Goal: Task Accomplishment & Management: Complete application form

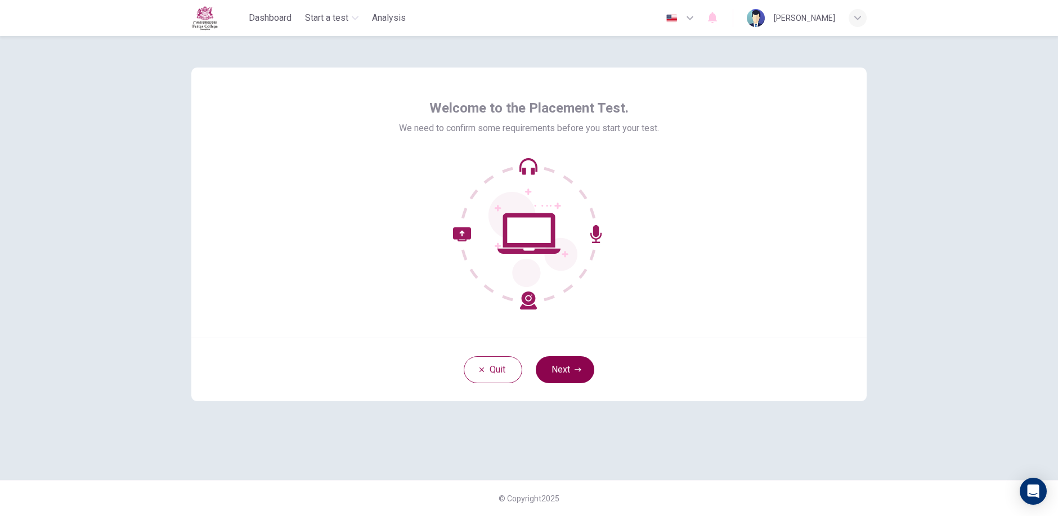
click at [558, 374] on button "Next" at bounding box center [565, 369] width 59 height 27
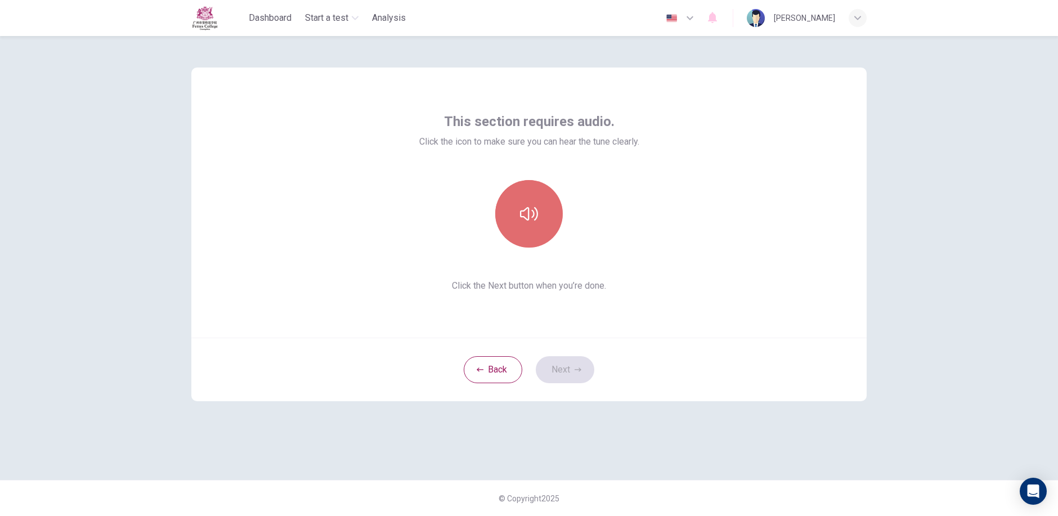
click at [518, 218] on button "button" at bounding box center [529, 214] width 68 height 68
click at [578, 365] on button "Next" at bounding box center [565, 369] width 59 height 27
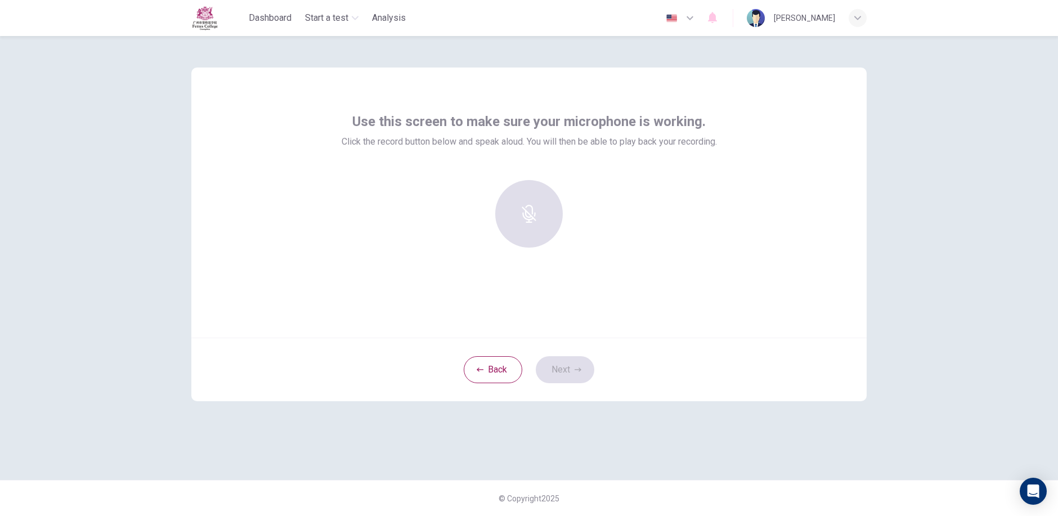
click at [545, 221] on div at bounding box center [529, 214] width 122 height 68
click at [563, 369] on div "Back Next" at bounding box center [528, 370] width 675 height 64
click at [508, 214] on div at bounding box center [529, 214] width 122 height 68
click at [518, 221] on div at bounding box center [529, 214] width 122 height 68
click at [493, 373] on button "Back" at bounding box center [493, 369] width 59 height 27
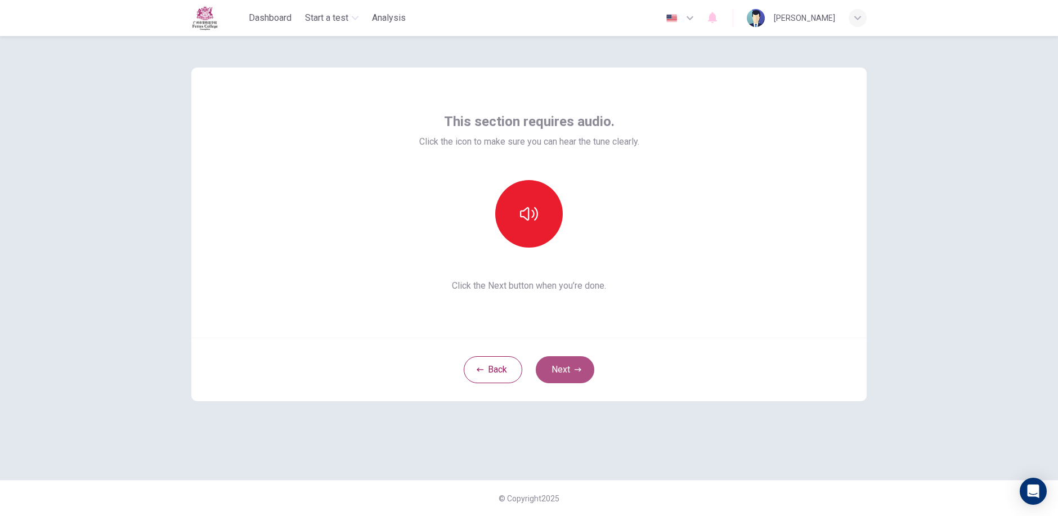
click at [558, 360] on button "Next" at bounding box center [565, 369] width 59 height 27
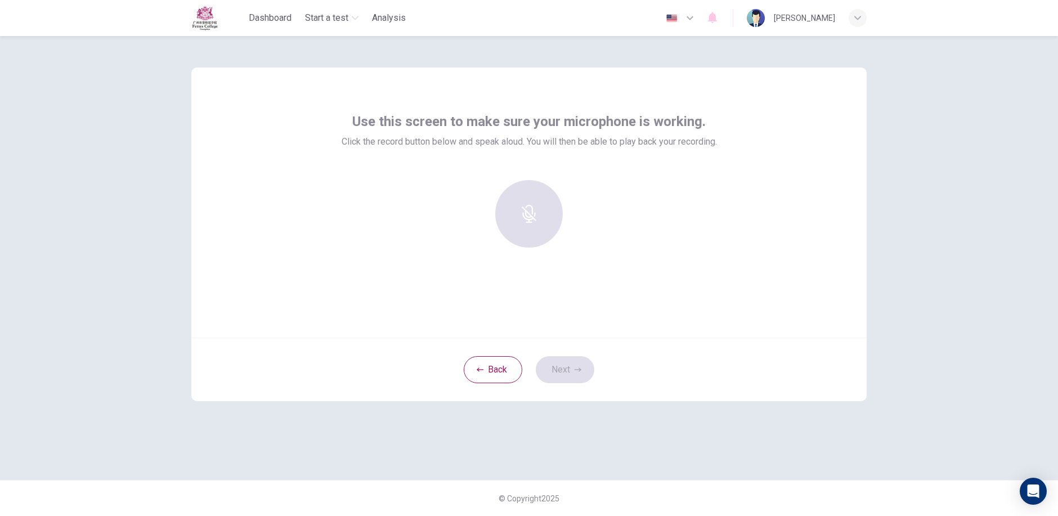
click at [549, 239] on div at bounding box center [529, 214] width 122 height 68
click at [523, 198] on div at bounding box center [529, 214] width 122 height 68
click at [523, 199] on div at bounding box center [529, 214] width 122 height 68
click at [536, 212] on icon "button" at bounding box center [529, 206] width 18 height 18
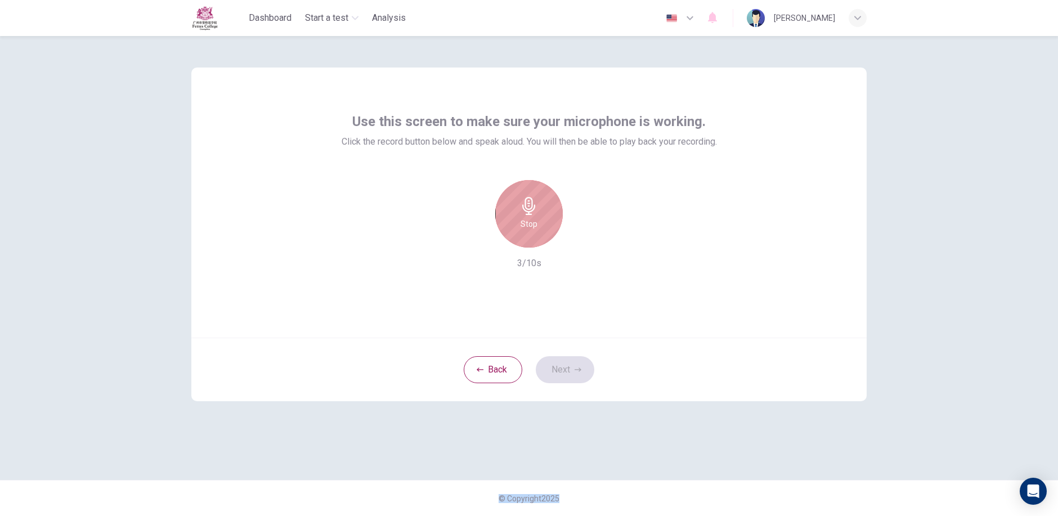
click at [537, 214] on icon "button" at bounding box center [529, 206] width 18 height 18
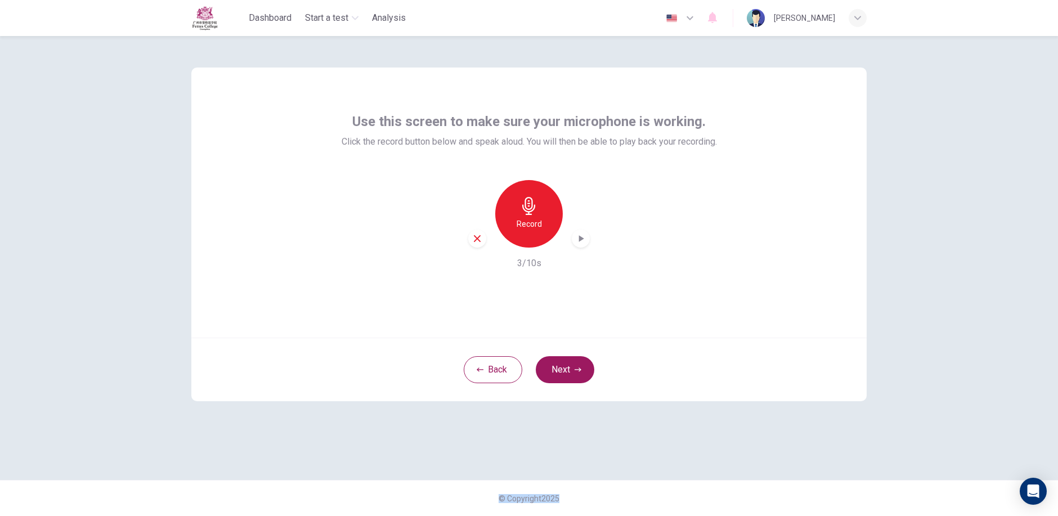
click at [583, 244] on icon "button" at bounding box center [580, 238] width 11 height 11
click at [574, 370] on button "Next" at bounding box center [565, 369] width 59 height 27
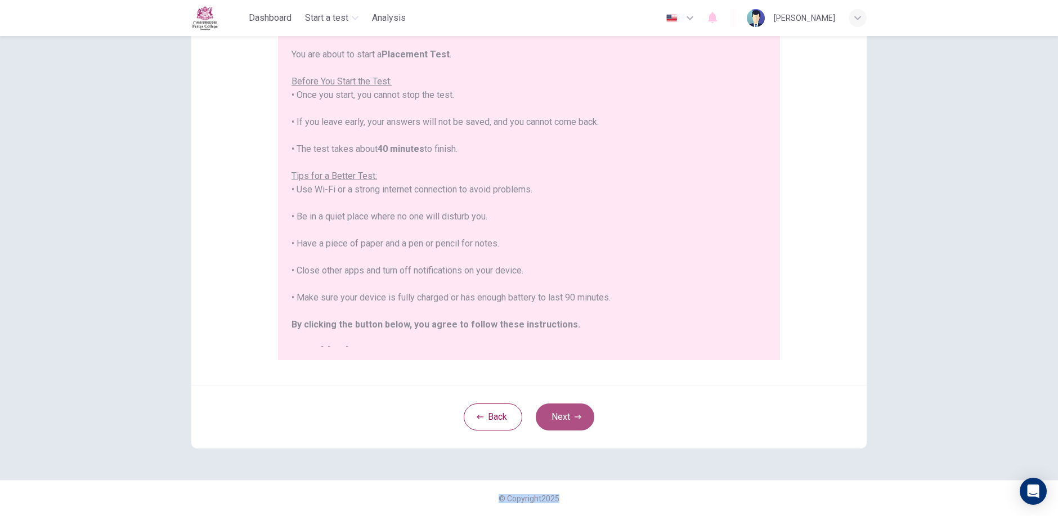
click at [575, 423] on button "Next" at bounding box center [565, 417] width 59 height 27
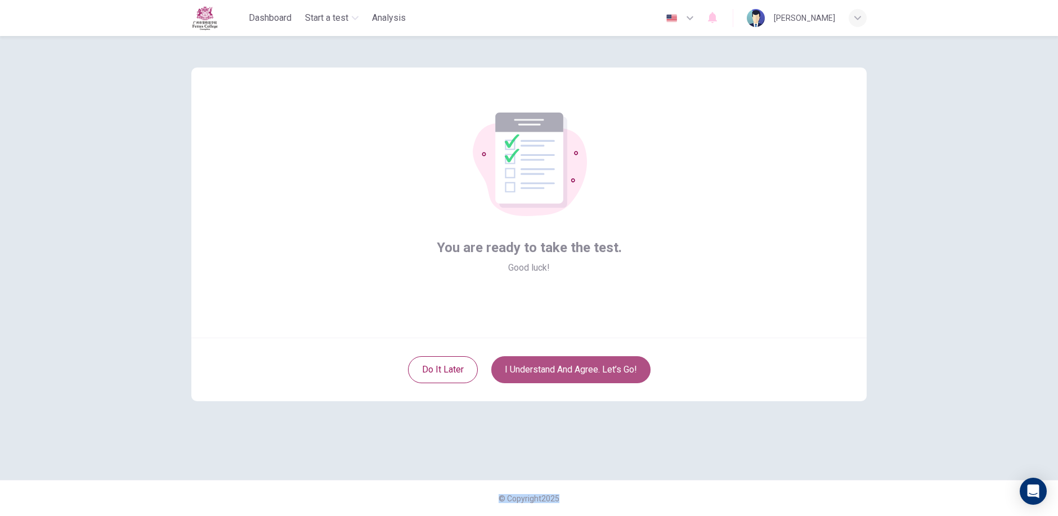
click at [580, 368] on button "I understand and agree. Let’s go!" at bounding box center [570, 369] width 159 height 27
click at [570, 372] on button "I understand and agree. Let’s go!" at bounding box center [570, 369] width 159 height 27
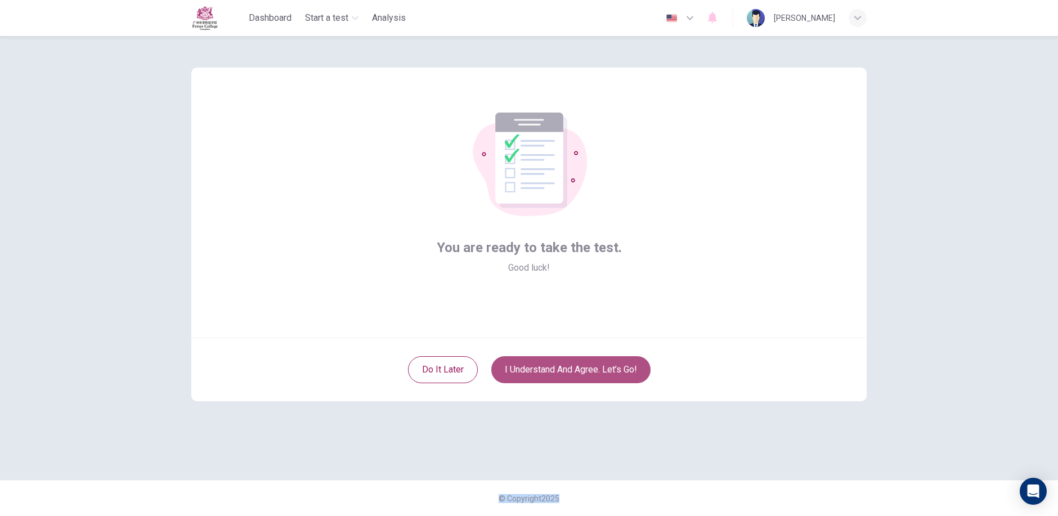
click at [570, 372] on button "I understand and agree. Let’s go!" at bounding box center [570, 369] width 159 height 27
drag, startPoint x: 570, startPoint y: 372, endPoint x: 554, endPoint y: 388, distance: 22.3
click at [554, 388] on div "Do it later I understand and agree. Let’s go!" at bounding box center [528, 370] width 675 height 64
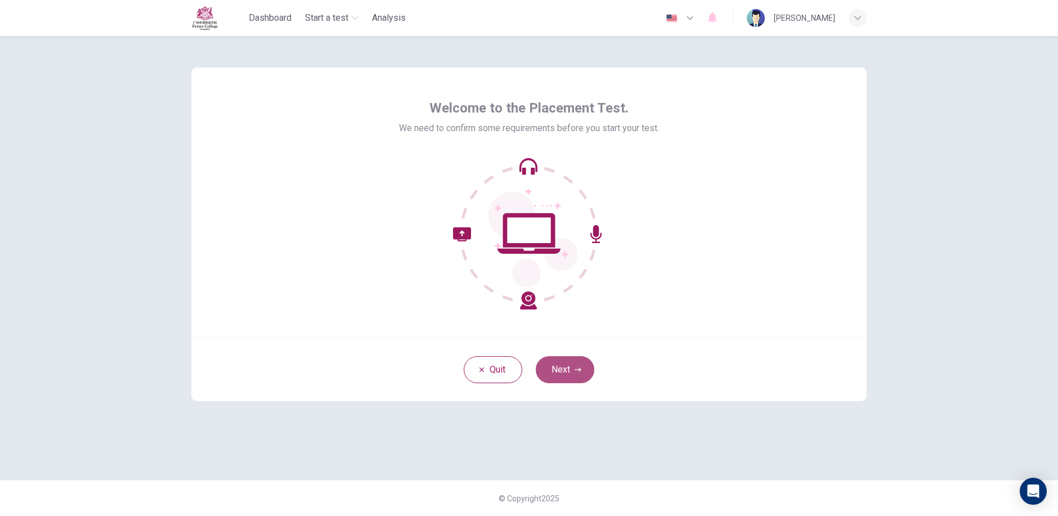
click at [576, 370] on icon "button" at bounding box center [578, 369] width 7 height 7
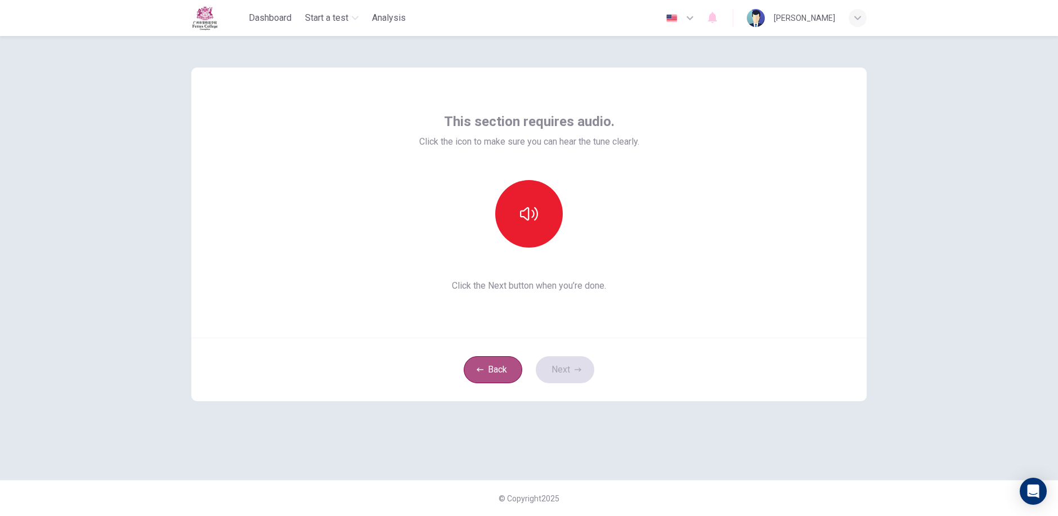
click at [505, 369] on button "Back" at bounding box center [493, 369] width 59 height 27
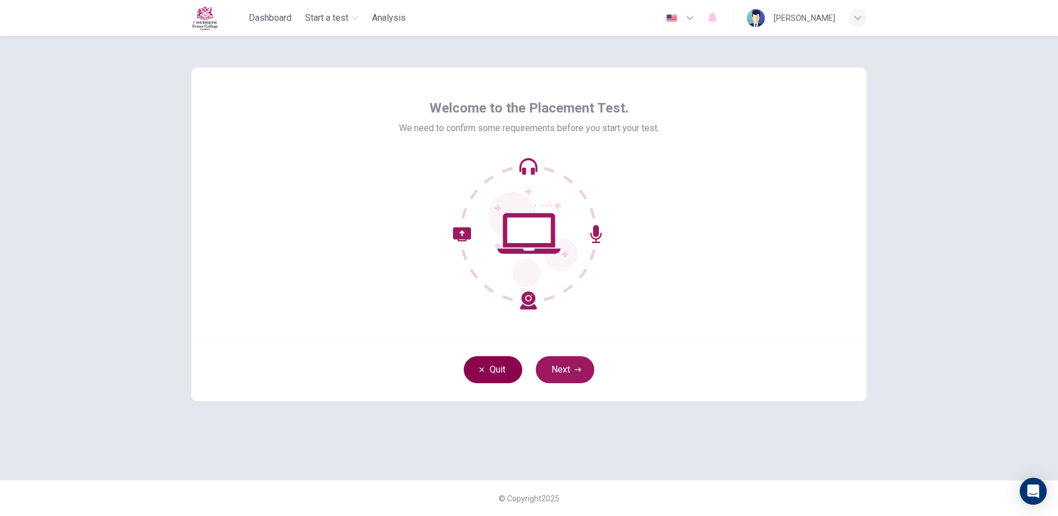
click at [505, 369] on button "Quit" at bounding box center [493, 369] width 59 height 27
click at [584, 369] on button "Next" at bounding box center [565, 369] width 59 height 27
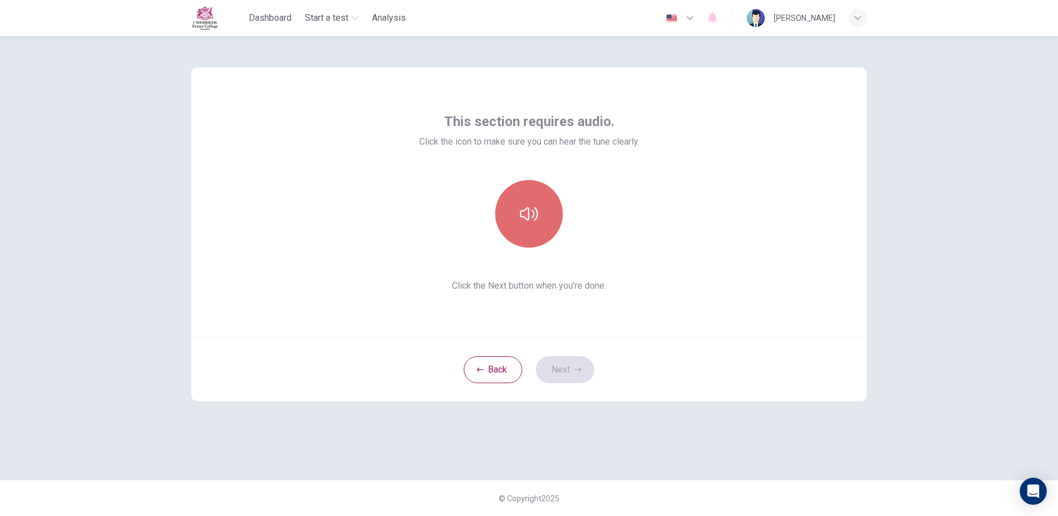
click at [511, 204] on button "button" at bounding box center [529, 214] width 68 height 68
click at [512, 204] on button "button" at bounding box center [529, 214] width 68 height 68
click at [564, 378] on button "Next" at bounding box center [565, 369] width 59 height 27
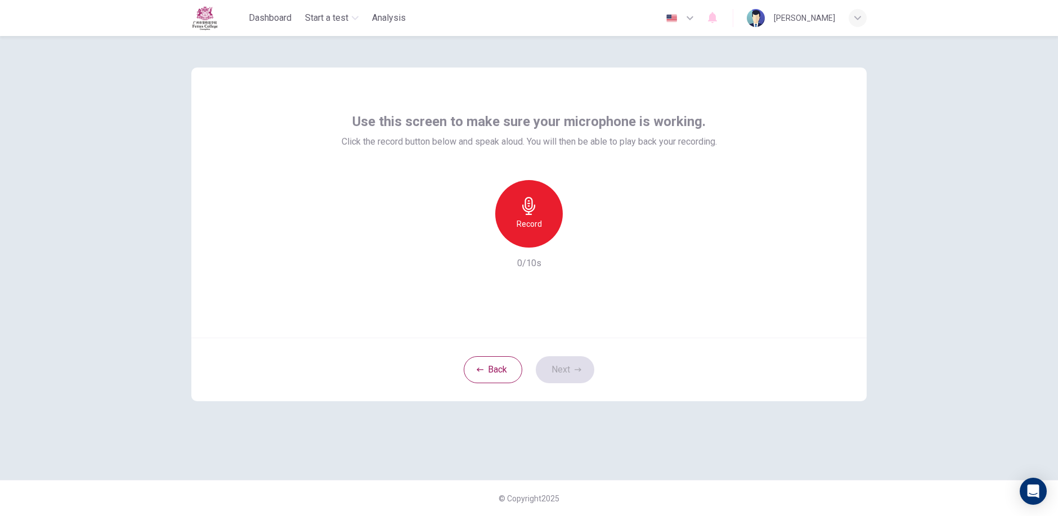
click at [526, 220] on h6 "Record" at bounding box center [529, 224] width 25 height 14
click at [527, 228] on h6 "Record" at bounding box center [529, 224] width 25 height 14
click at [527, 228] on h6 "Stop" at bounding box center [529, 224] width 17 height 14
click at [571, 372] on button "Next" at bounding box center [565, 369] width 59 height 27
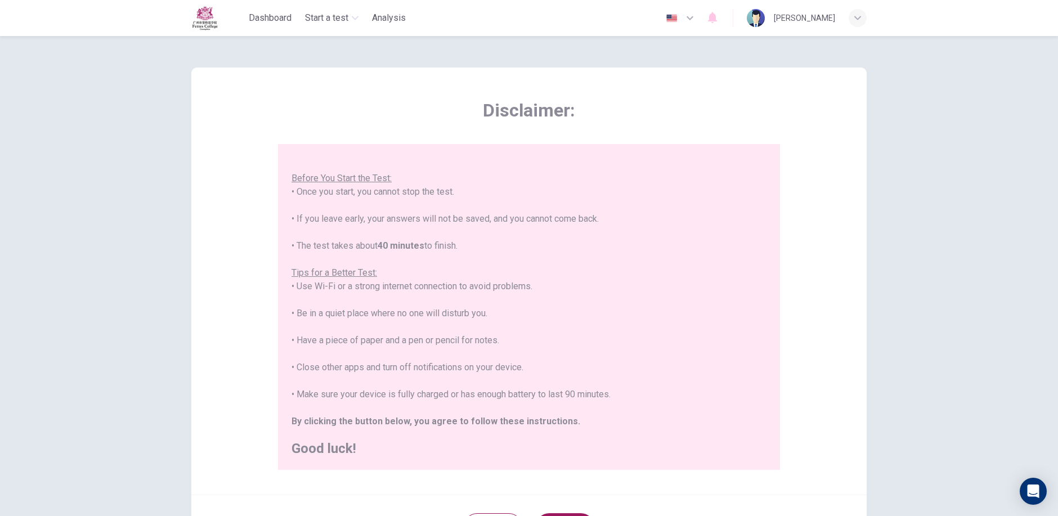
scroll to position [110, 0]
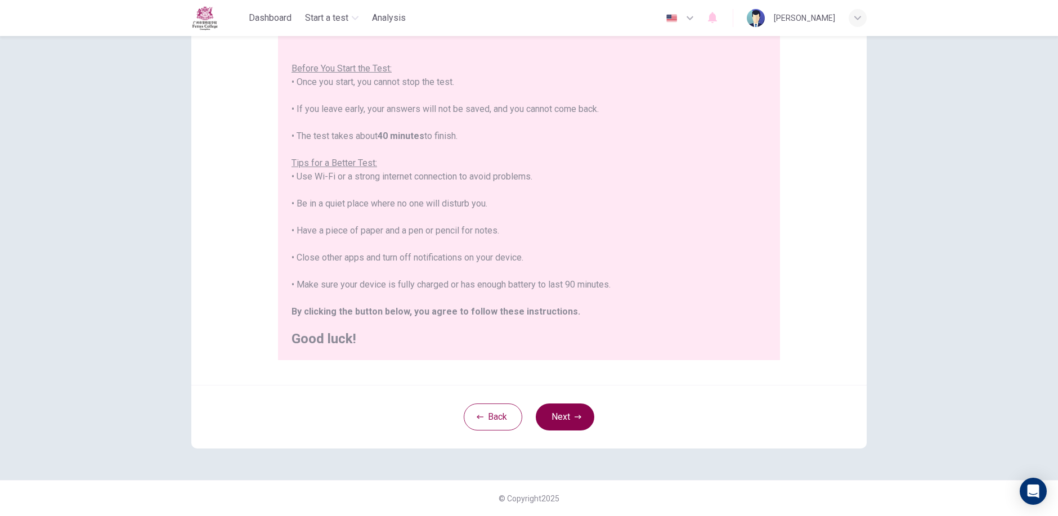
click at [553, 417] on button "Next" at bounding box center [565, 417] width 59 height 27
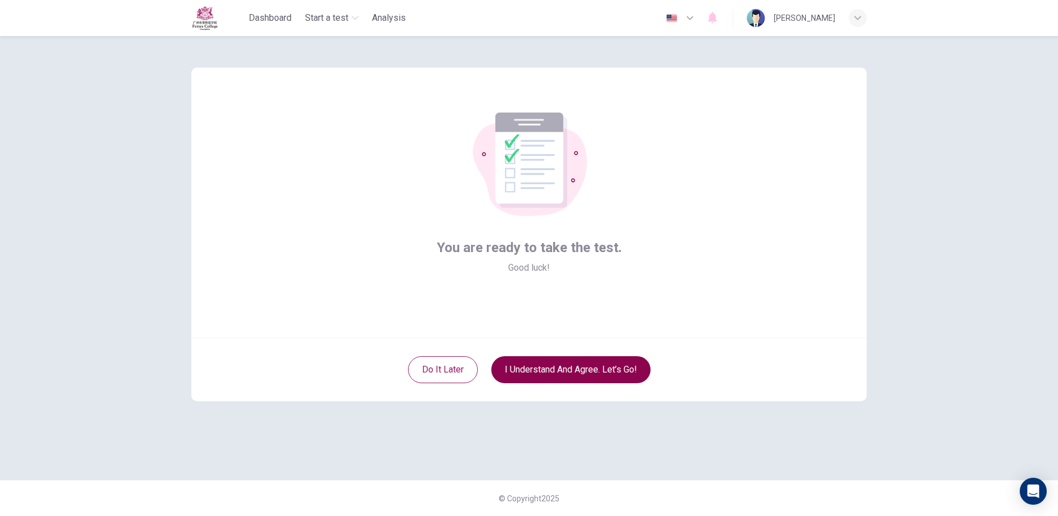
scroll to position [0, 0]
click at [573, 373] on button "I understand and agree. Let’s go!" at bounding box center [570, 369] width 159 height 27
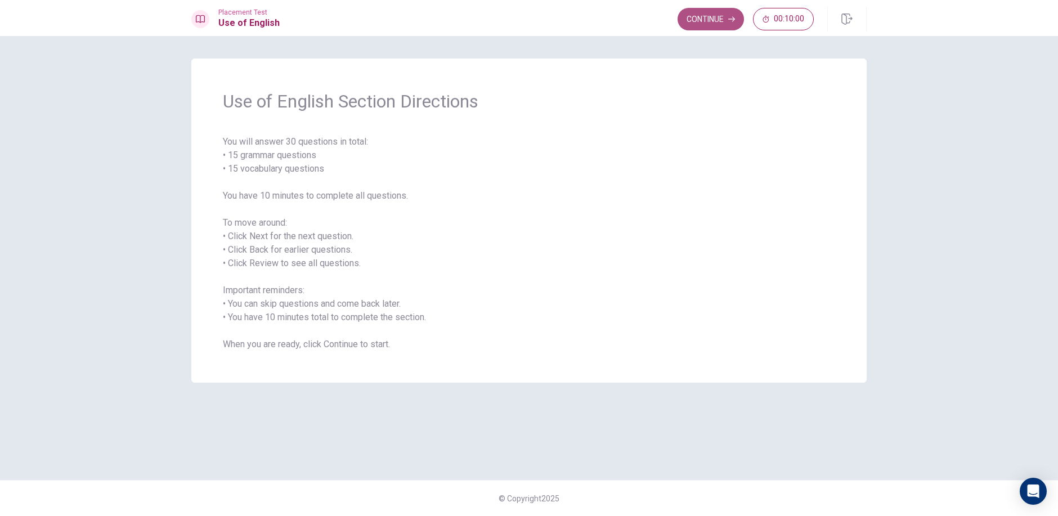
click at [714, 17] on button "Continue" at bounding box center [711, 19] width 66 height 23
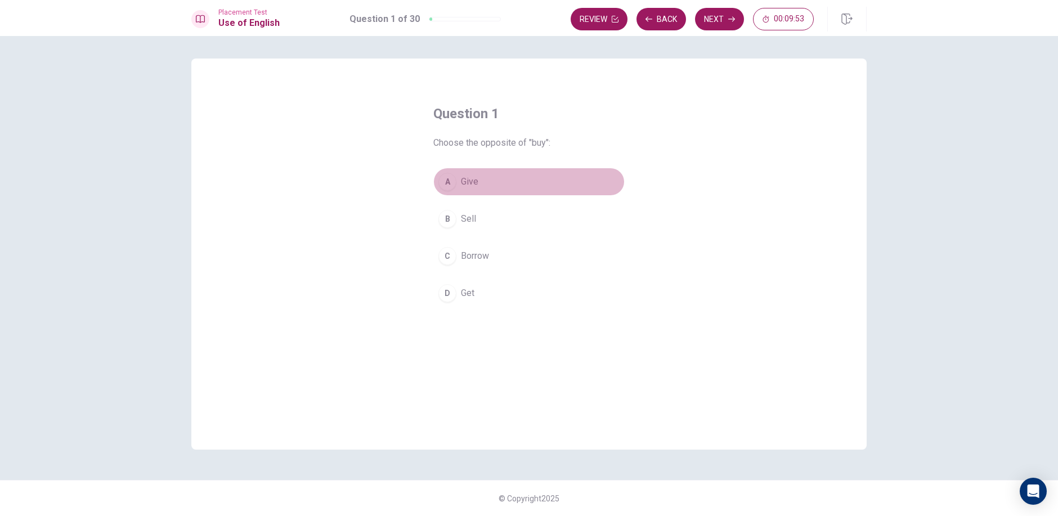
click at [447, 182] on div "A" at bounding box center [447, 182] width 18 height 18
click at [730, 23] on button "Next" at bounding box center [719, 19] width 49 height 23
click at [444, 189] on div "A" at bounding box center [447, 182] width 18 height 18
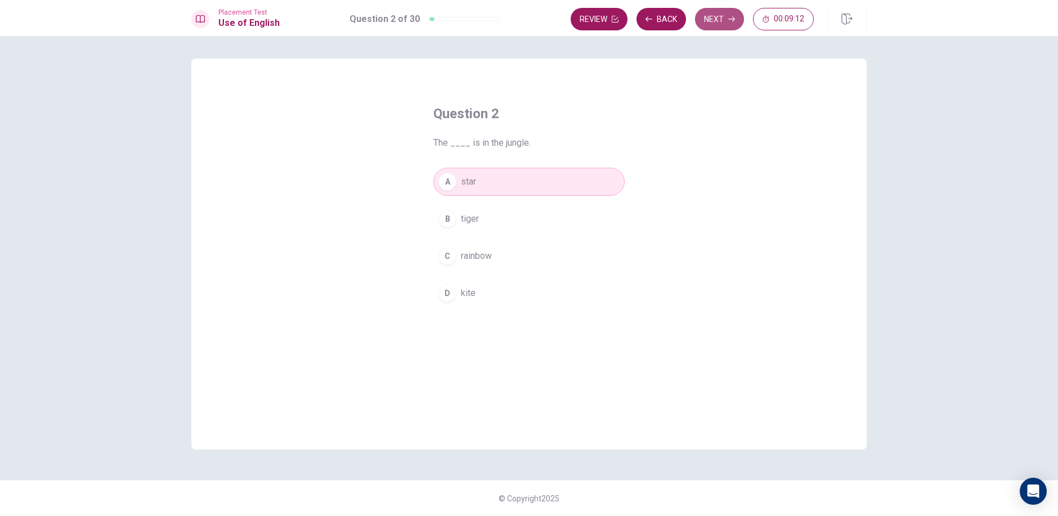
click at [717, 20] on button "Next" at bounding box center [719, 19] width 49 height 23
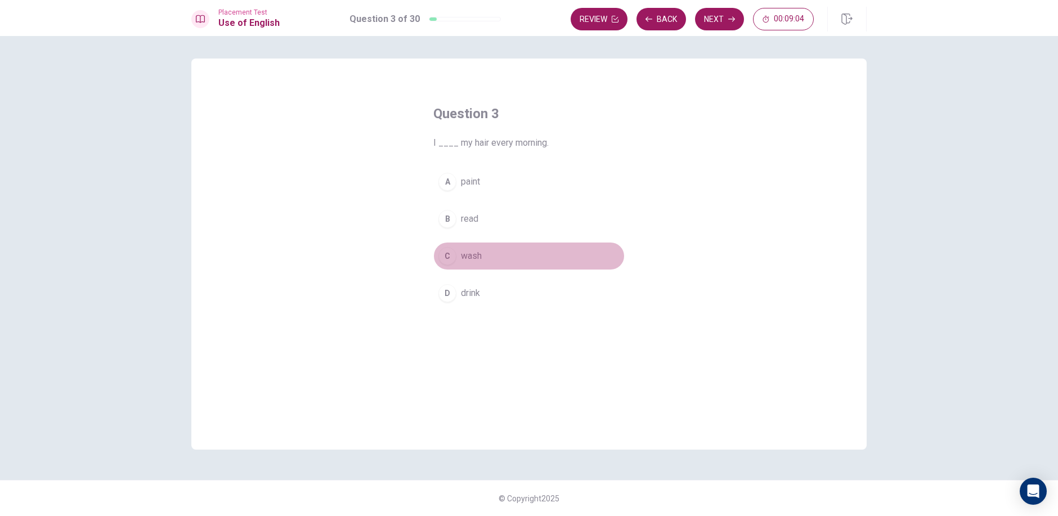
click at [448, 263] on div "C" at bounding box center [447, 256] width 18 height 18
click at [722, 19] on button "Next" at bounding box center [719, 19] width 49 height 23
click at [446, 266] on button "C leave" at bounding box center [528, 256] width 191 height 28
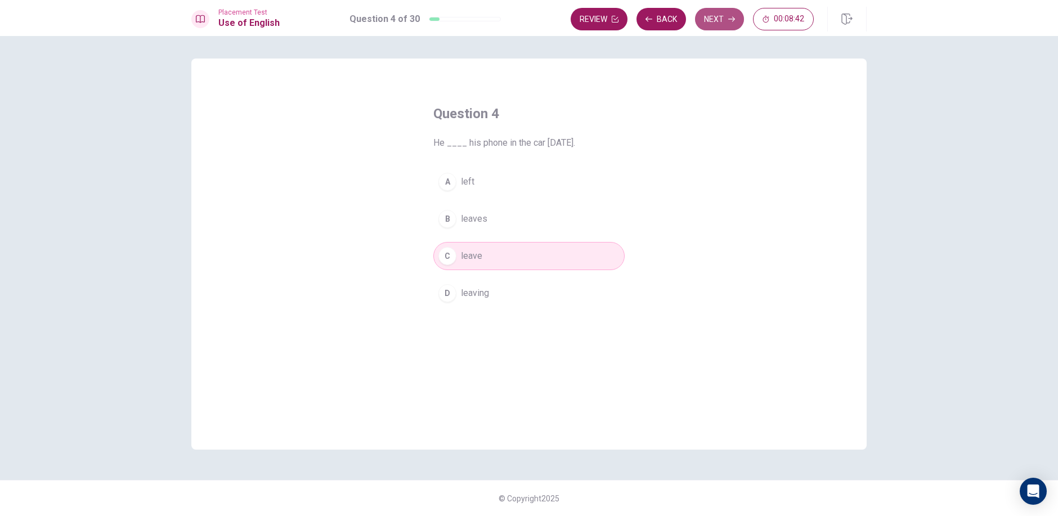
click at [726, 21] on button "Next" at bounding box center [719, 19] width 49 height 23
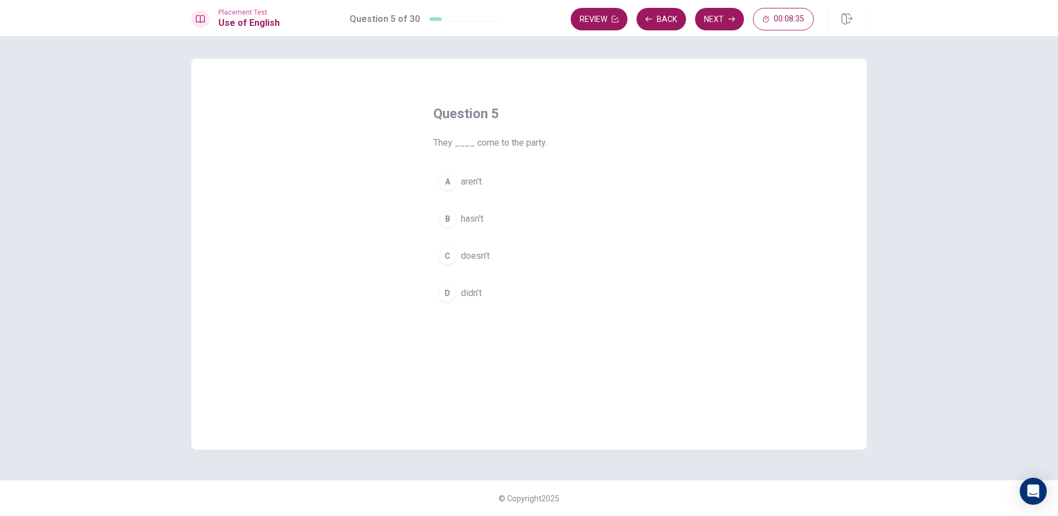
click at [449, 180] on div "A" at bounding box center [447, 182] width 18 height 18
click at [502, 223] on button "B hasn't" at bounding box center [528, 219] width 191 height 28
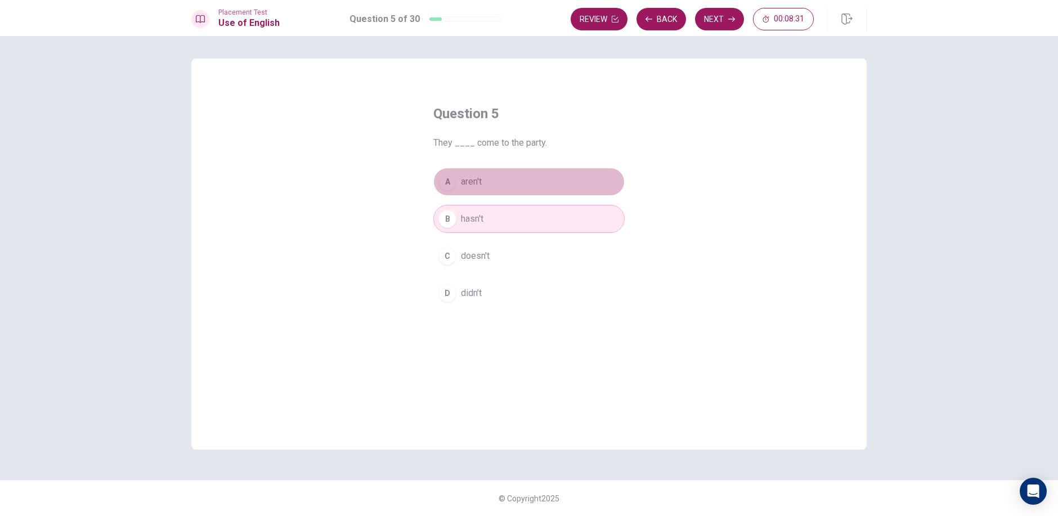
click at [501, 179] on button "A aren't" at bounding box center [528, 182] width 191 height 28
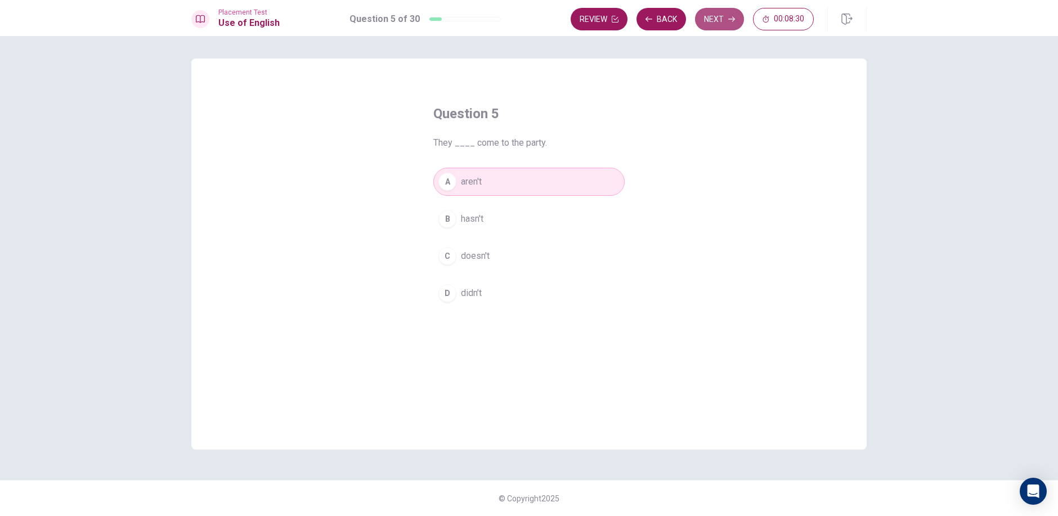
click at [718, 27] on button "Next" at bounding box center [719, 19] width 49 height 23
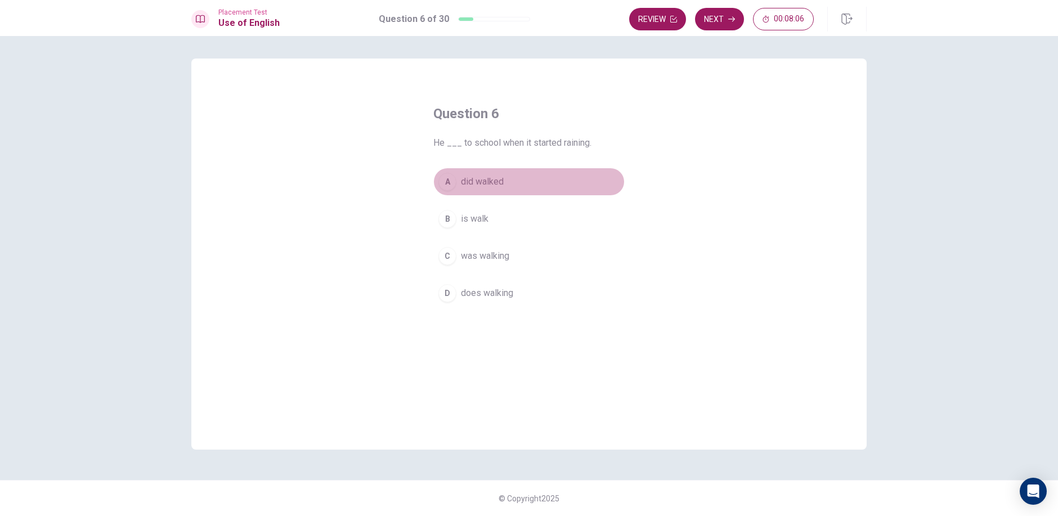
click at [448, 179] on div "A" at bounding box center [447, 182] width 18 height 18
click at [560, 174] on button "A did walked" at bounding box center [528, 182] width 191 height 28
click at [731, 15] on button "Next" at bounding box center [719, 19] width 49 height 23
click at [462, 181] on span "went" at bounding box center [470, 182] width 19 height 14
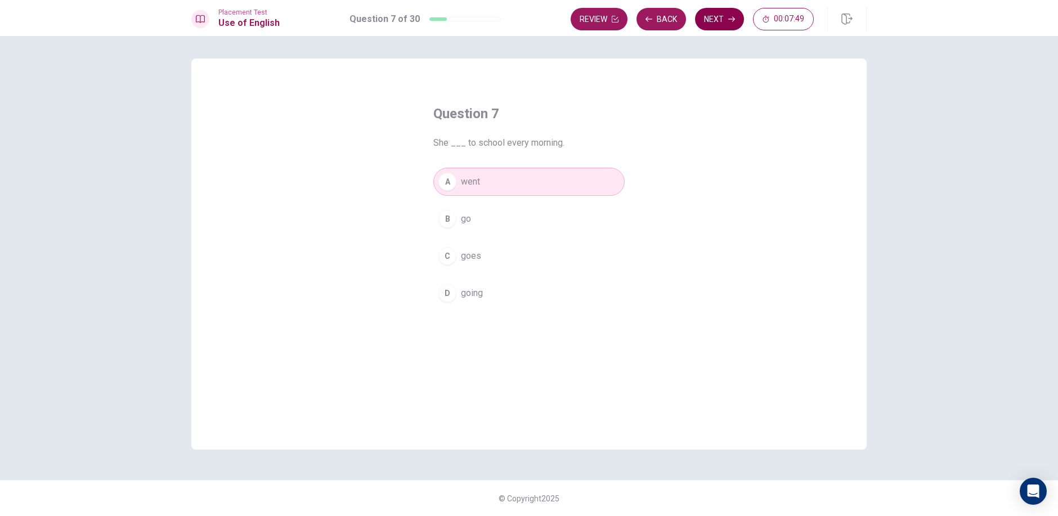
click at [733, 19] on icon "button" at bounding box center [731, 19] width 7 height 7
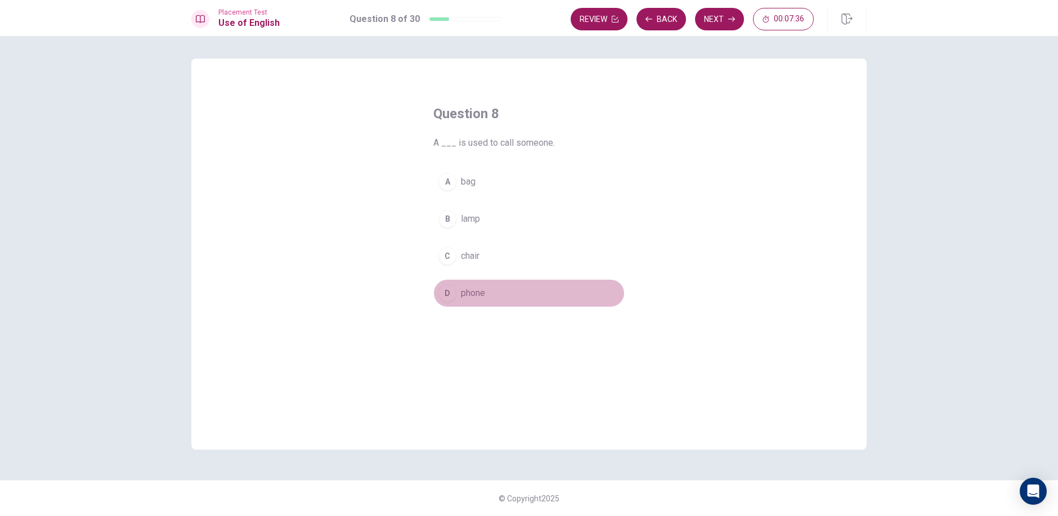
click at [470, 289] on span "phone" at bounding box center [473, 294] width 24 height 14
click at [732, 23] on button "Next" at bounding box center [719, 19] width 49 height 23
click at [450, 256] on div "C" at bounding box center [447, 256] width 18 height 18
click at [496, 296] on button "D Are" at bounding box center [528, 293] width 191 height 28
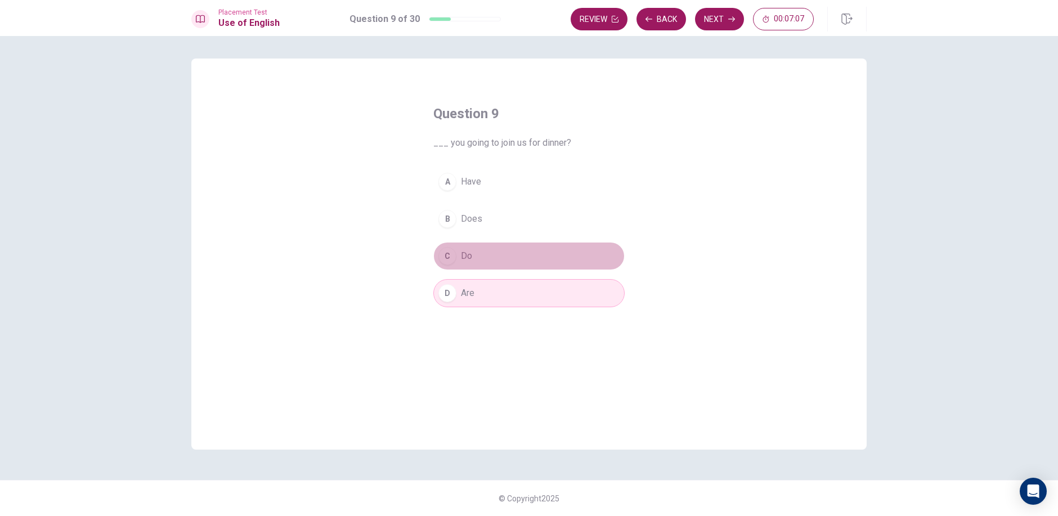
click at [566, 252] on button "C Do" at bounding box center [528, 256] width 191 height 28
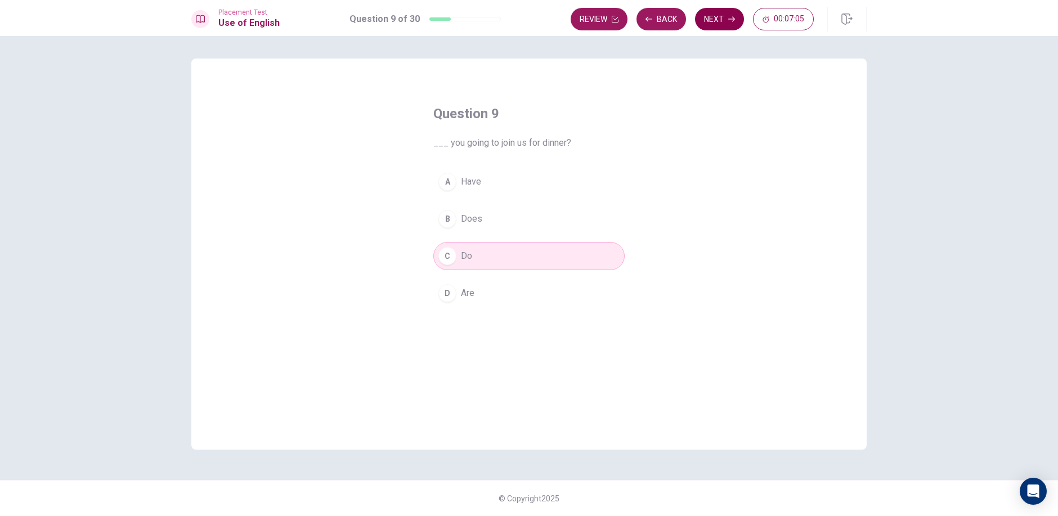
click at [740, 18] on button "Next" at bounding box center [719, 19] width 49 height 23
click at [490, 295] on button "D cat" at bounding box center [528, 293] width 191 height 28
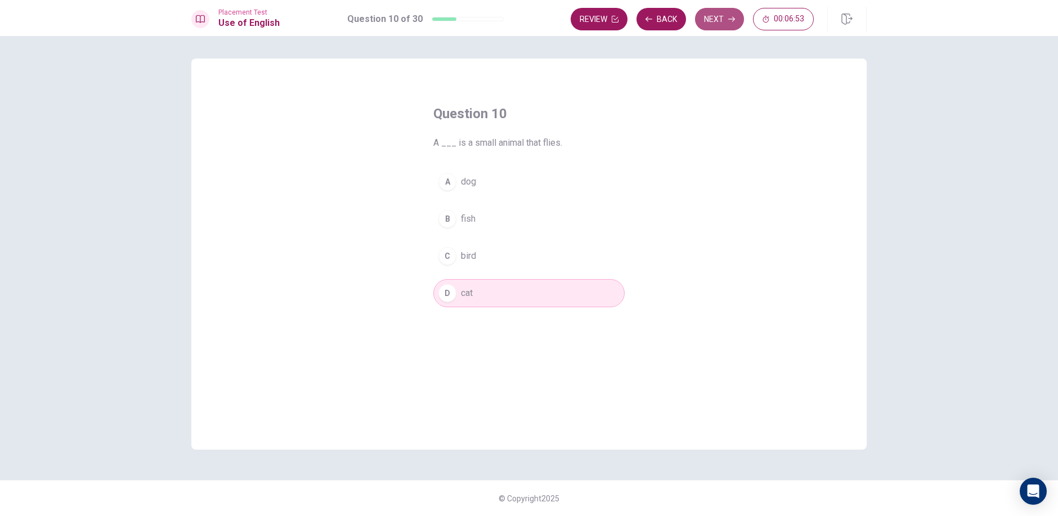
click at [706, 24] on button "Next" at bounding box center [719, 19] width 49 height 23
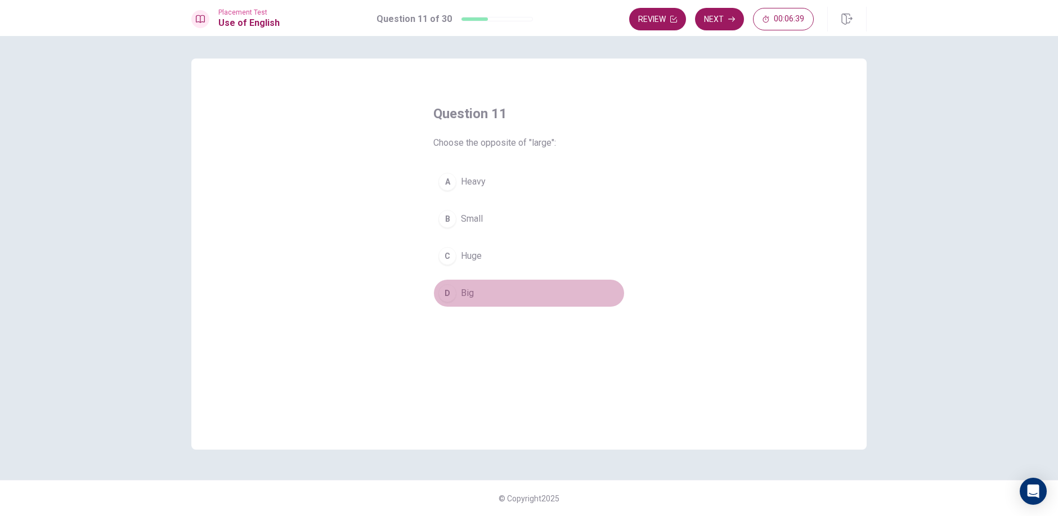
click at [458, 291] on button "D Big" at bounding box center [528, 293] width 191 height 28
click at [730, 21] on icon "button" at bounding box center [731, 19] width 7 height 7
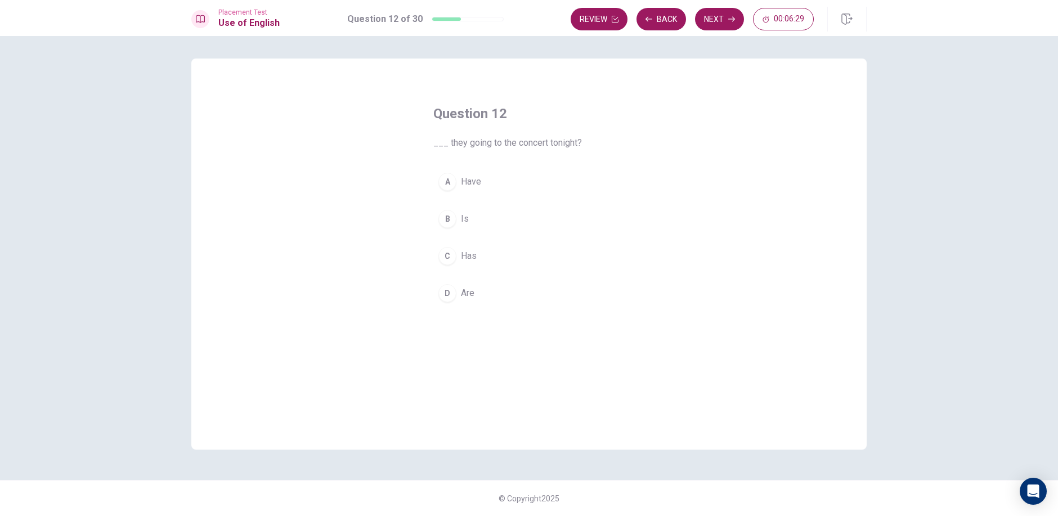
click at [486, 218] on button "B Is" at bounding box center [528, 219] width 191 height 28
click at [734, 28] on button "Next" at bounding box center [719, 19] width 49 height 23
click at [485, 178] on button "A ate" at bounding box center [528, 182] width 191 height 28
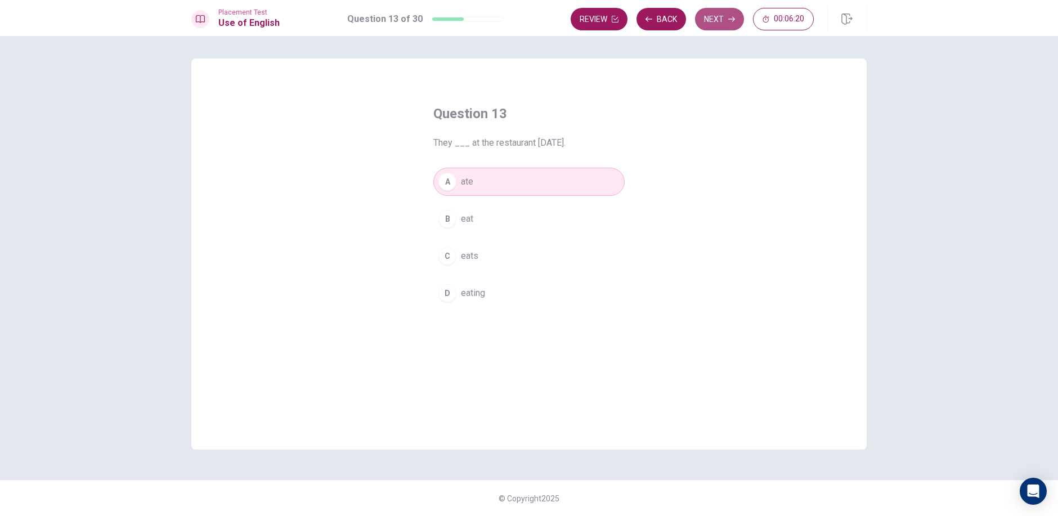
click at [721, 20] on button "Next" at bounding box center [719, 19] width 49 height 23
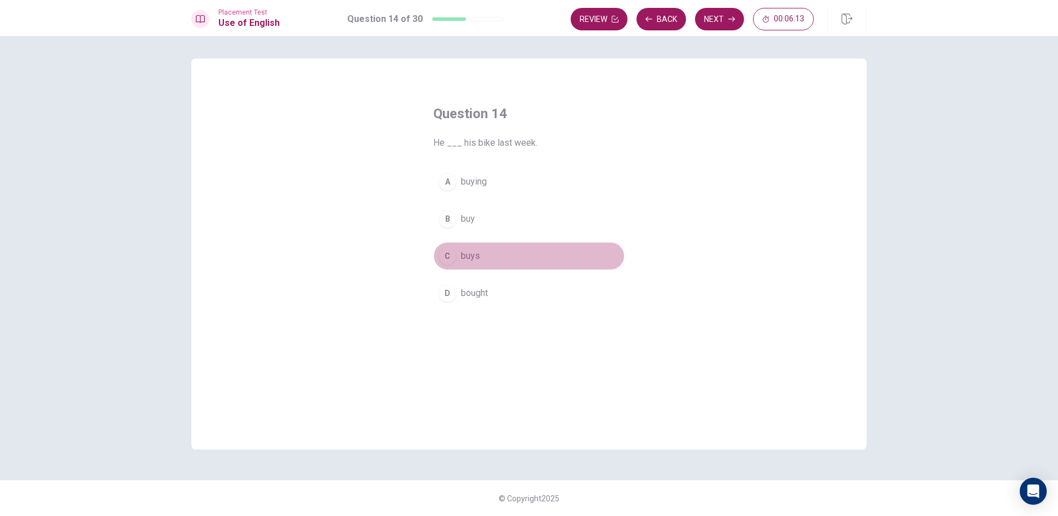
click at [477, 262] on span "buys" at bounding box center [470, 256] width 19 height 14
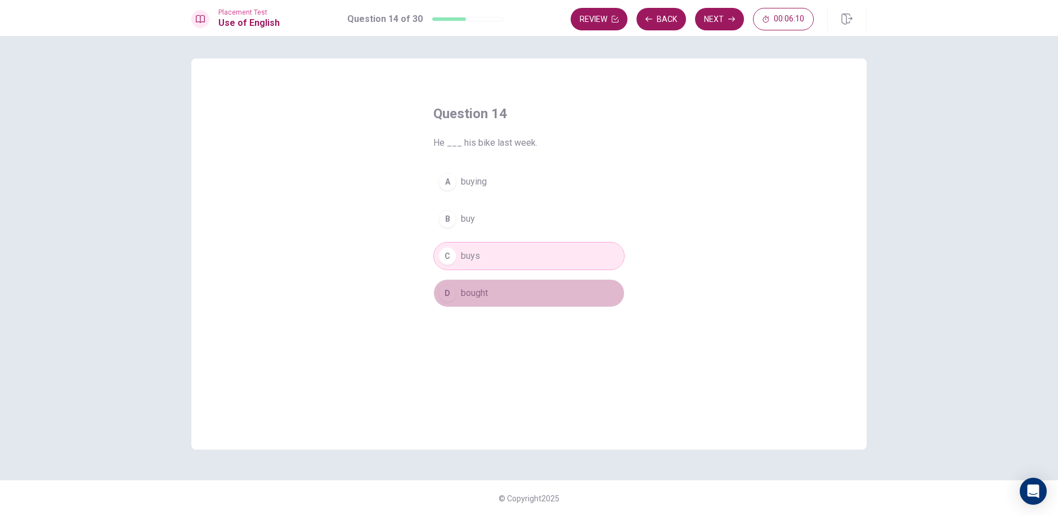
click at [535, 303] on button "D bought" at bounding box center [528, 293] width 191 height 28
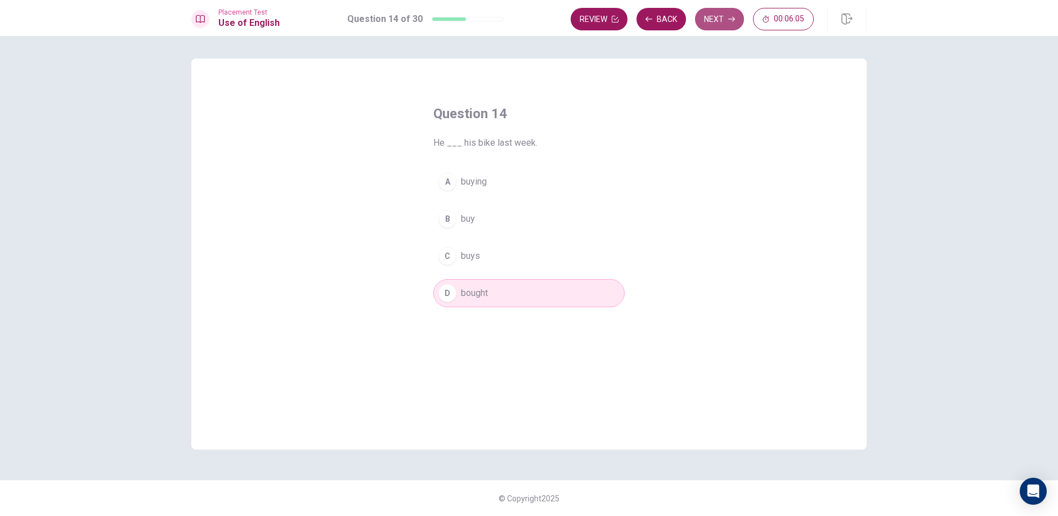
click at [715, 15] on button "Next" at bounding box center [719, 19] width 49 height 23
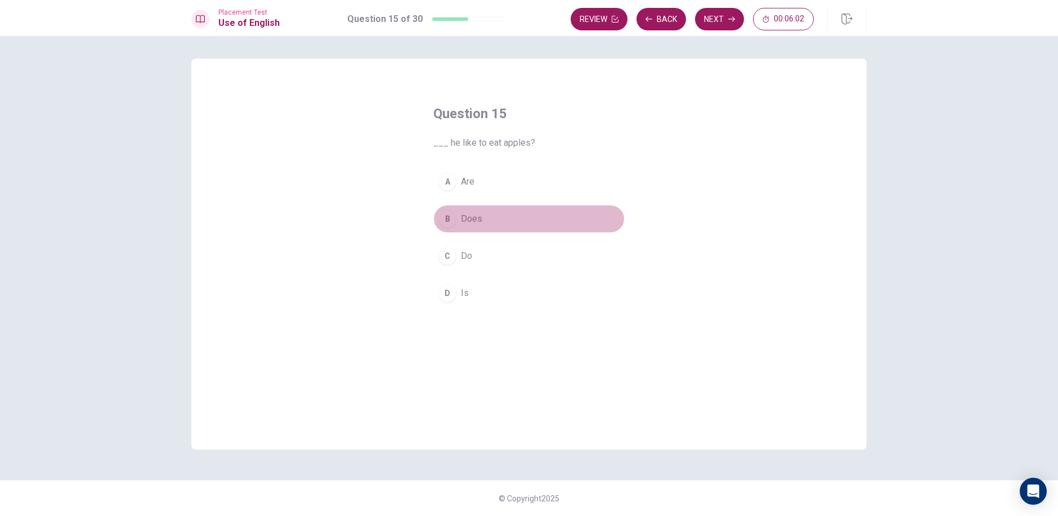
click at [489, 218] on button "B Does" at bounding box center [528, 219] width 191 height 28
click at [721, 25] on button "Next" at bounding box center [719, 19] width 49 height 23
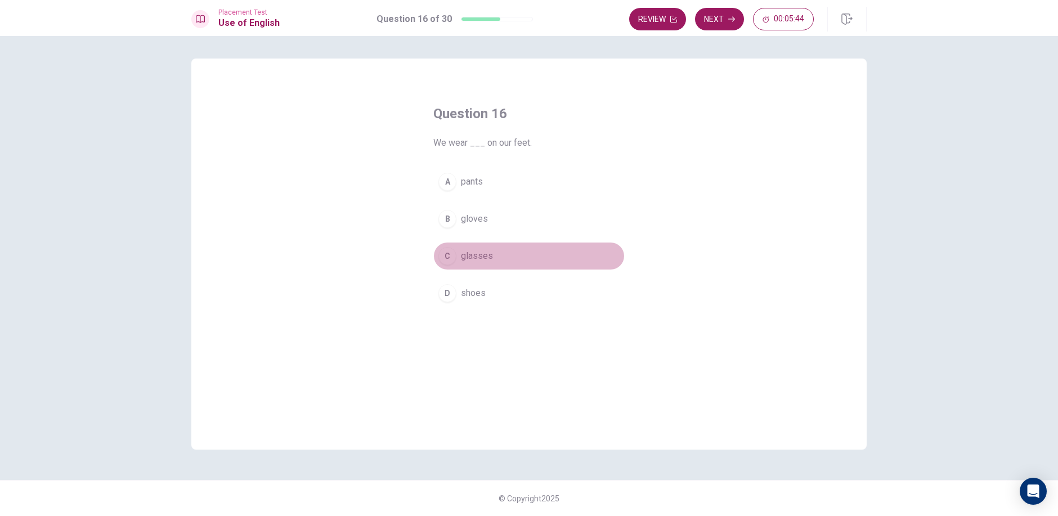
click at [503, 258] on button "C glasses" at bounding box center [528, 256] width 191 height 28
click at [718, 27] on button "Next" at bounding box center [719, 19] width 49 height 23
click at [469, 259] on button "C is" at bounding box center [528, 256] width 191 height 28
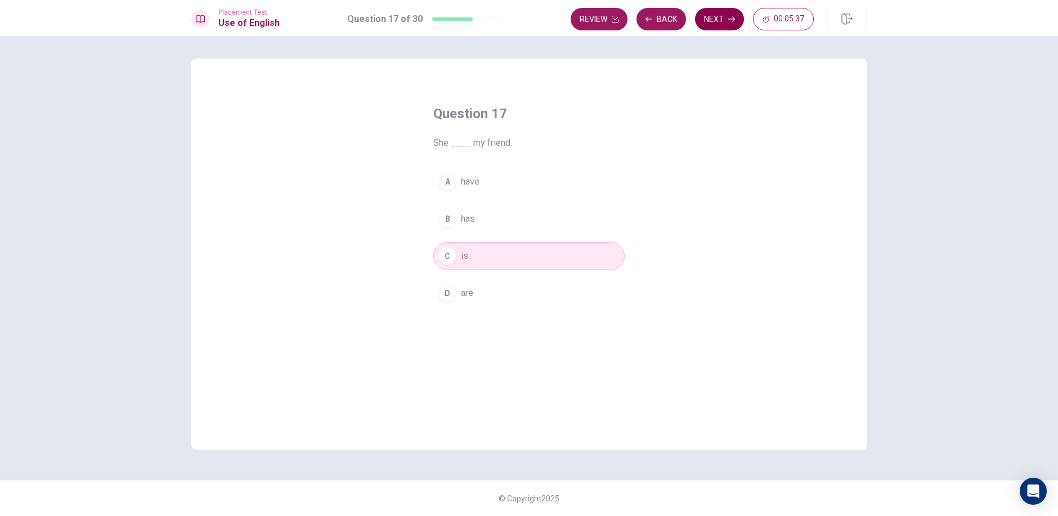
click at [715, 20] on button "Next" at bounding box center [719, 19] width 49 height 23
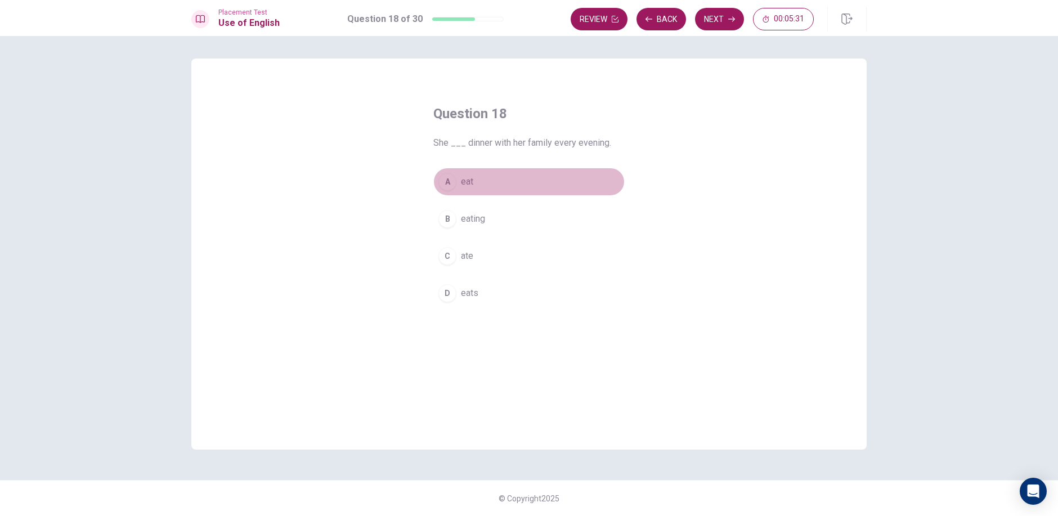
click at [476, 182] on button "A eat" at bounding box center [528, 182] width 191 height 28
click at [471, 303] on button "D eats" at bounding box center [528, 293] width 191 height 28
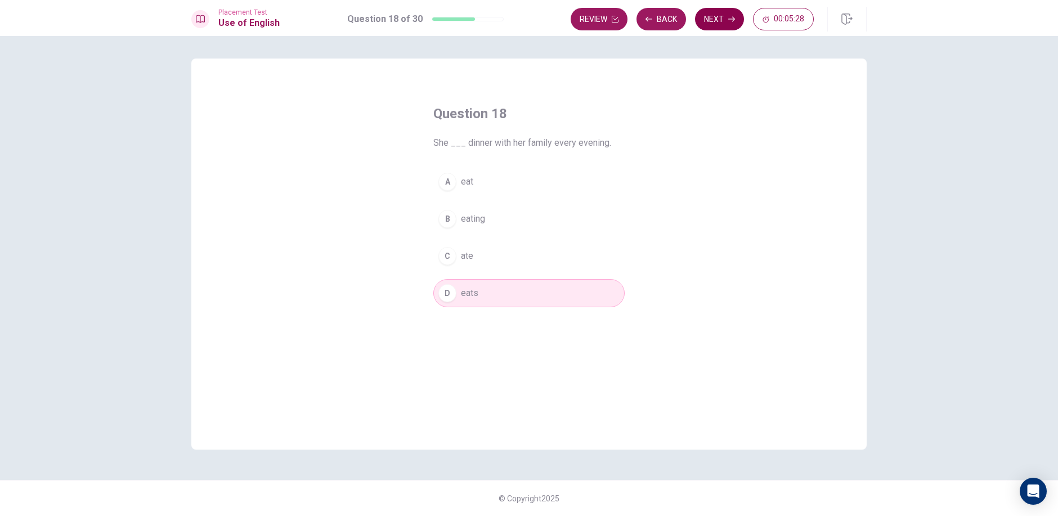
click at [730, 26] on button "Next" at bounding box center [719, 19] width 49 height 23
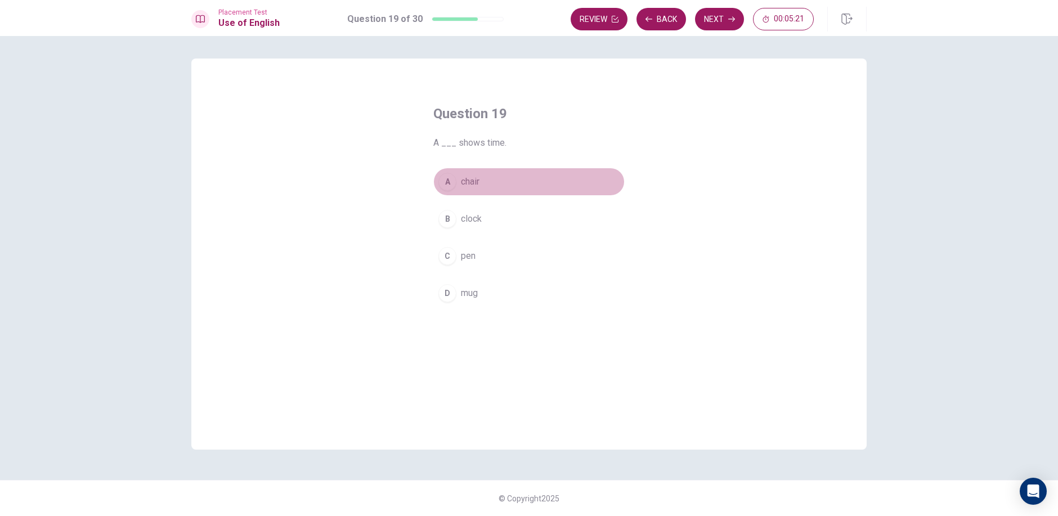
click at [478, 185] on span "chair" at bounding box center [470, 182] width 19 height 14
click at [728, 24] on button "Next" at bounding box center [719, 19] width 49 height 23
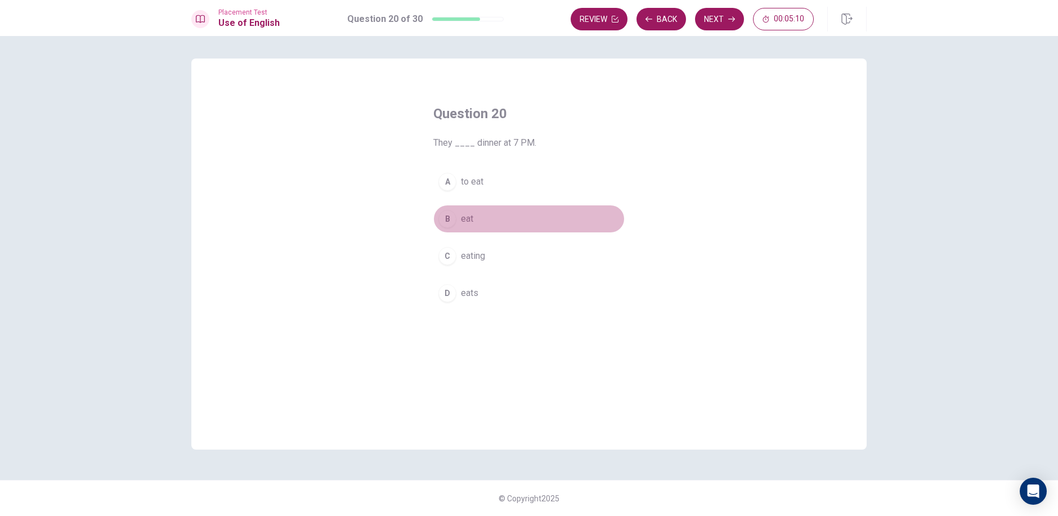
click at [487, 222] on button "B eat" at bounding box center [528, 219] width 191 height 28
click at [728, 20] on icon "button" at bounding box center [731, 19] width 7 height 7
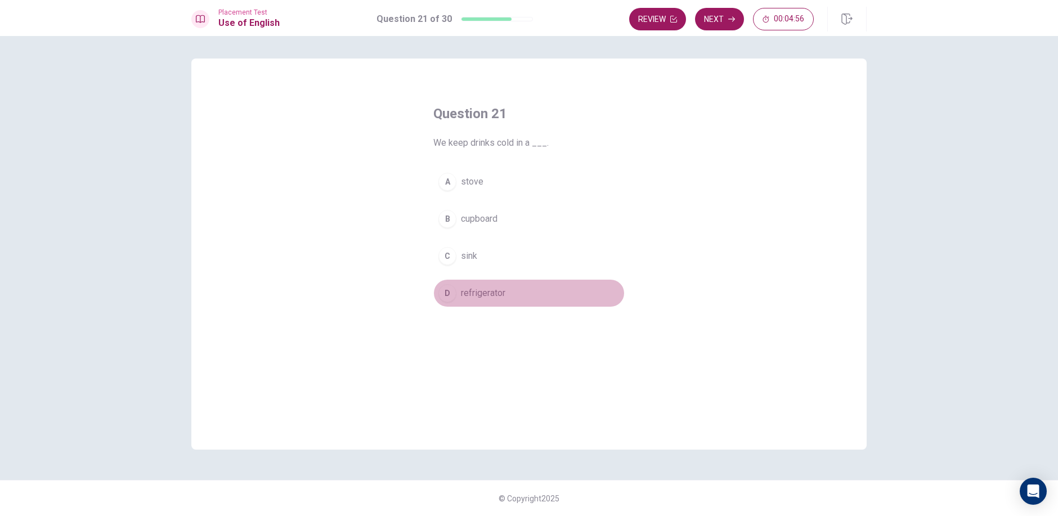
click at [476, 297] on span "refrigerator" at bounding box center [483, 294] width 44 height 14
click at [713, 18] on button "Next" at bounding box center [719, 19] width 49 height 23
click at [475, 302] on button "D go" at bounding box center [528, 293] width 191 height 28
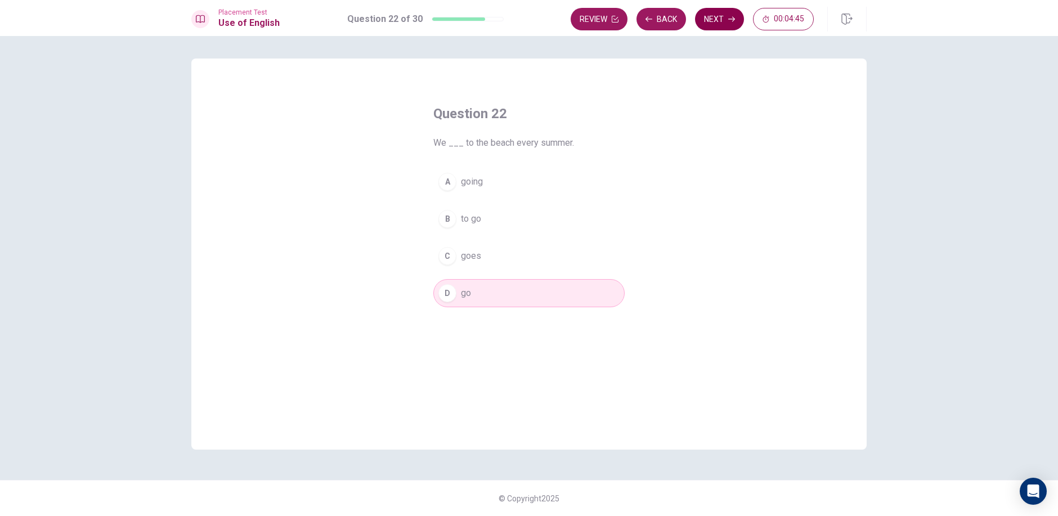
click at [727, 18] on button "Next" at bounding box center [719, 19] width 49 height 23
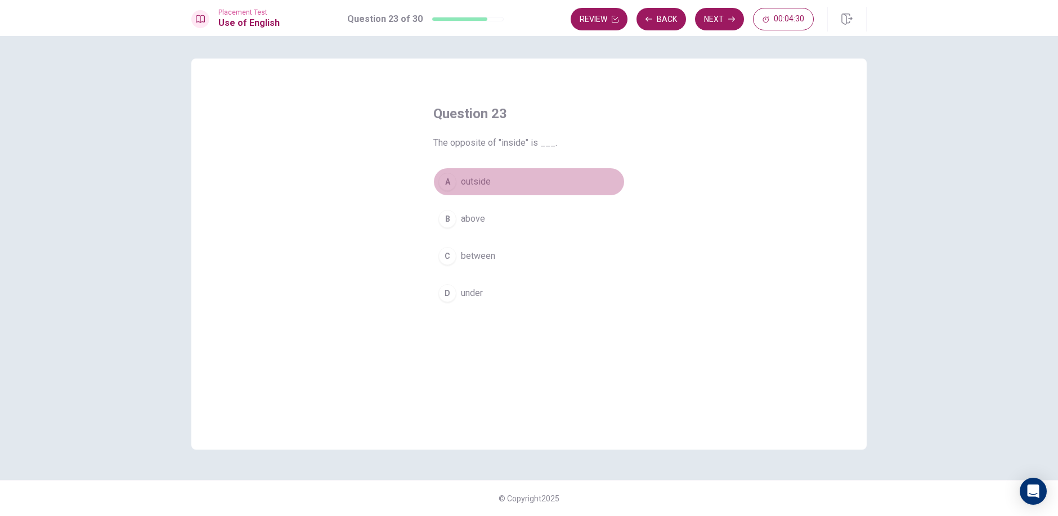
click at [487, 190] on button "A outside" at bounding box center [528, 182] width 191 height 28
click at [724, 21] on button "Next" at bounding box center [719, 19] width 49 height 23
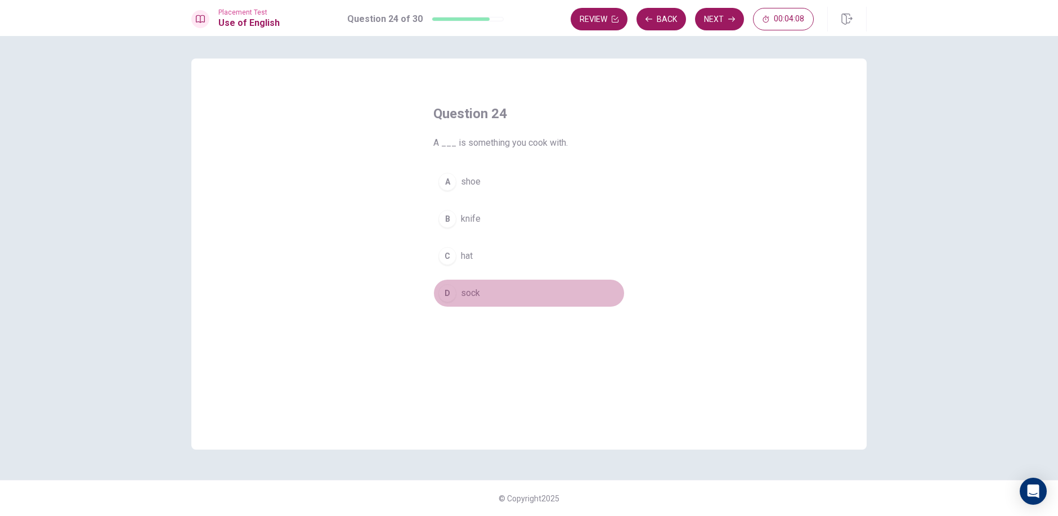
click at [473, 291] on span "sock" at bounding box center [470, 294] width 19 height 14
click at [714, 28] on button "Next" at bounding box center [719, 19] width 49 height 23
click at [476, 296] on button "D ice" at bounding box center [528, 293] width 191 height 28
click at [735, 23] on button "Next" at bounding box center [719, 19] width 49 height 23
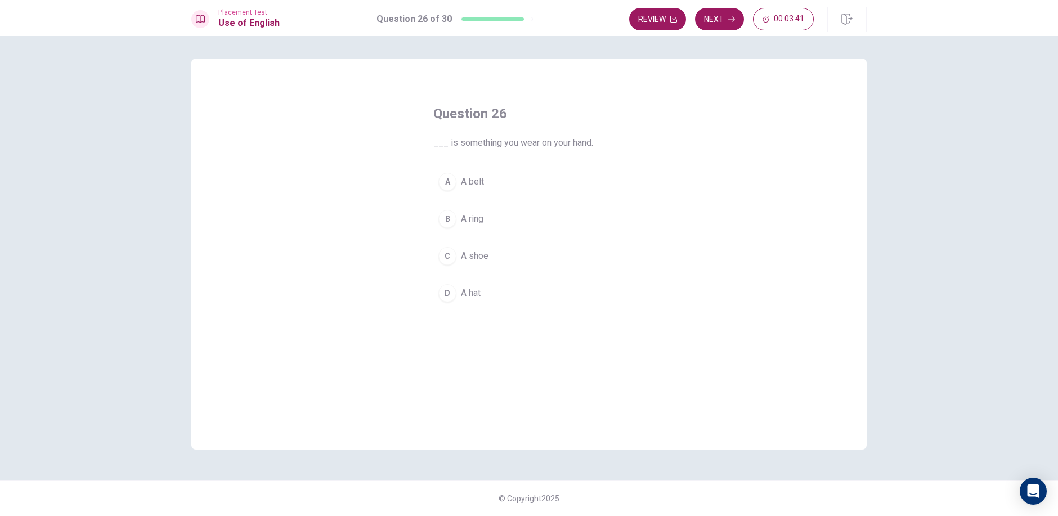
click at [481, 296] on span "A hat" at bounding box center [471, 294] width 20 height 14
click at [719, 16] on button "Next" at bounding box center [719, 19] width 49 height 23
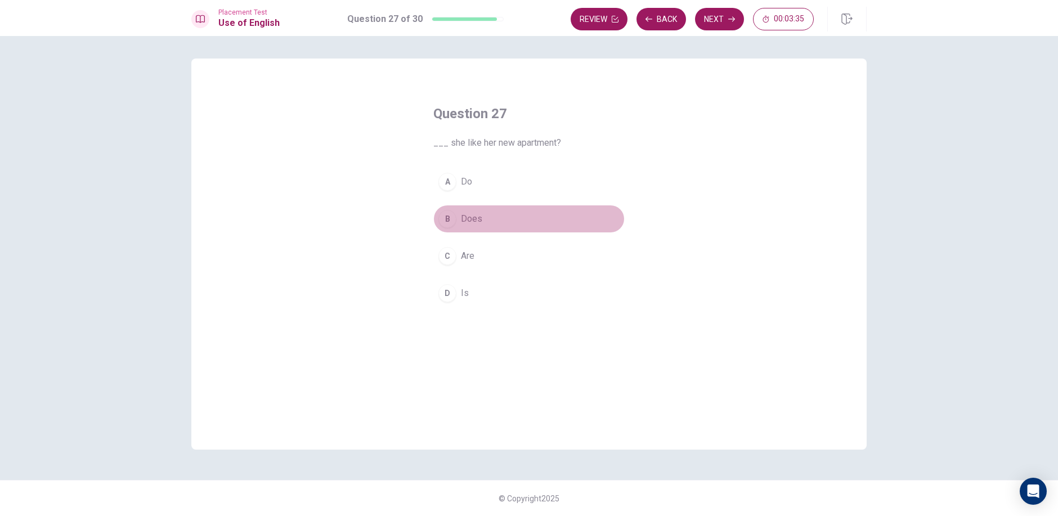
click at [488, 222] on button "B Does" at bounding box center [528, 219] width 191 height 28
click at [717, 17] on button "Next" at bounding box center [719, 19] width 49 height 23
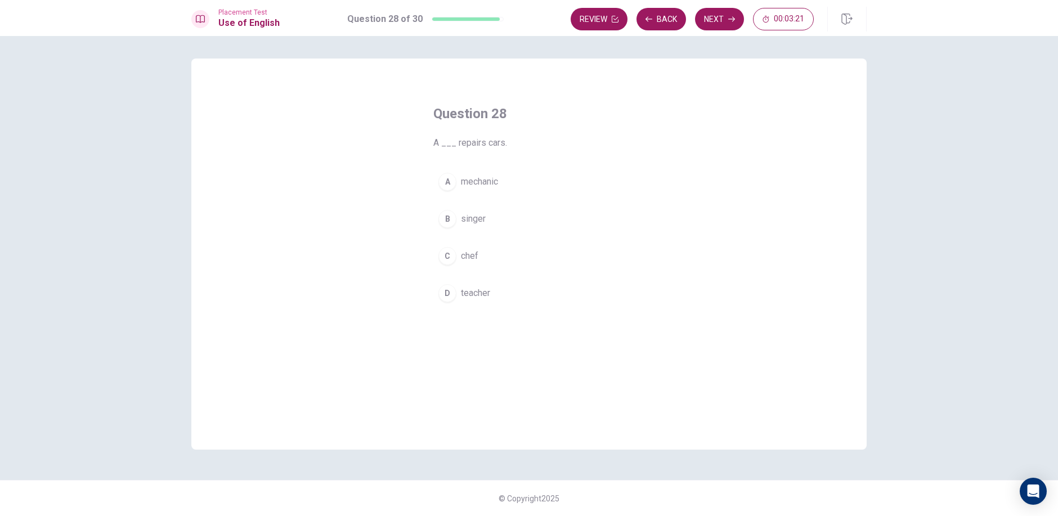
click at [498, 185] on span "mechanic" at bounding box center [479, 182] width 37 height 14
click at [718, 20] on button "Next" at bounding box center [719, 19] width 49 height 23
click at [471, 295] on span "Are" at bounding box center [468, 294] width 14 height 14
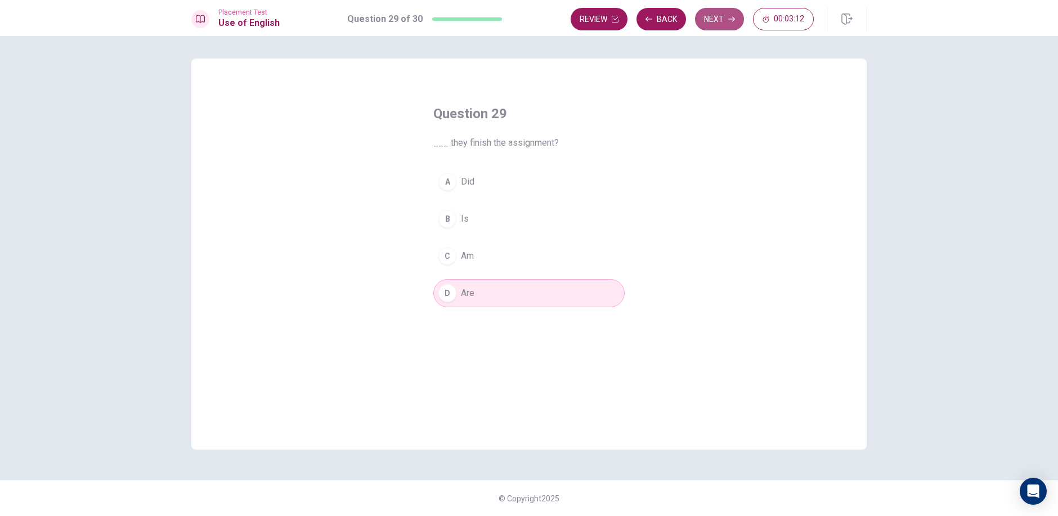
click at [723, 15] on button "Next" at bounding box center [719, 19] width 49 height 23
click at [469, 259] on span "sock" at bounding box center [470, 256] width 19 height 14
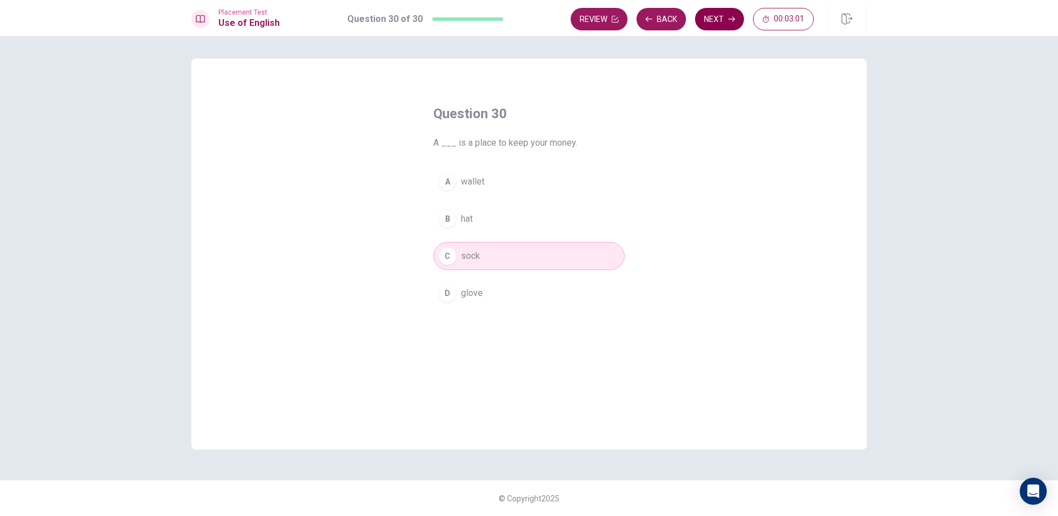
click at [725, 19] on button "Next" at bounding box center [719, 19] width 49 height 23
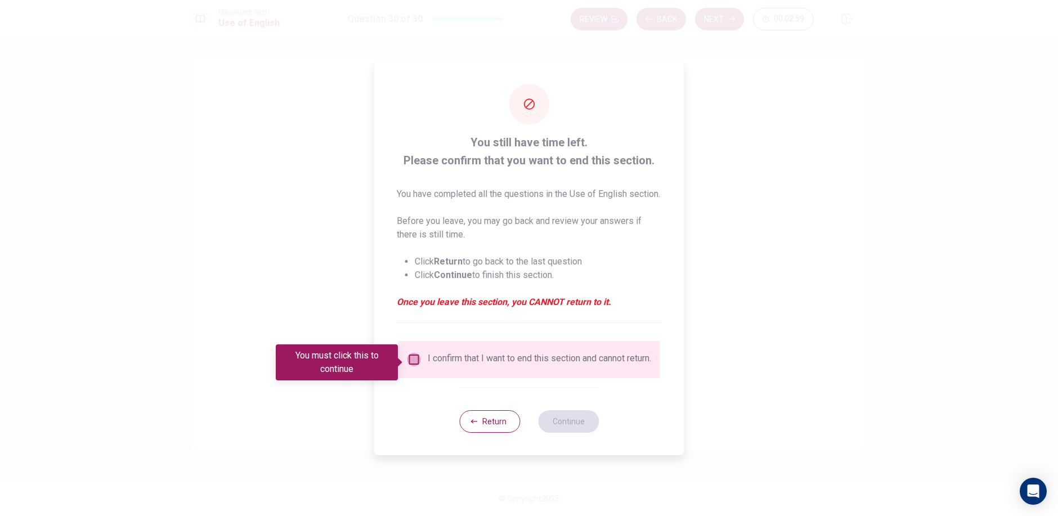
click at [413, 362] on input "You must click this to continue" at bounding box center [415, 360] width 14 height 14
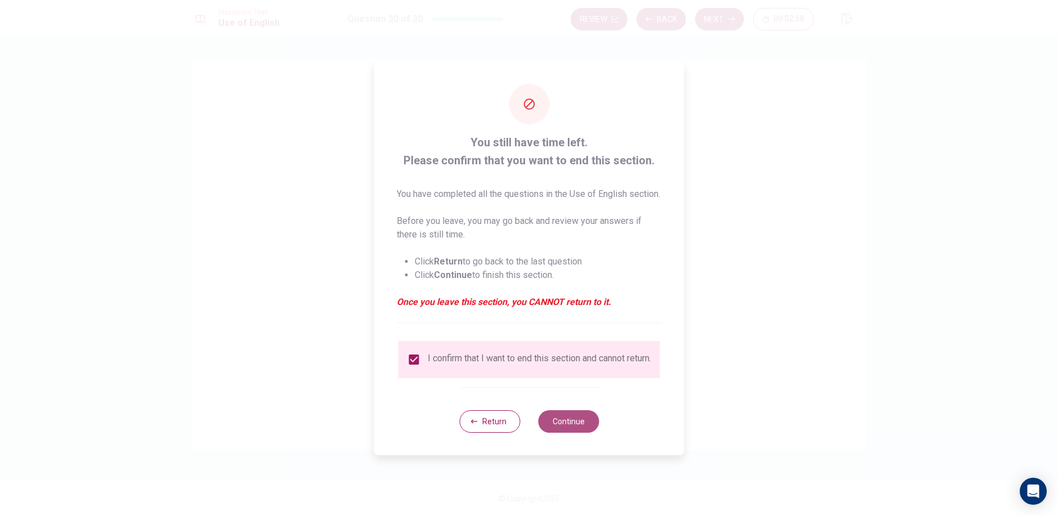
click at [592, 433] on button "Continue" at bounding box center [568, 421] width 61 height 23
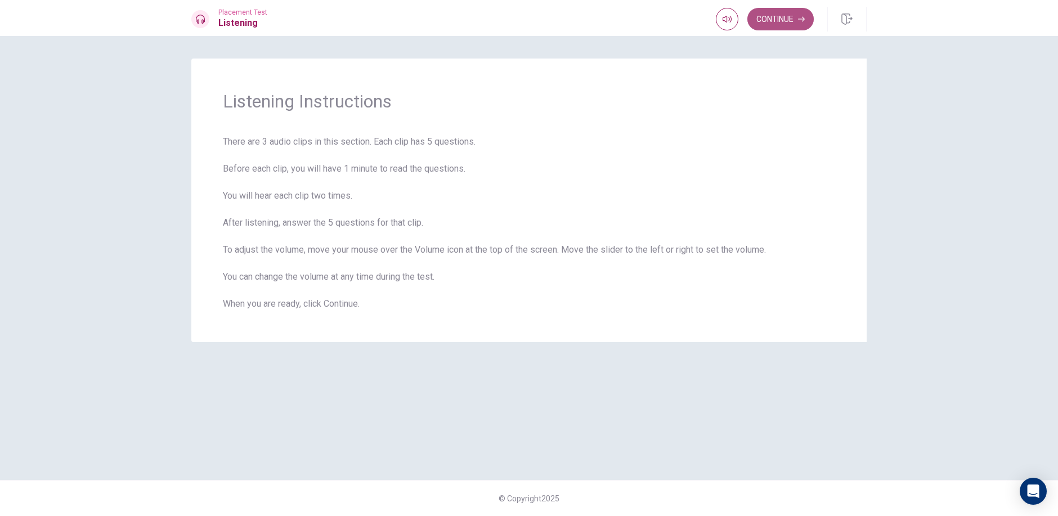
click at [769, 23] on button "Continue" at bounding box center [781, 19] width 66 height 23
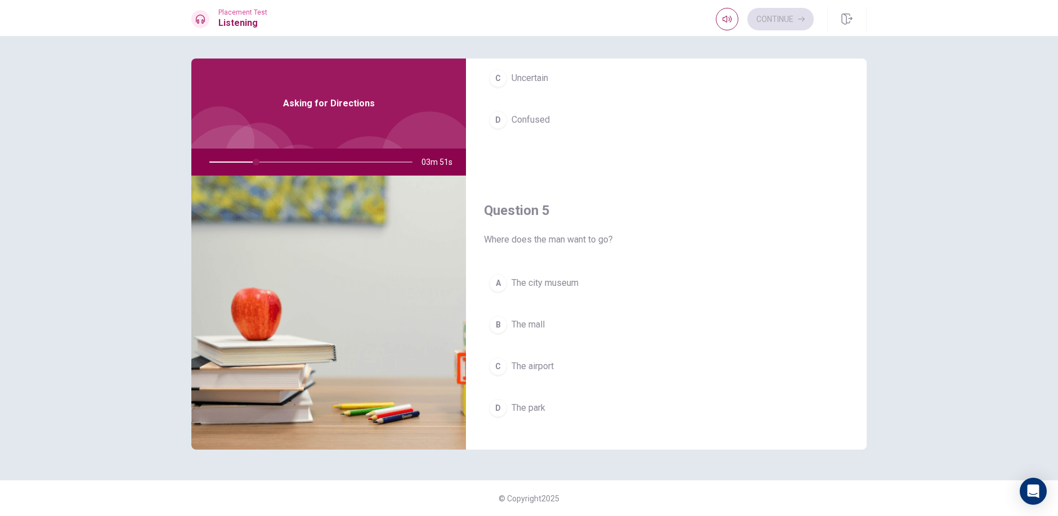
scroll to position [1050, 0]
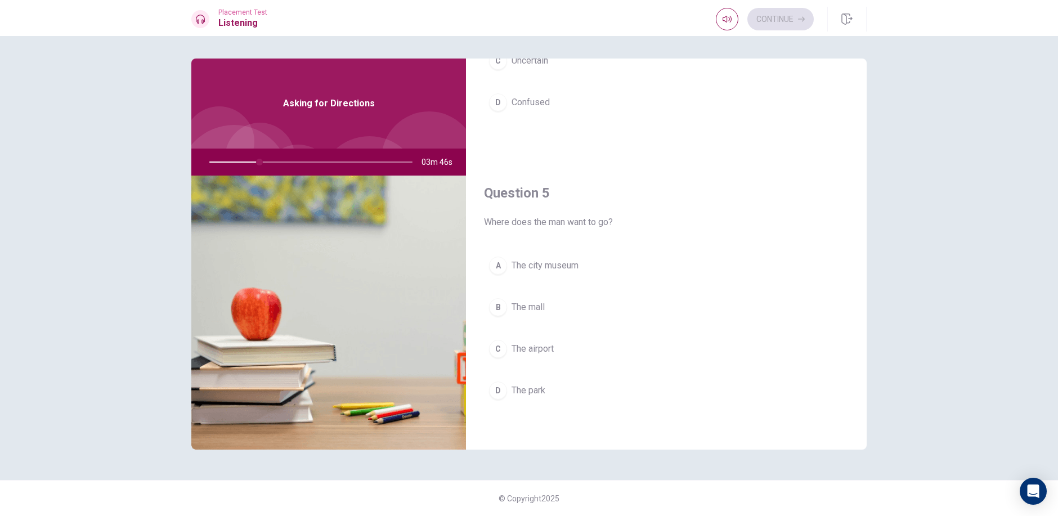
drag, startPoint x: 500, startPoint y: 197, endPoint x: 558, endPoint y: 198, distance: 58.5
click at [558, 198] on h4 "Question 5" at bounding box center [666, 193] width 365 height 18
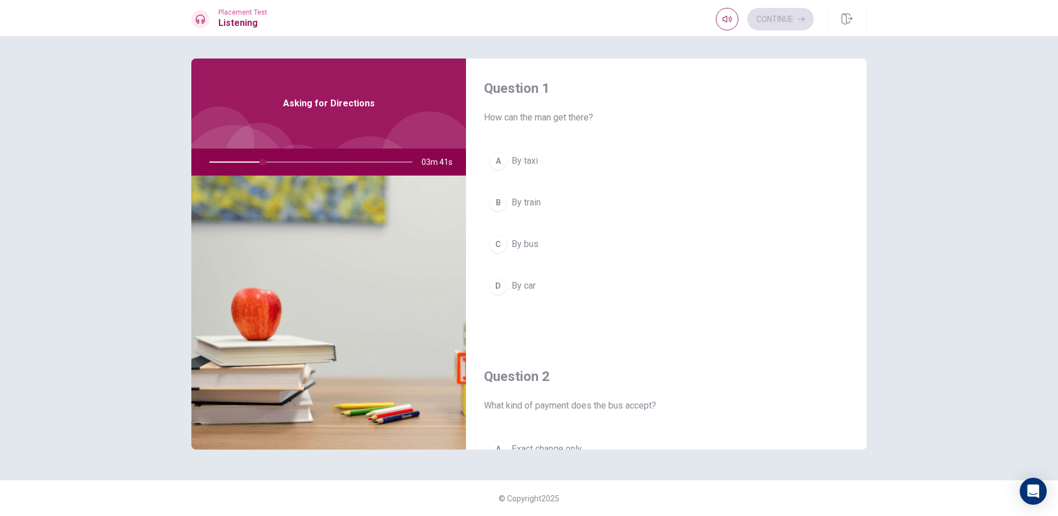
scroll to position [0, 0]
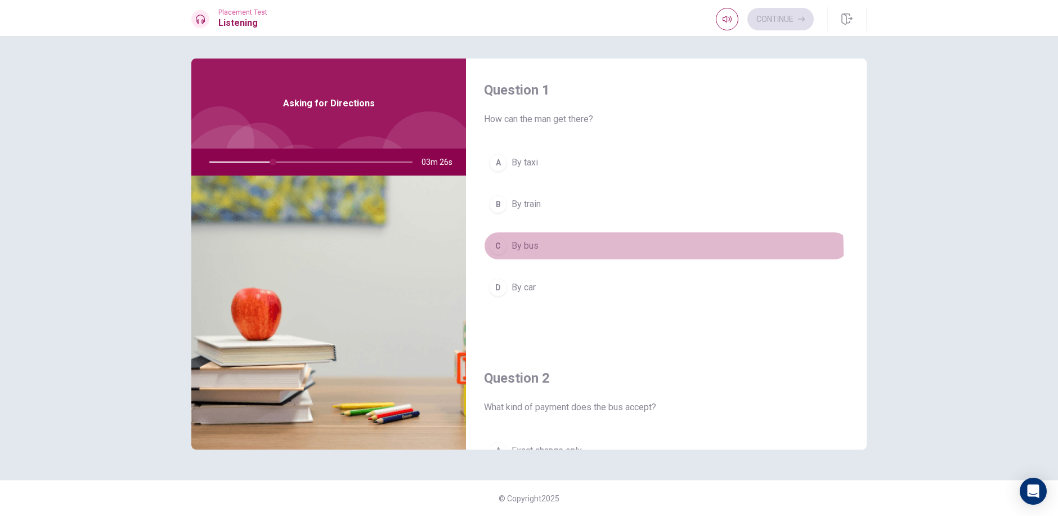
click at [524, 252] on span "By bus" at bounding box center [525, 246] width 27 height 14
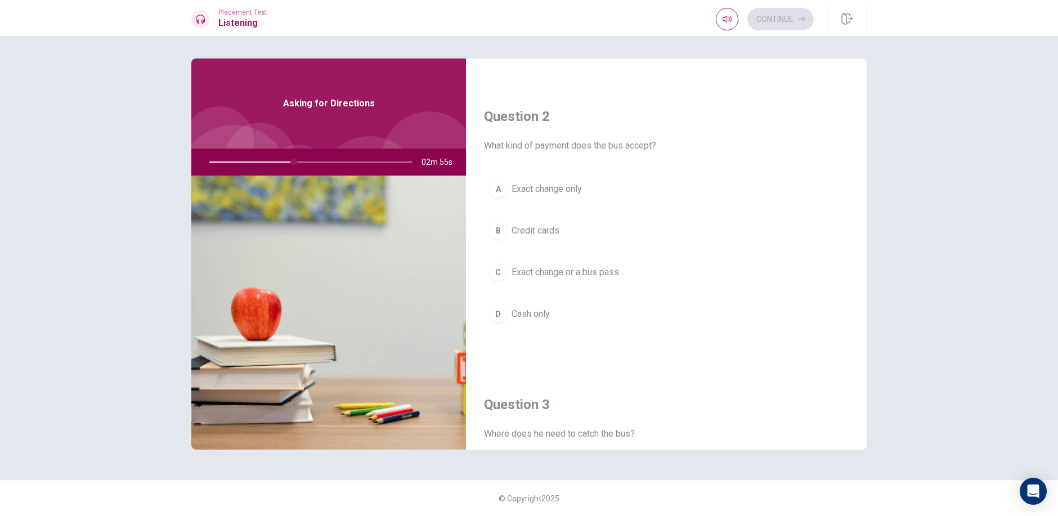
scroll to position [281, 0]
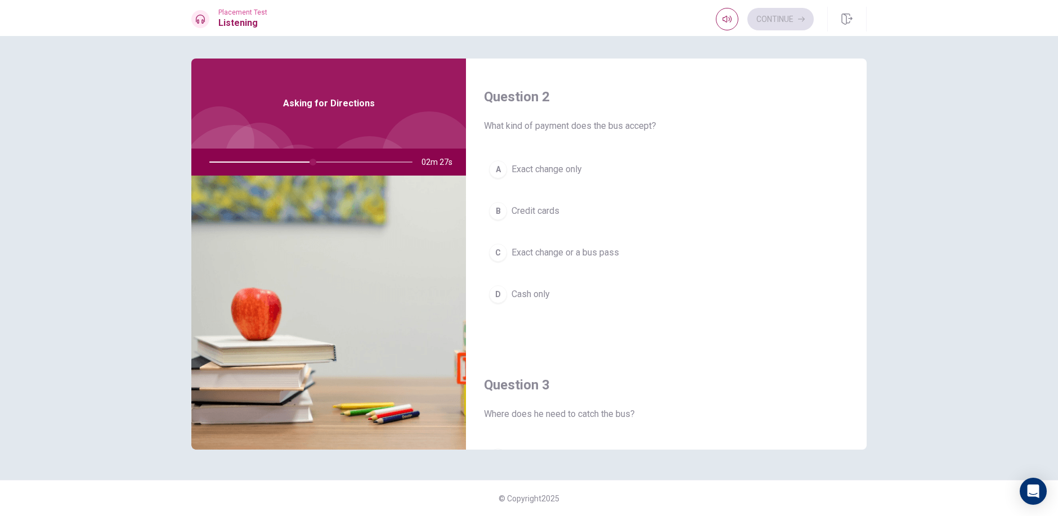
click at [291, 163] on div at bounding box center [309, 162] width 226 height 27
drag, startPoint x: 314, startPoint y: 160, endPoint x: 298, endPoint y: 167, distance: 17.4
click at [298, 167] on div at bounding box center [309, 162] width 226 height 27
drag, startPoint x: 339, startPoint y: 160, endPoint x: 364, endPoint y: 160, distance: 24.2
click at [364, 160] on div at bounding box center [309, 162] width 226 height 27
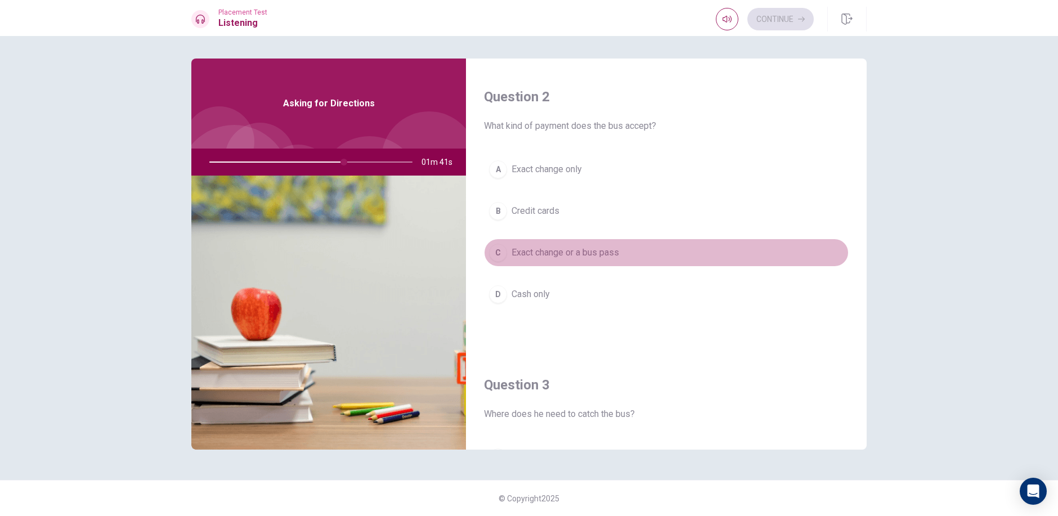
click at [706, 240] on button "C Exact change or a bus pass" at bounding box center [666, 253] width 365 height 28
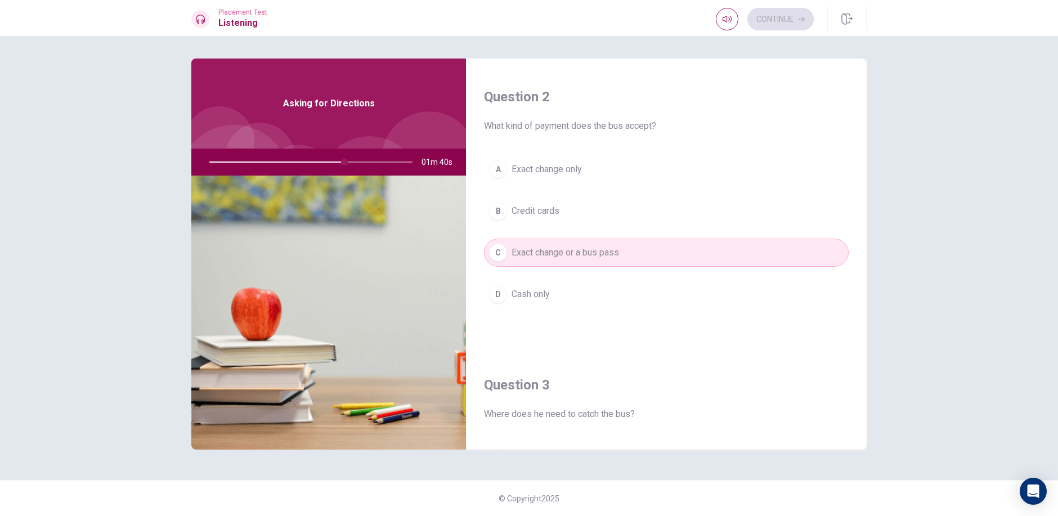
click at [706, 240] on button "C Exact change or a bus pass" at bounding box center [666, 253] width 365 height 28
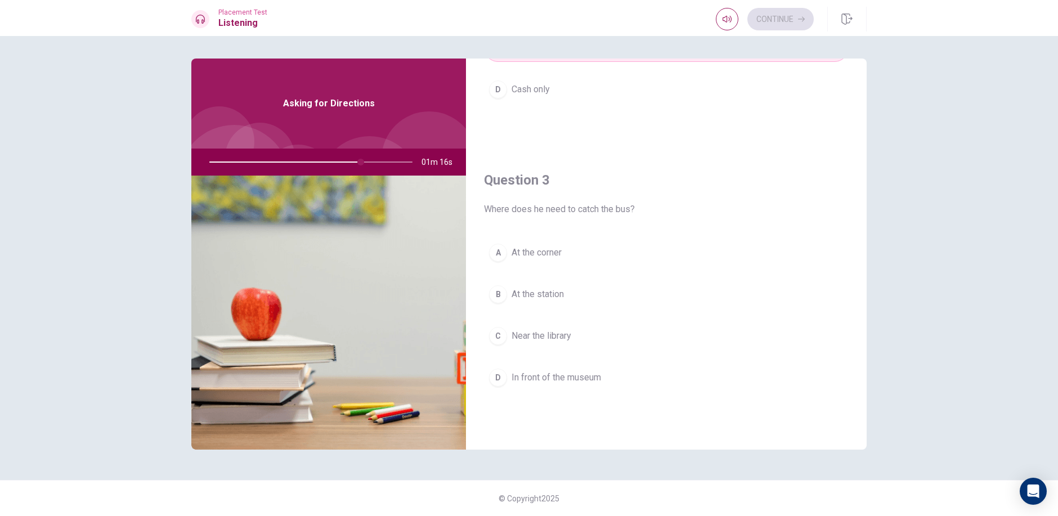
scroll to position [507, 0]
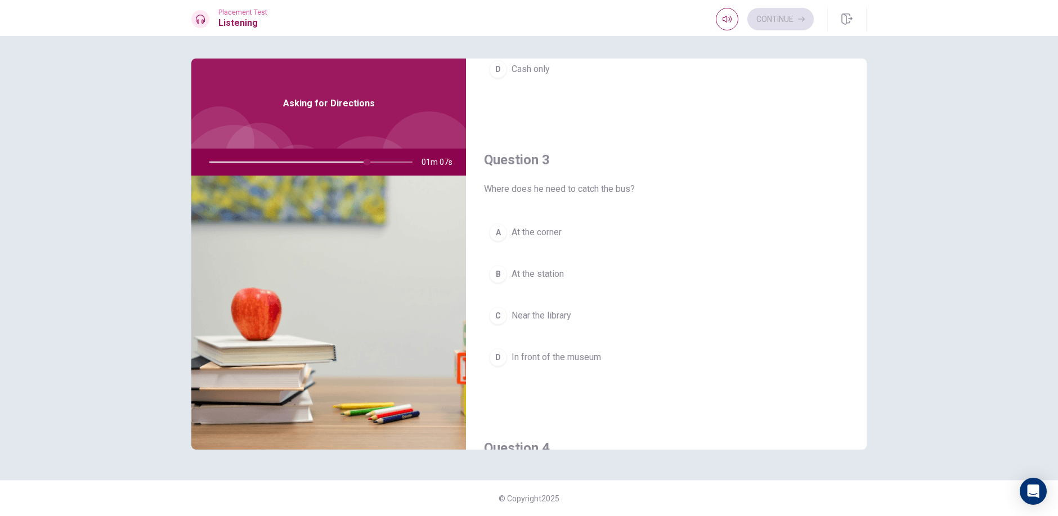
click at [557, 314] on span "Near the library" at bounding box center [542, 316] width 60 height 14
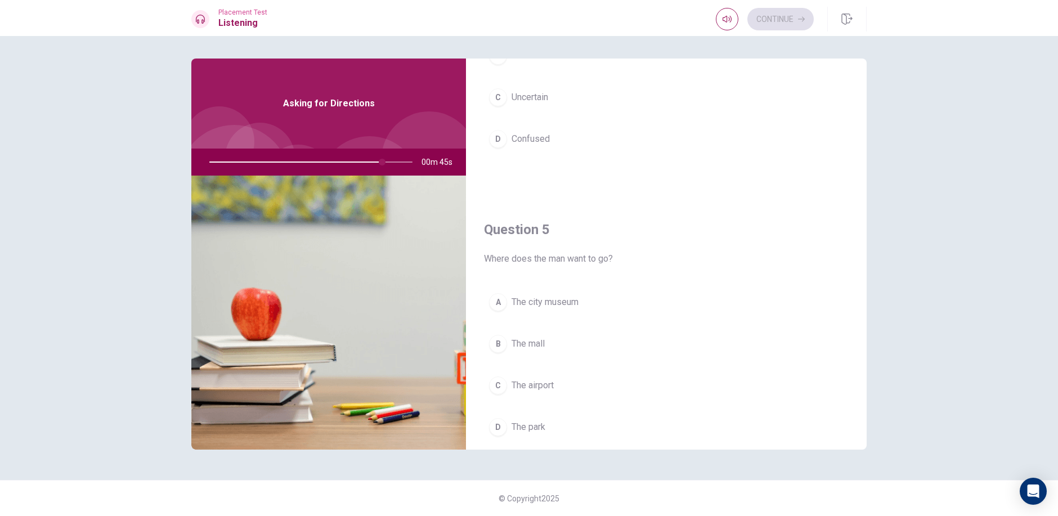
scroll to position [1050, 0]
click at [534, 265] on span "The city museum" at bounding box center [545, 266] width 67 height 14
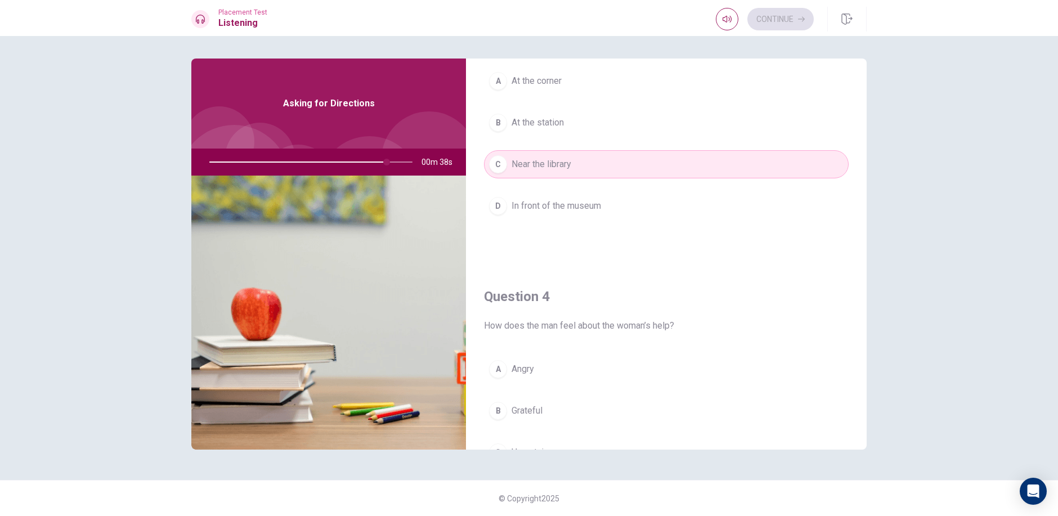
scroll to position [656, 0]
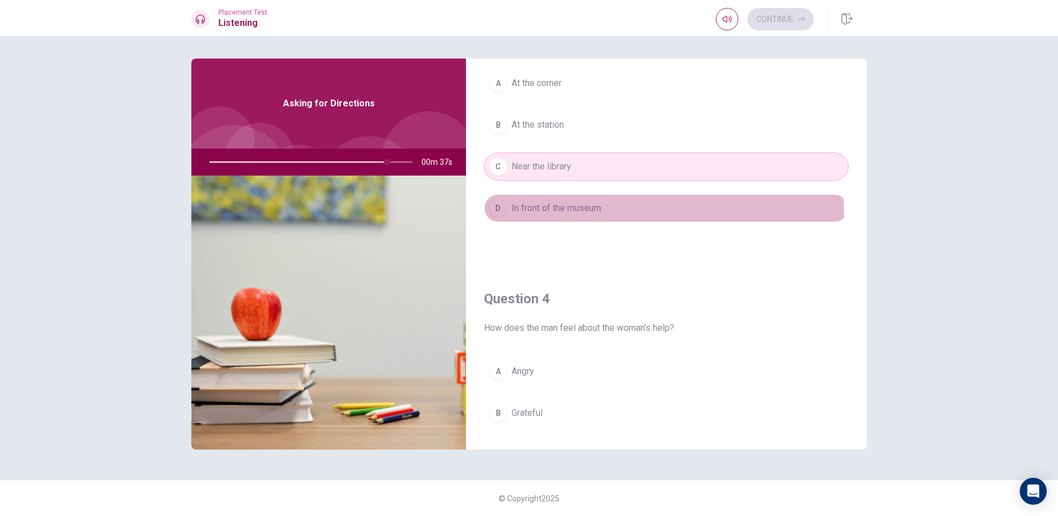
click at [539, 218] on button "D In front of the museum" at bounding box center [666, 208] width 365 height 28
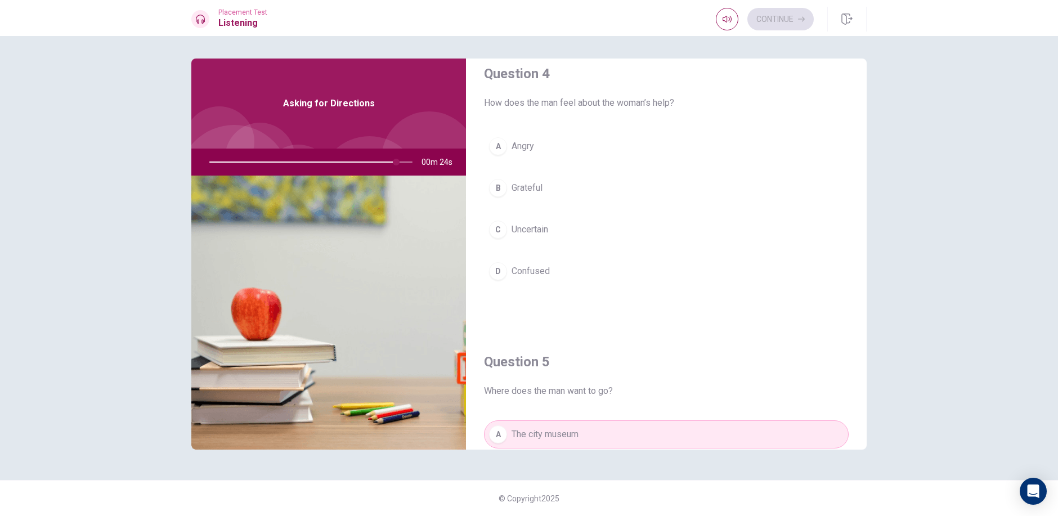
scroll to position [825, 0]
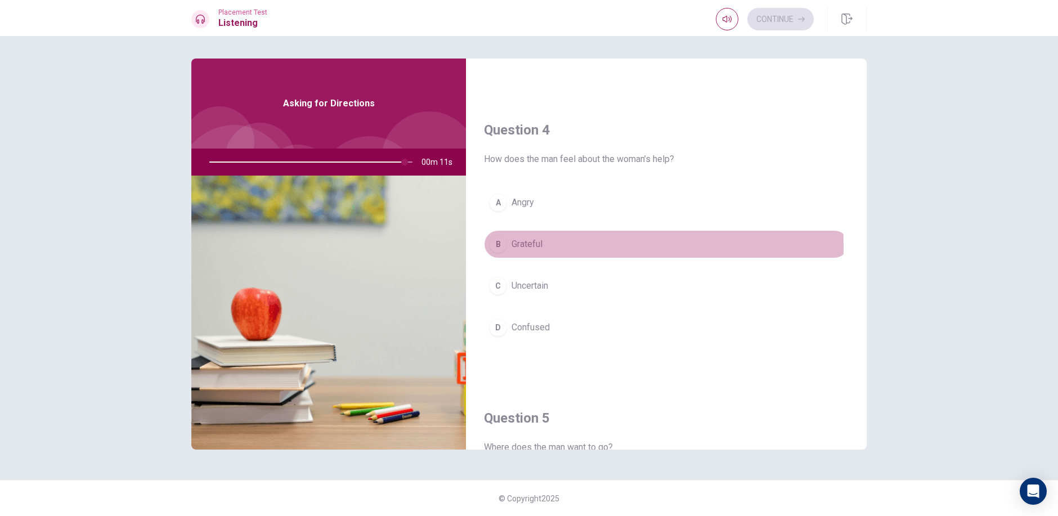
click at [536, 246] on span "Grateful" at bounding box center [527, 245] width 31 height 14
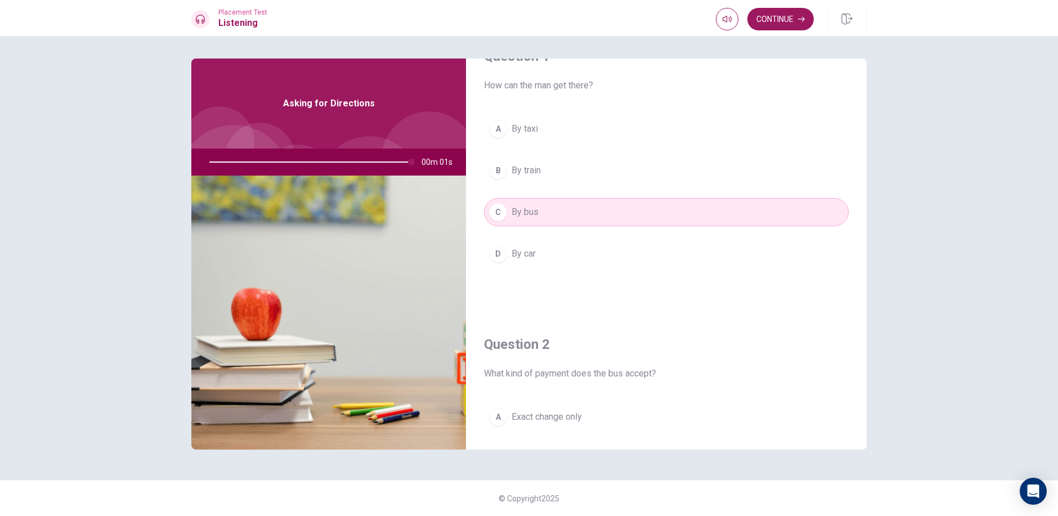
scroll to position [0, 0]
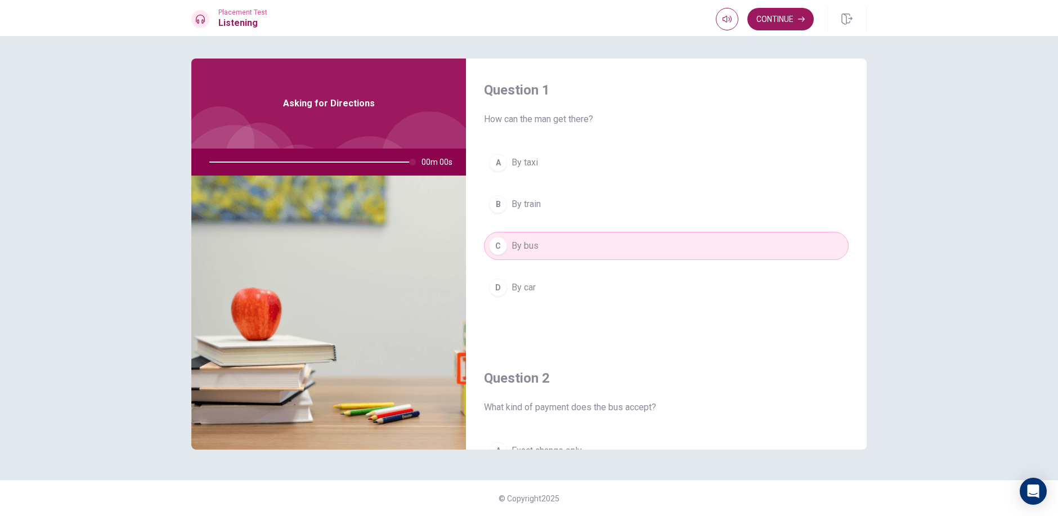
type input "0"
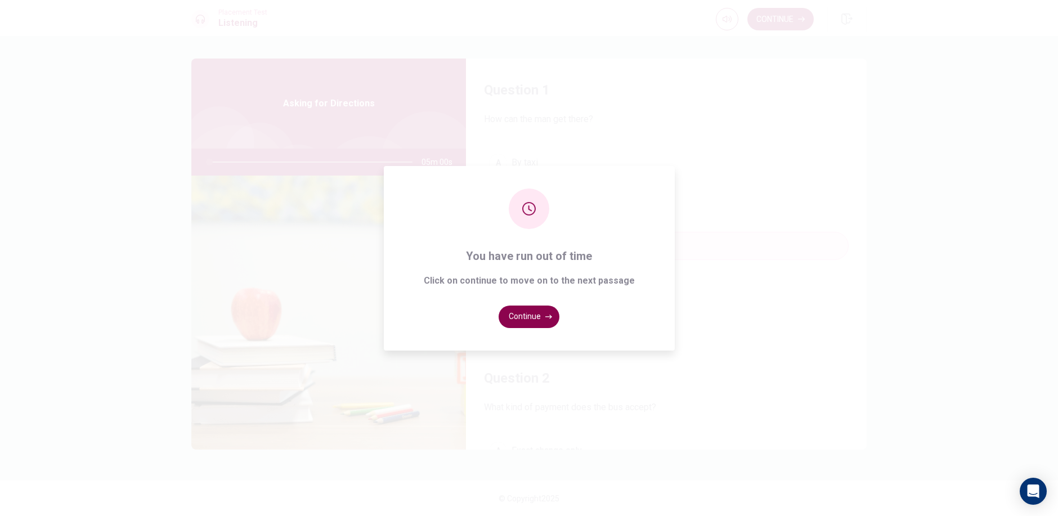
click at [543, 319] on button "Continue" at bounding box center [529, 317] width 61 height 23
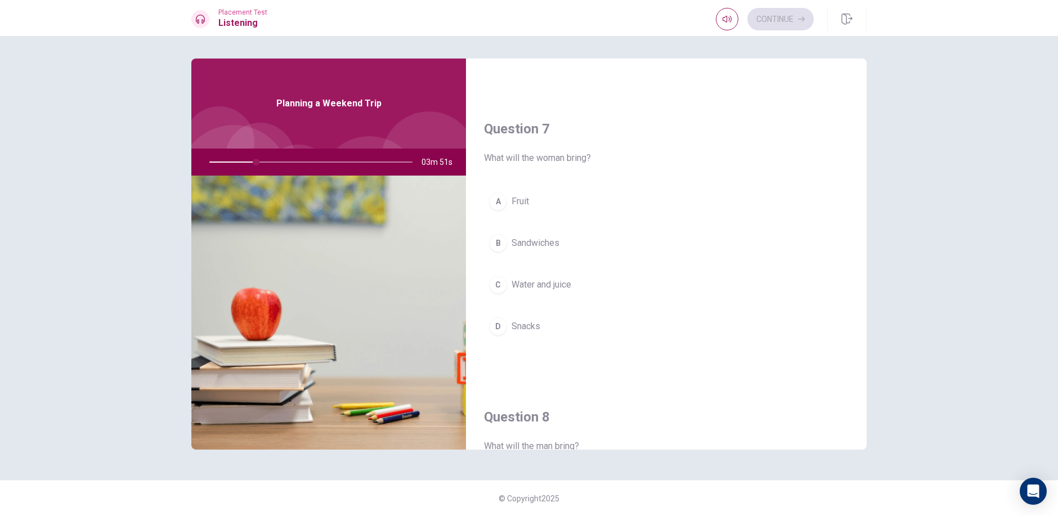
scroll to position [338, 0]
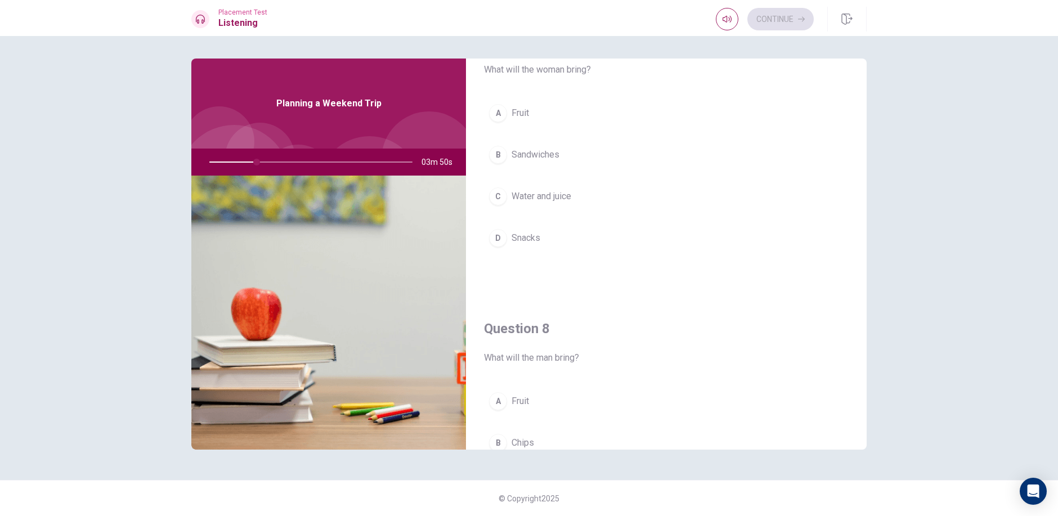
click at [668, 304] on div "Question 8 What will the man bring? A Fruit B Chips C Sandwiches D Water" at bounding box center [666, 441] width 401 height 288
click at [648, 326] on h4 "Question 8" at bounding box center [666, 329] width 365 height 18
click at [330, 337] on img at bounding box center [328, 313] width 275 height 274
click at [344, 308] on img at bounding box center [328, 313] width 275 height 274
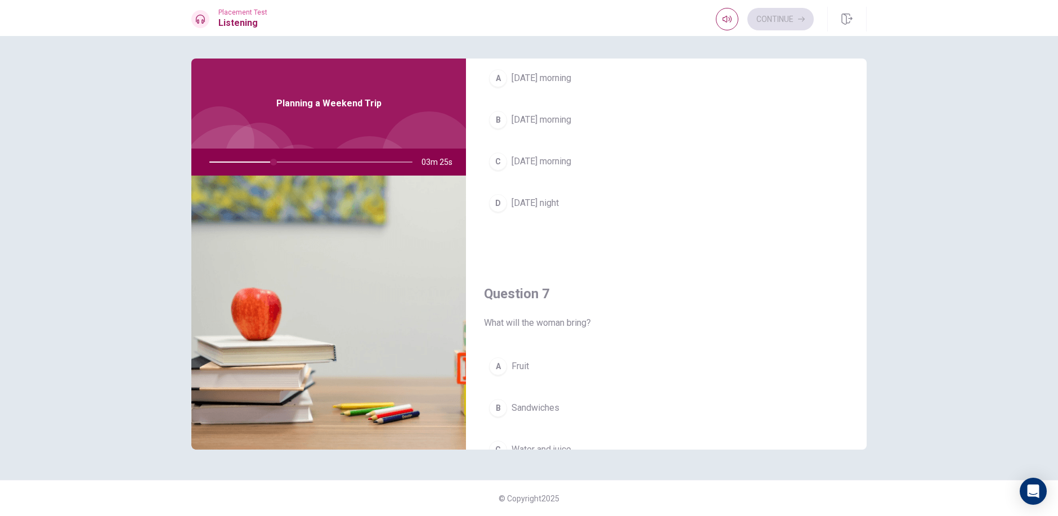
scroll to position [56, 0]
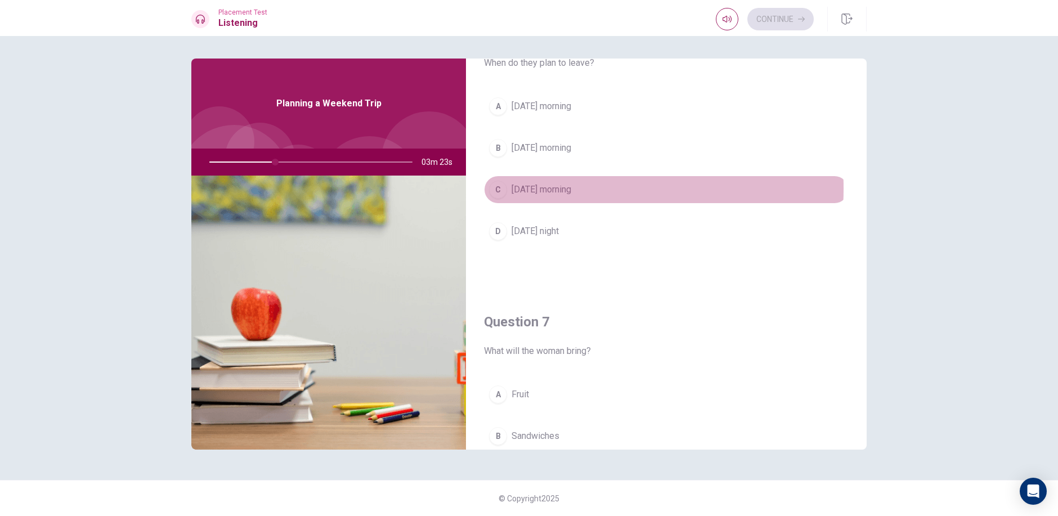
click at [535, 189] on span "[DATE] morning" at bounding box center [542, 190] width 60 height 14
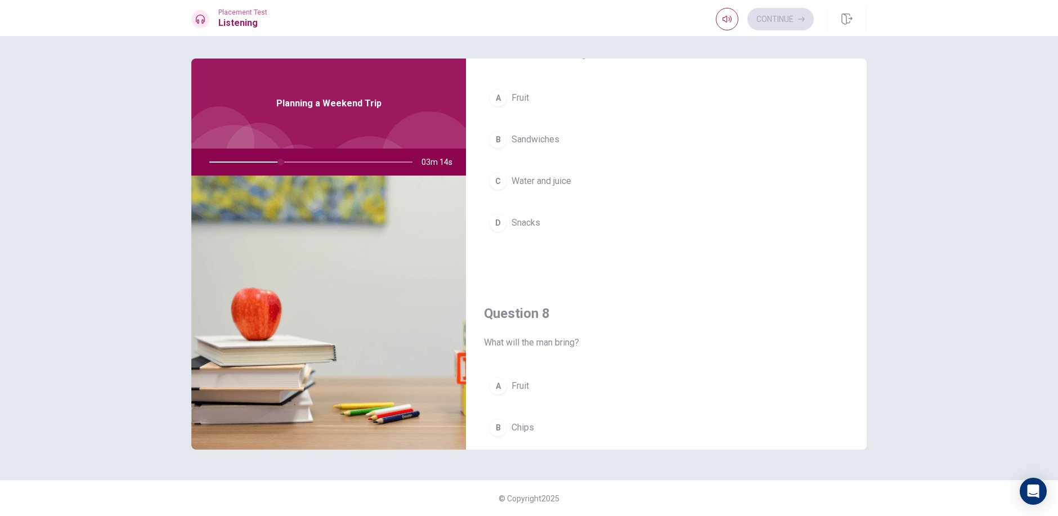
scroll to position [281, 0]
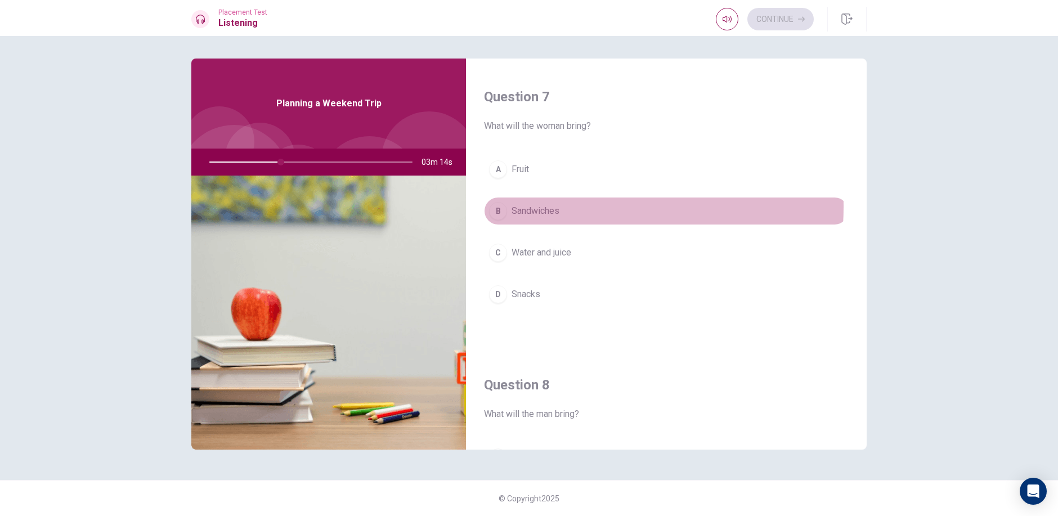
click at [544, 205] on span "Sandwiches" at bounding box center [536, 211] width 48 height 14
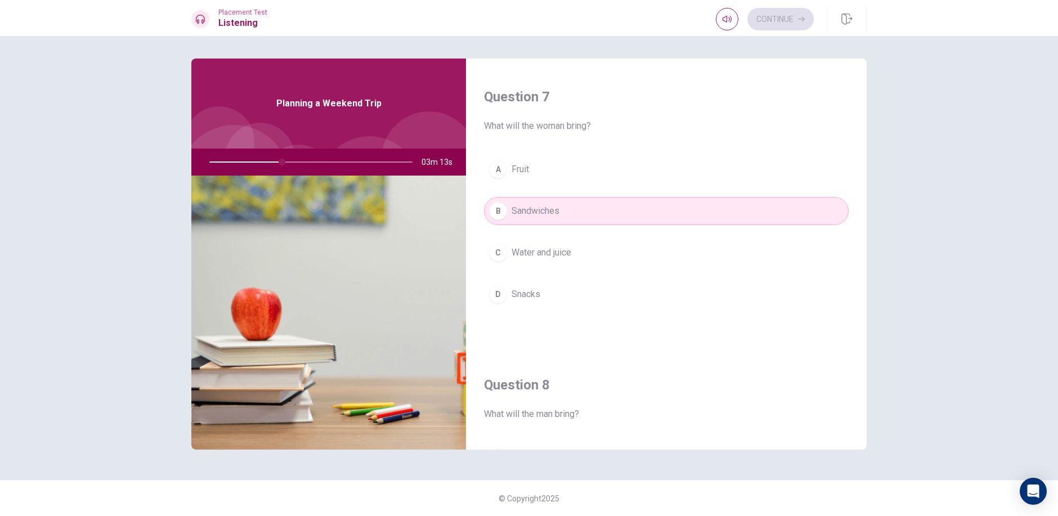
click at [543, 248] on span "Water and juice" at bounding box center [542, 253] width 60 height 14
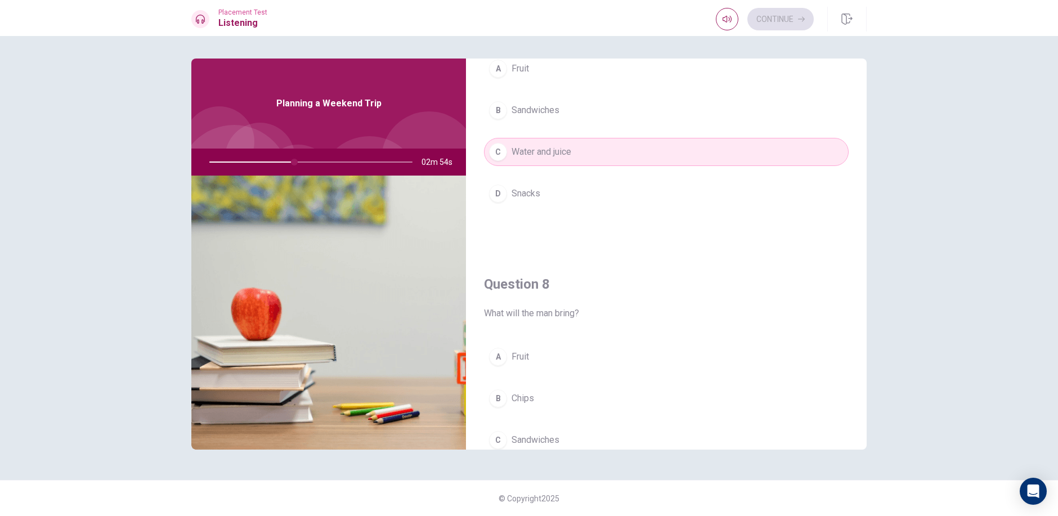
scroll to position [394, 0]
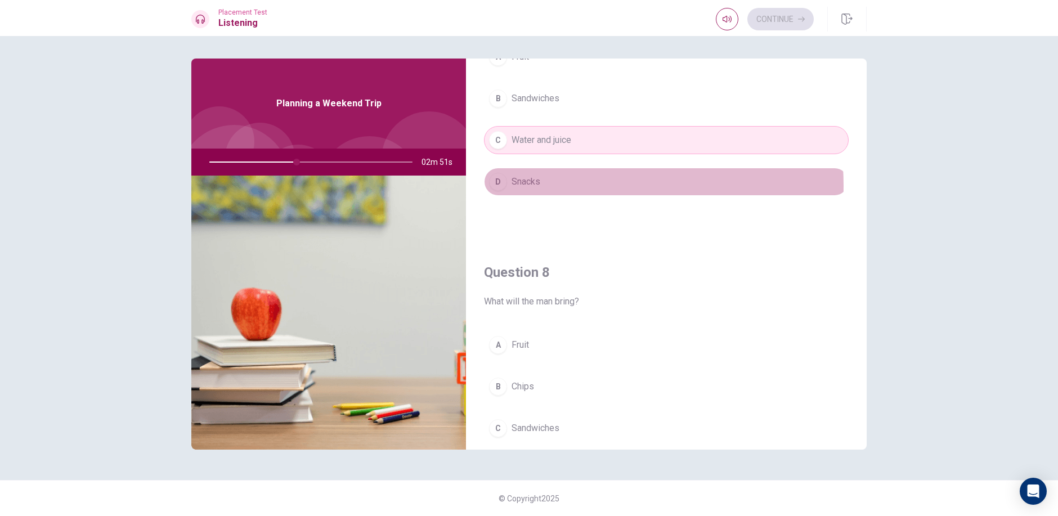
click at [557, 186] on button "D Snacks" at bounding box center [666, 182] width 365 height 28
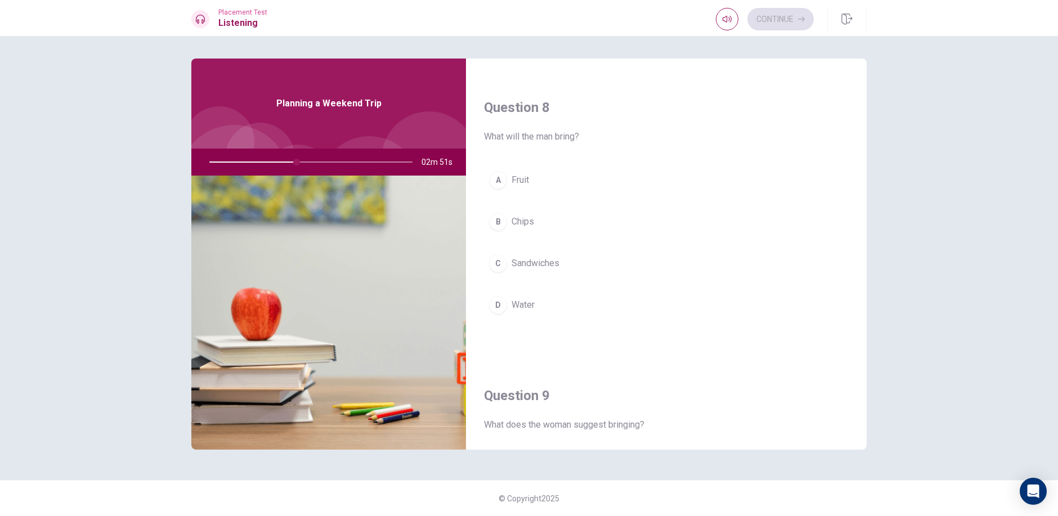
scroll to position [563, 0]
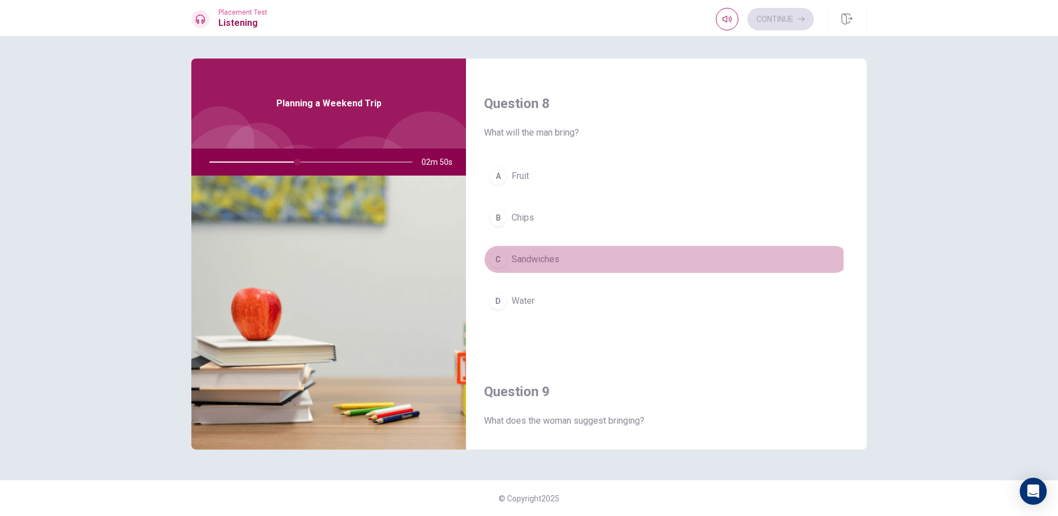
click at [554, 261] on span "Sandwiches" at bounding box center [536, 260] width 48 height 14
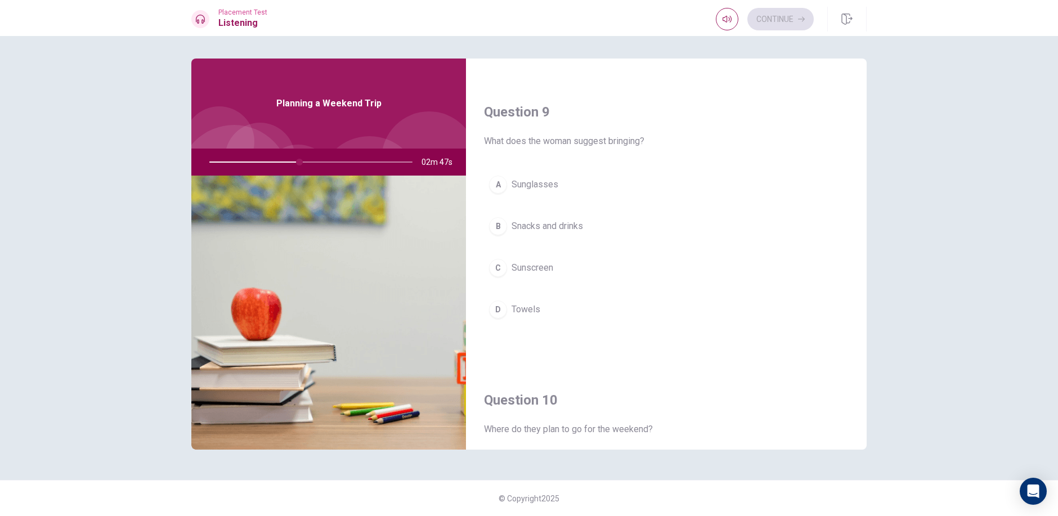
scroll to position [844, 0]
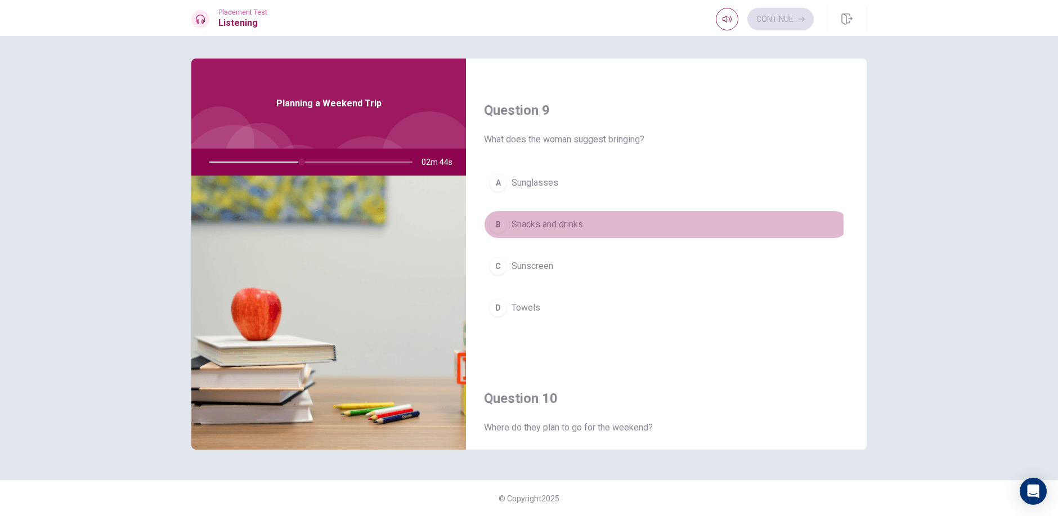
click at [563, 226] on span "Snacks and drinks" at bounding box center [547, 225] width 71 height 14
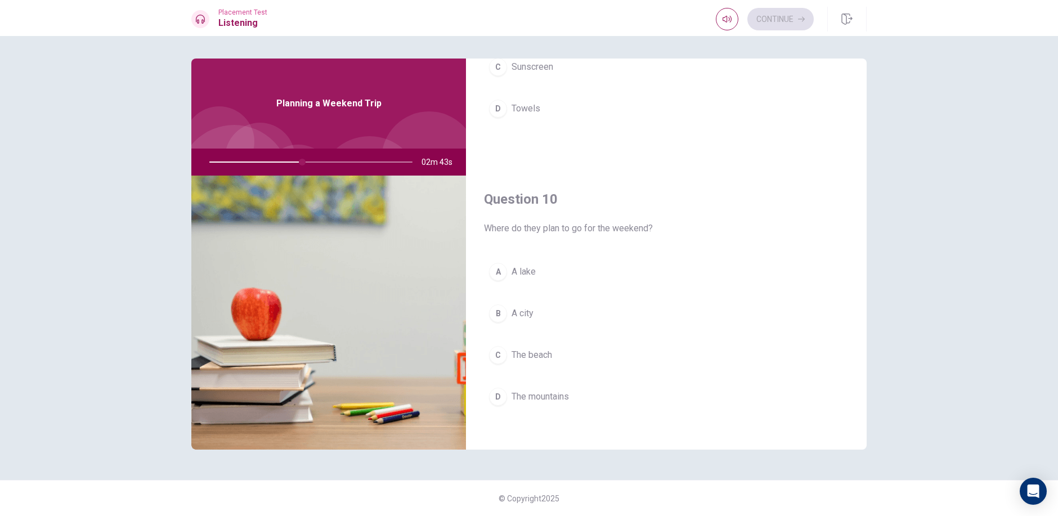
scroll to position [1050, 0]
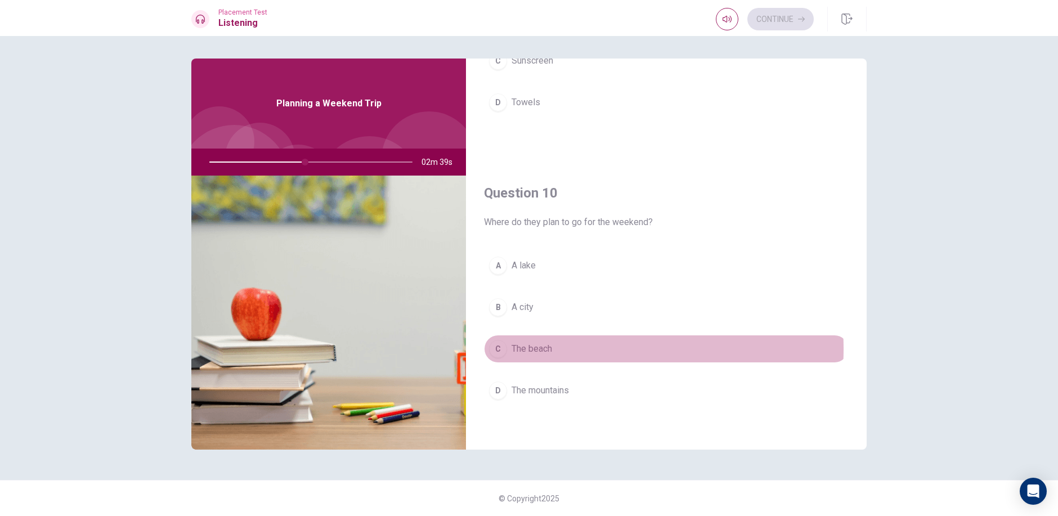
click at [550, 349] on span "The beach" at bounding box center [532, 349] width 41 height 14
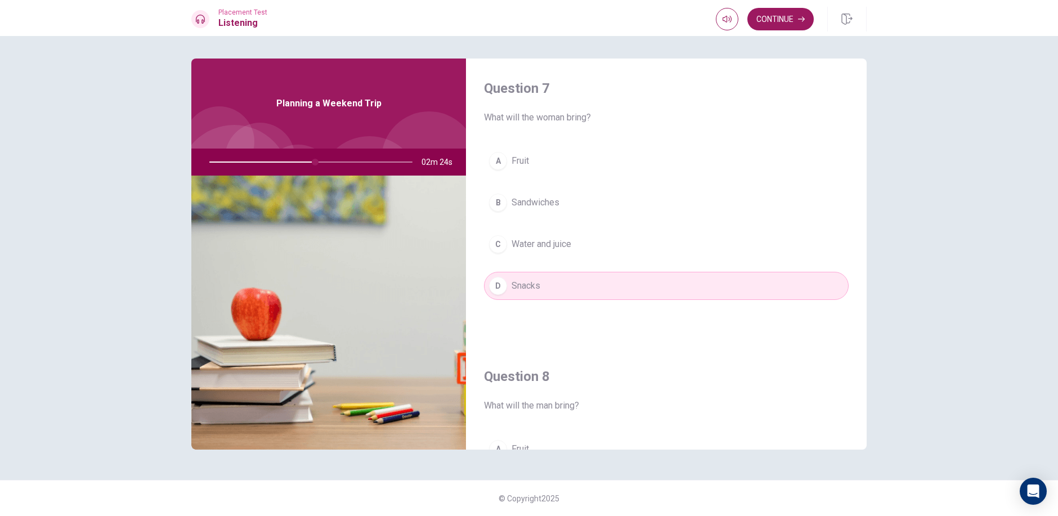
scroll to position [281, 0]
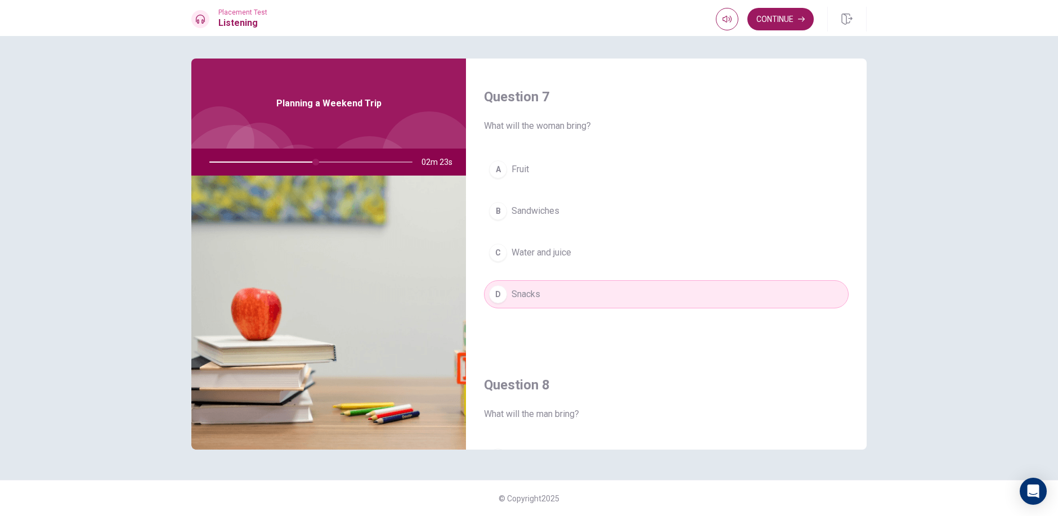
click at [550, 214] on span "Sandwiches" at bounding box center [536, 211] width 48 height 14
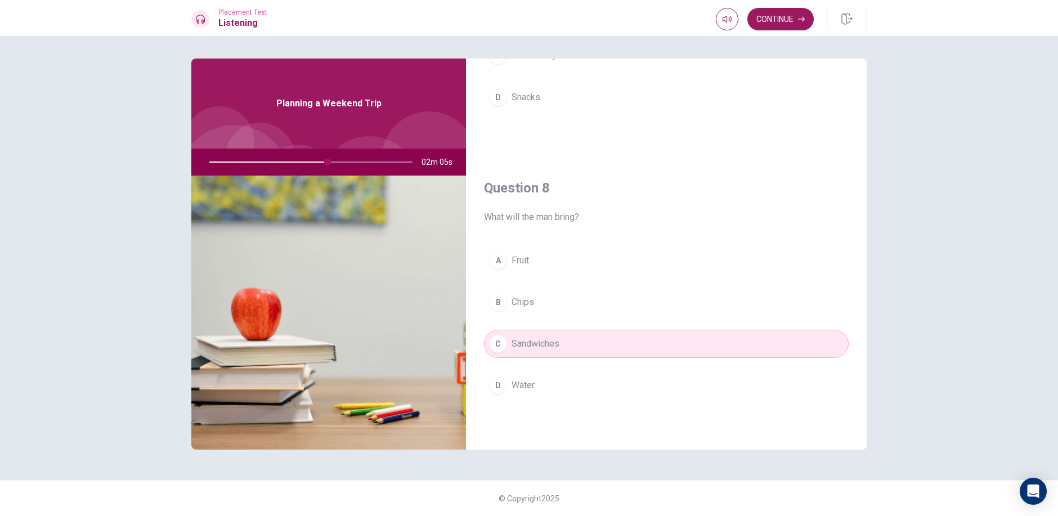
scroll to position [507, 0]
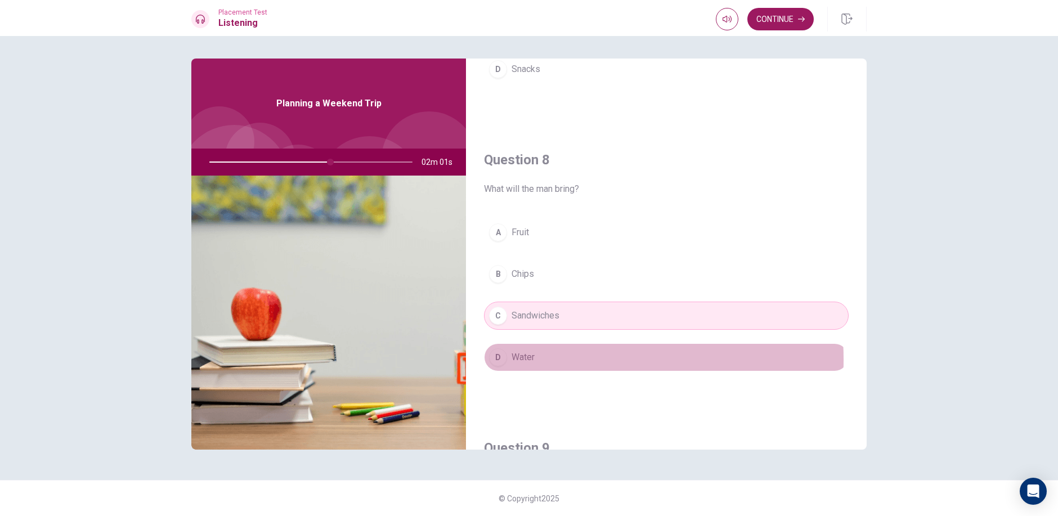
click at [527, 360] on span "Water" at bounding box center [523, 358] width 23 height 14
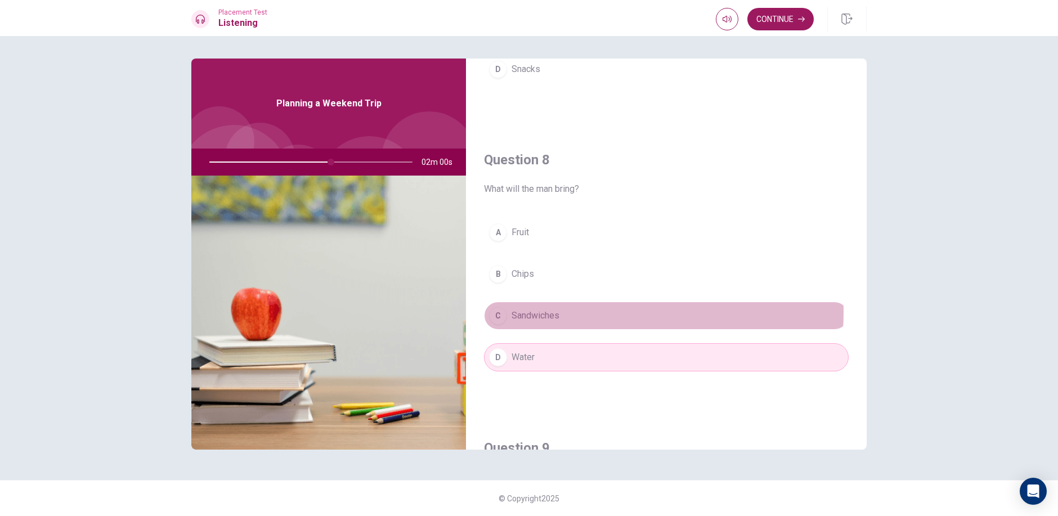
click at [551, 312] on span "Sandwiches" at bounding box center [536, 316] width 48 height 14
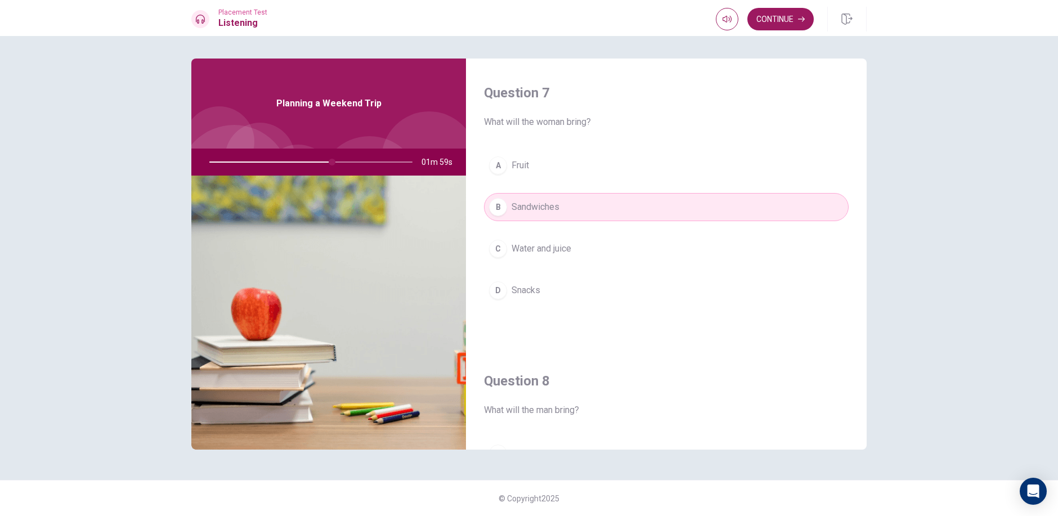
scroll to position [281, 0]
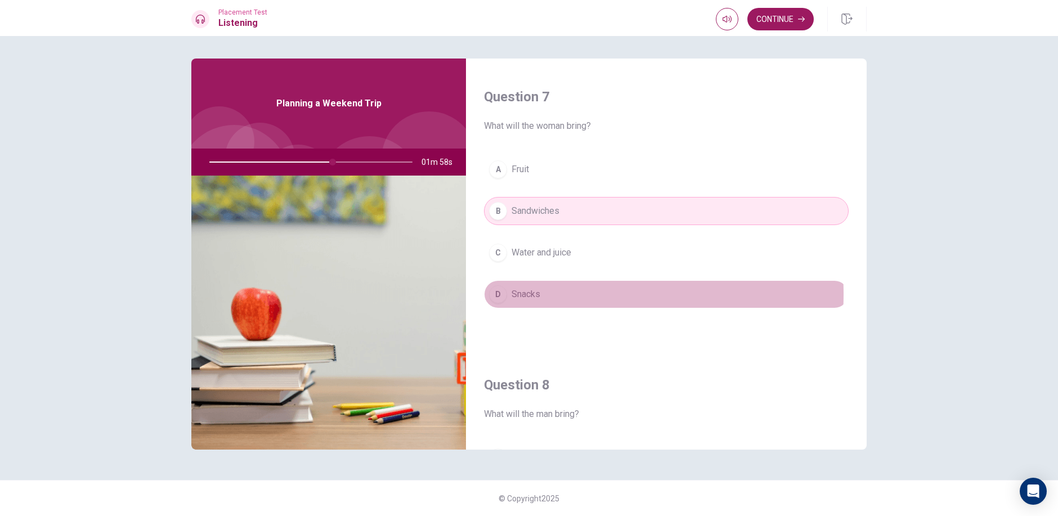
click at [538, 294] on span "Snacks" at bounding box center [526, 295] width 29 height 14
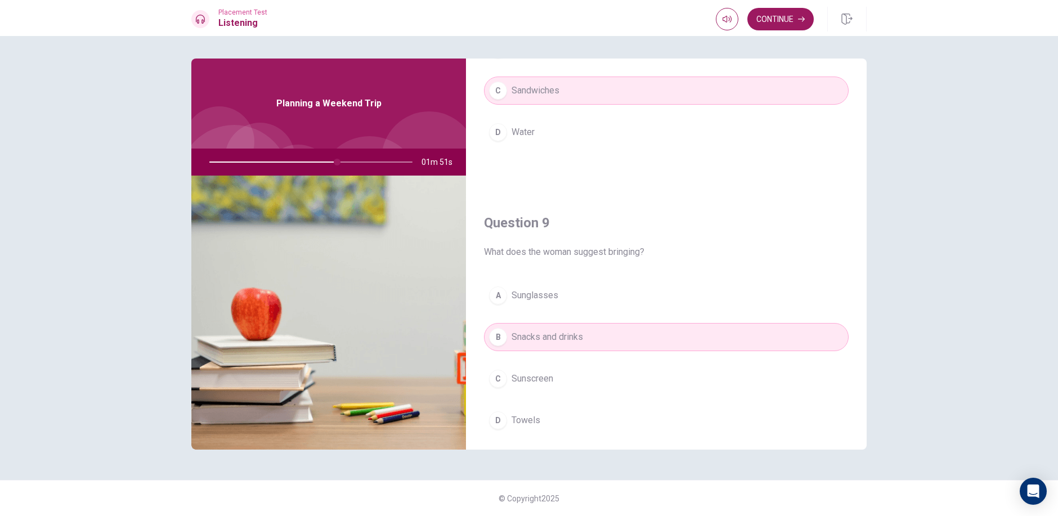
scroll to position [1050, 0]
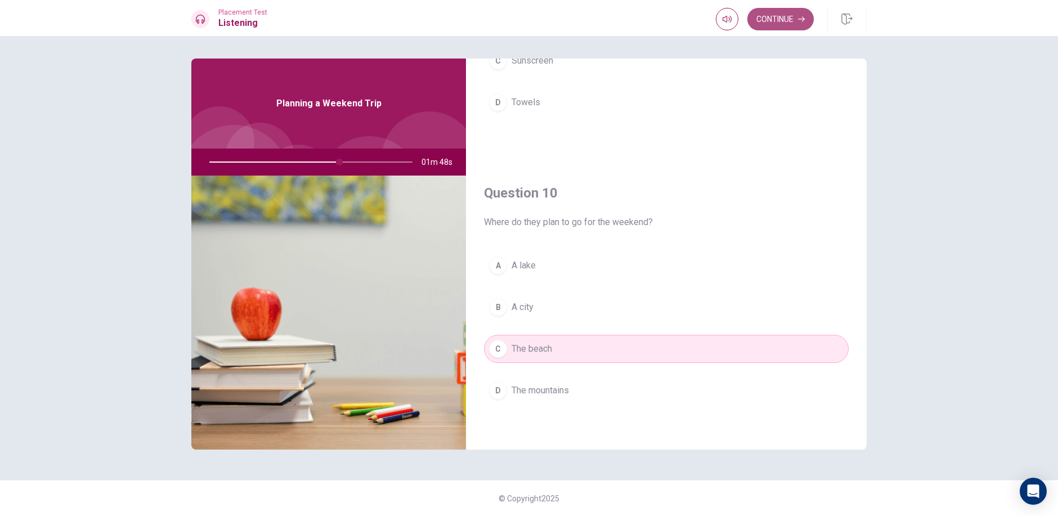
click at [777, 15] on button "Continue" at bounding box center [781, 19] width 66 height 23
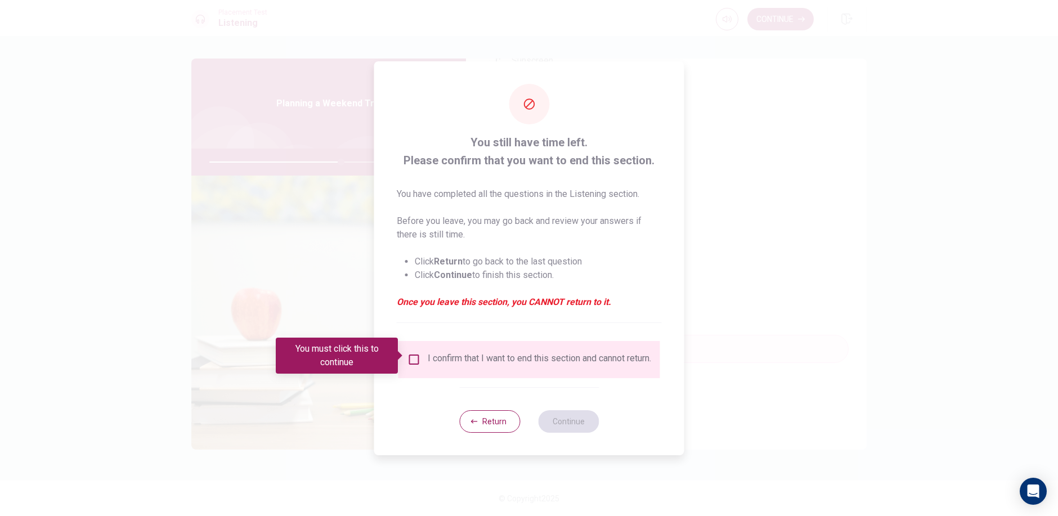
click at [414, 353] on input "You must click this to continue" at bounding box center [415, 360] width 14 height 14
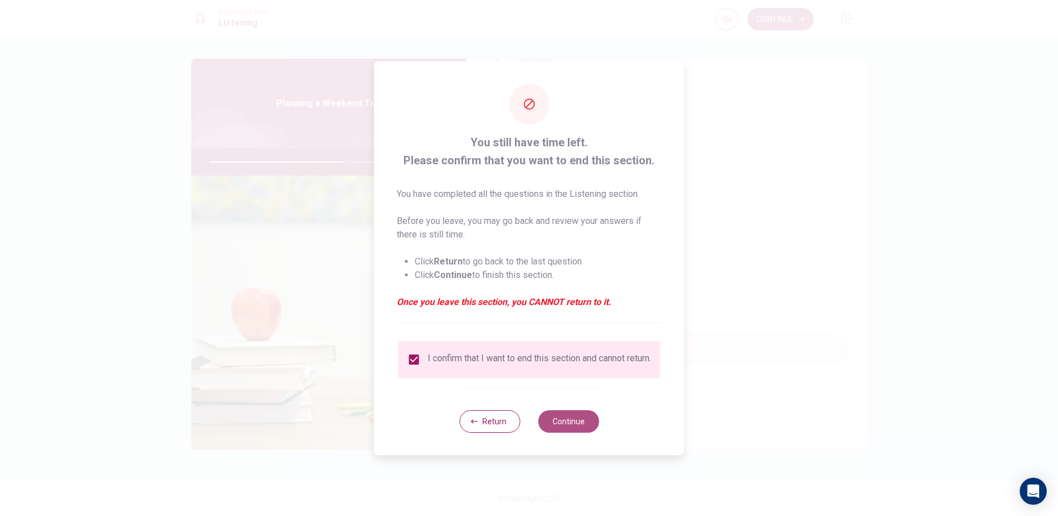
click at [557, 431] on button "Continue" at bounding box center [568, 421] width 61 height 23
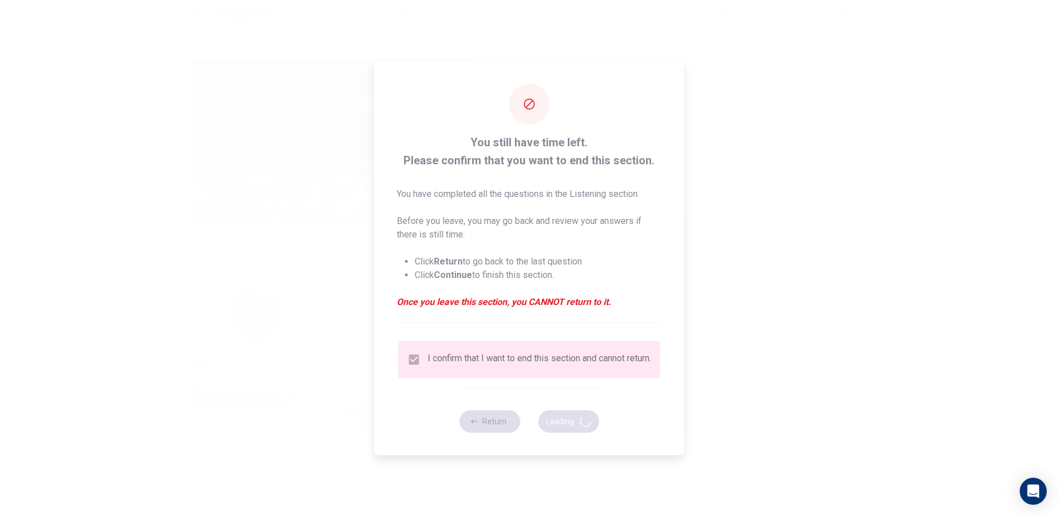
type input "68"
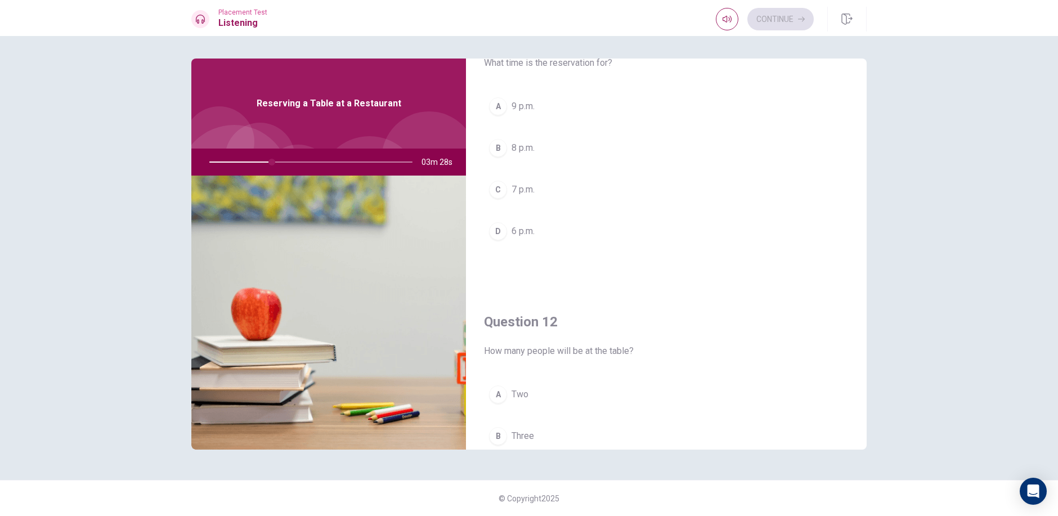
scroll to position [169, 0]
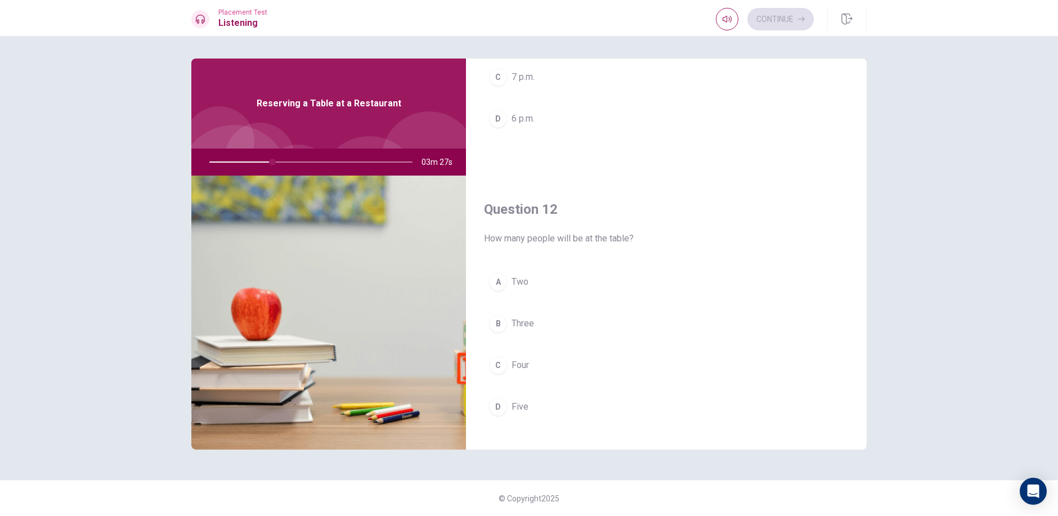
click at [567, 369] on button "C Four" at bounding box center [666, 365] width 365 height 28
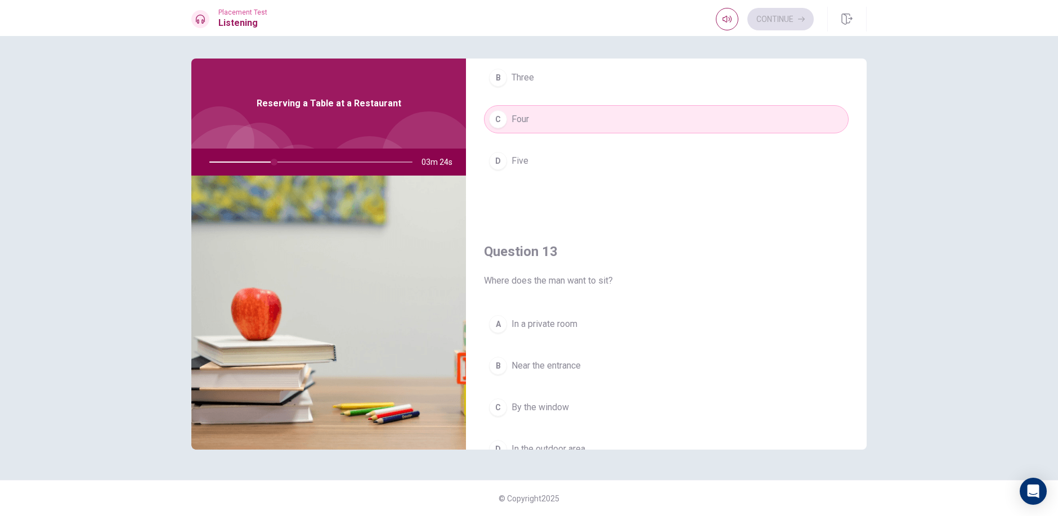
scroll to position [507, 0]
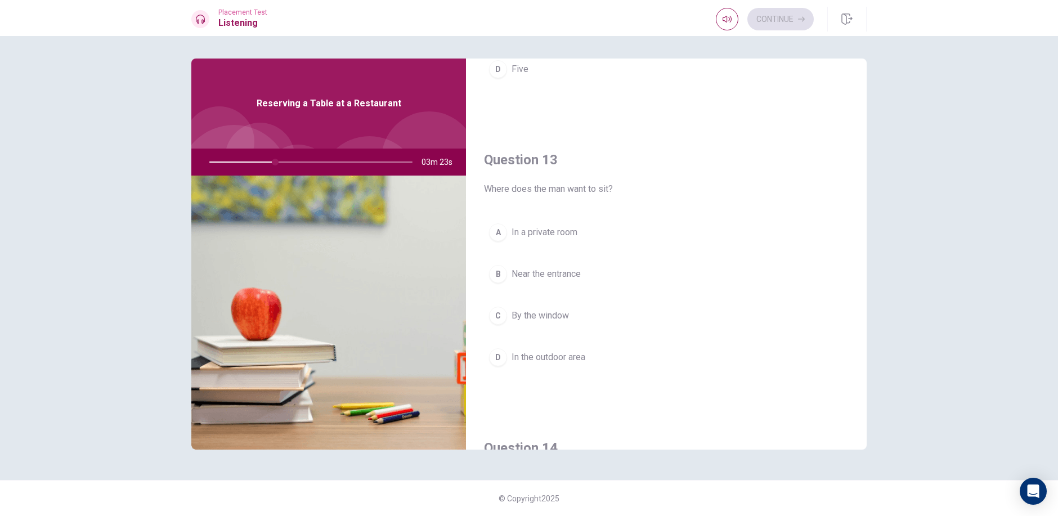
click at [583, 315] on button "C By the window" at bounding box center [666, 316] width 365 height 28
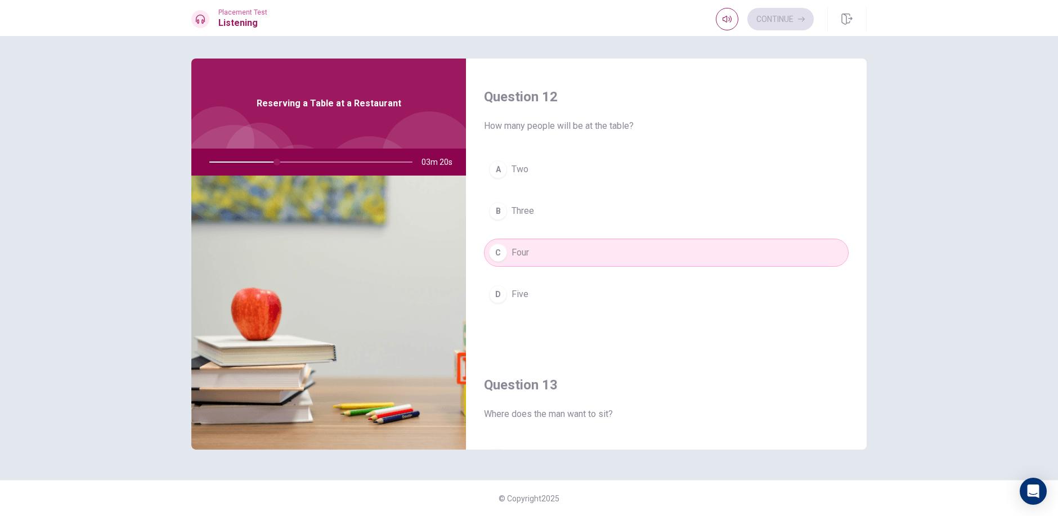
scroll to position [0, 0]
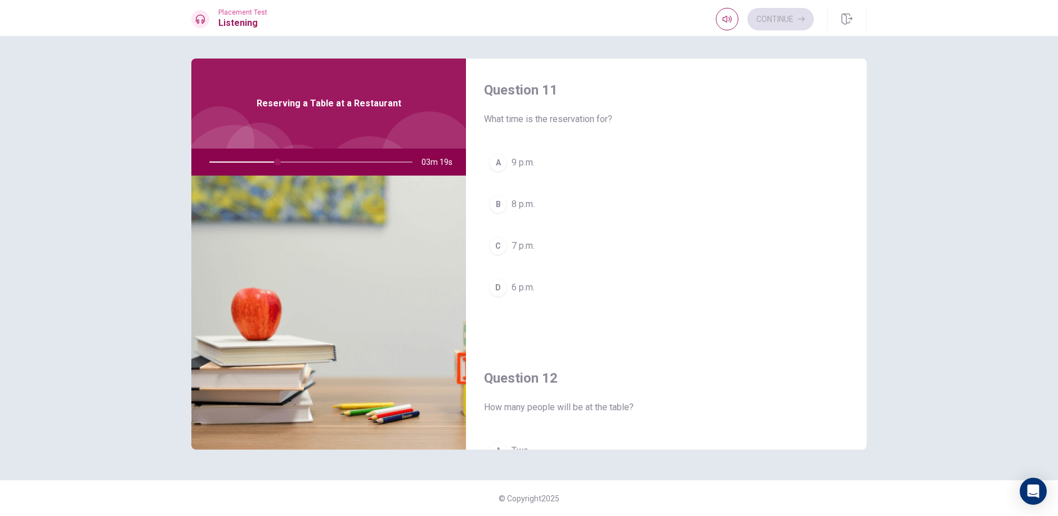
click at [558, 245] on button "C 7 p.m." at bounding box center [666, 246] width 365 height 28
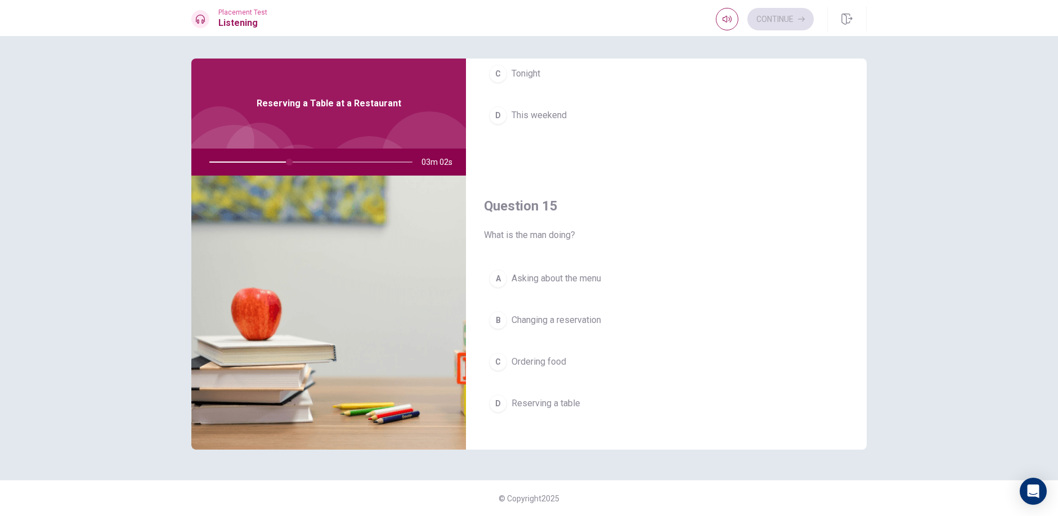
scroll to position [1050, 0]
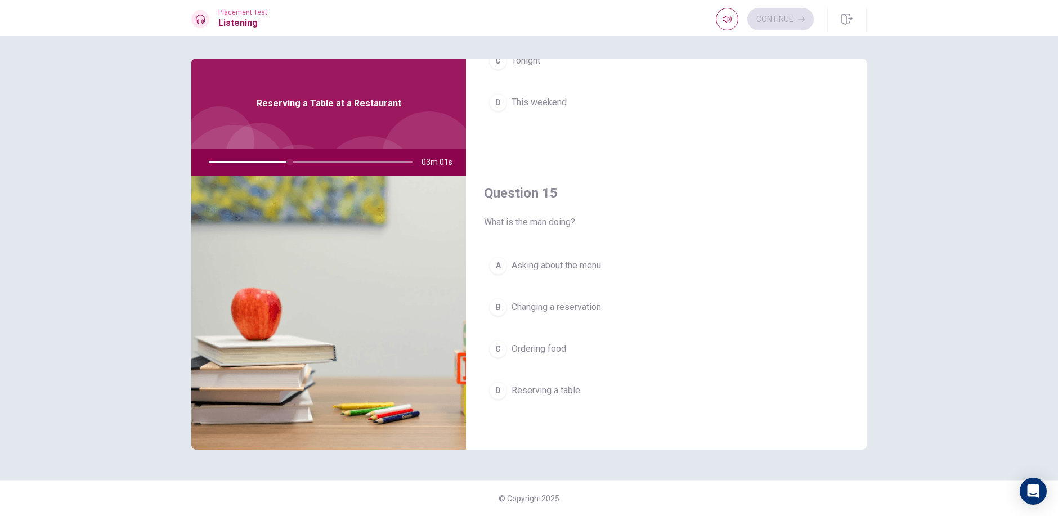
click at [571, 396] on span "Reserving a table" at bounding box center [546, 391] width 69 height 14
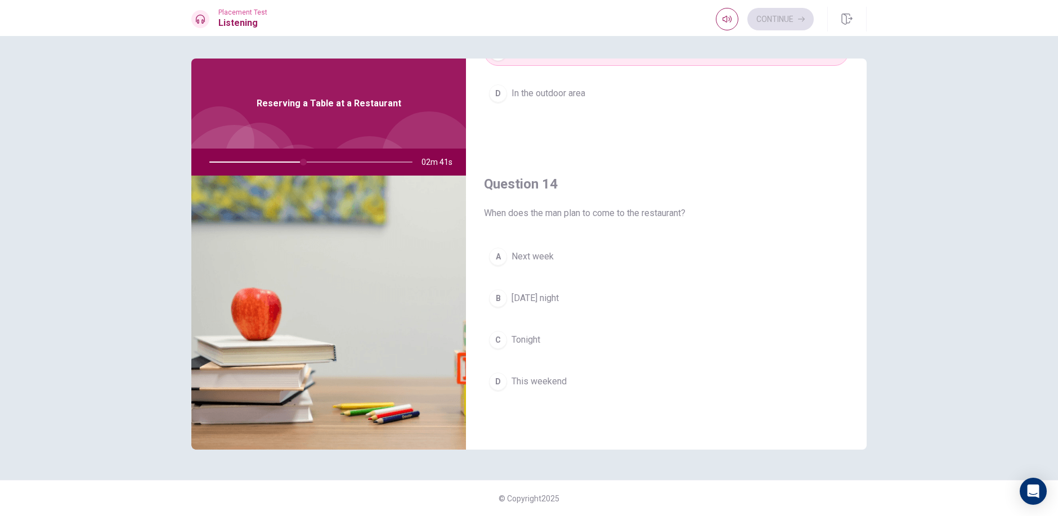
scroll to position [825, 0]
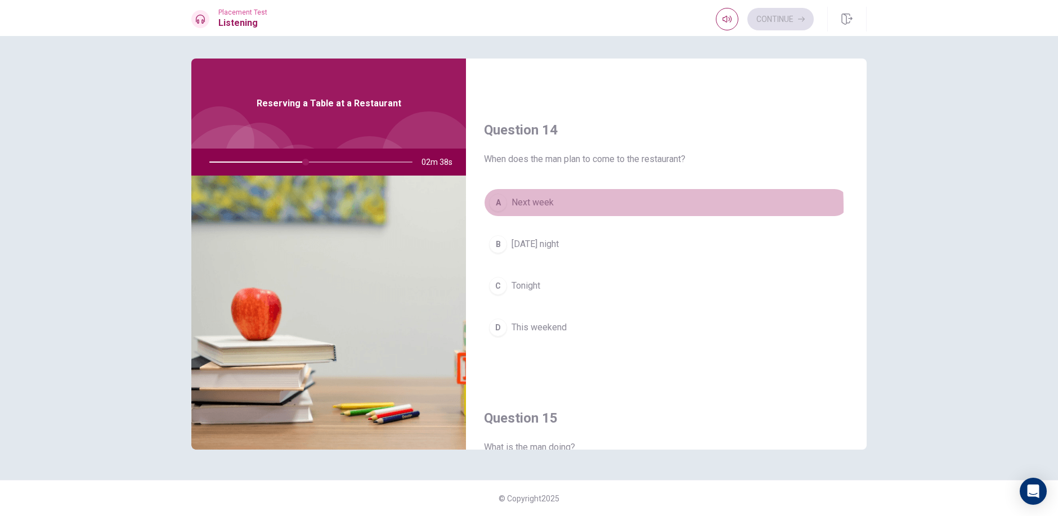
click at [541, 207] on span "Next week" at bounding box center [533, 203] width 42 height 14
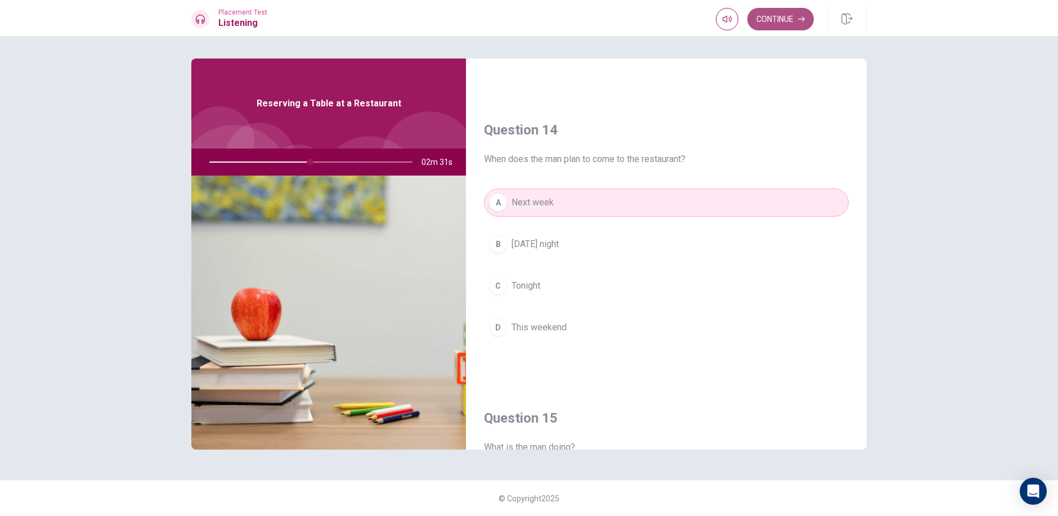
click at [775, 18] on button "Continue" at bounding box center [781, 19] width 66 height 23
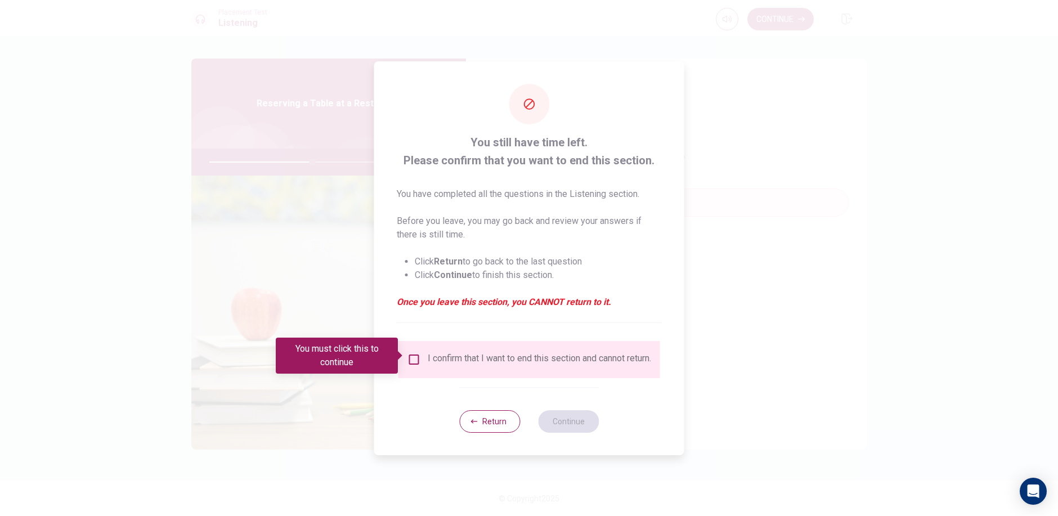
click at [418, 360] on input "You must click this to continue" at bounding box center [415, 360] width 14 height 14
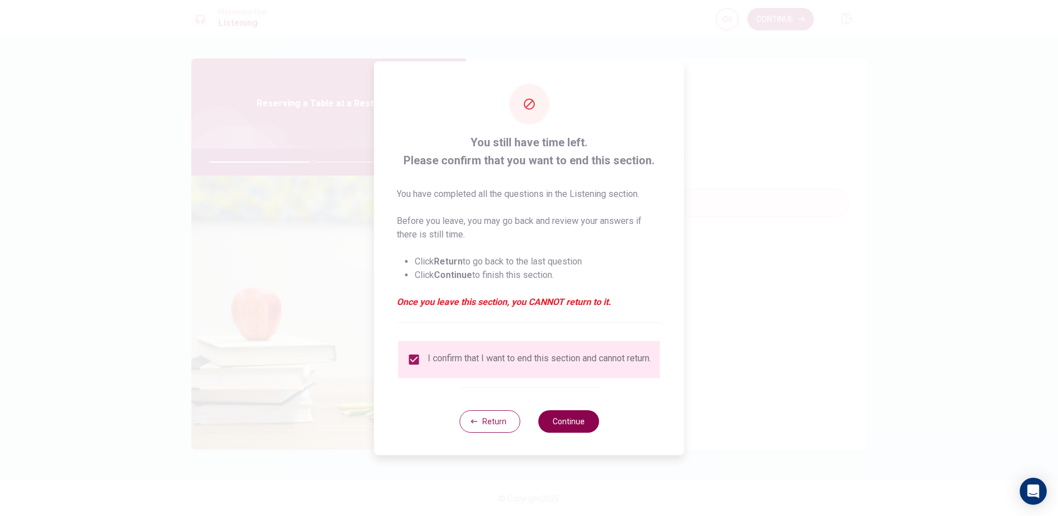
click at [584, 425] on button "Continue" at bounding box center [568, 421] width 61 height 23
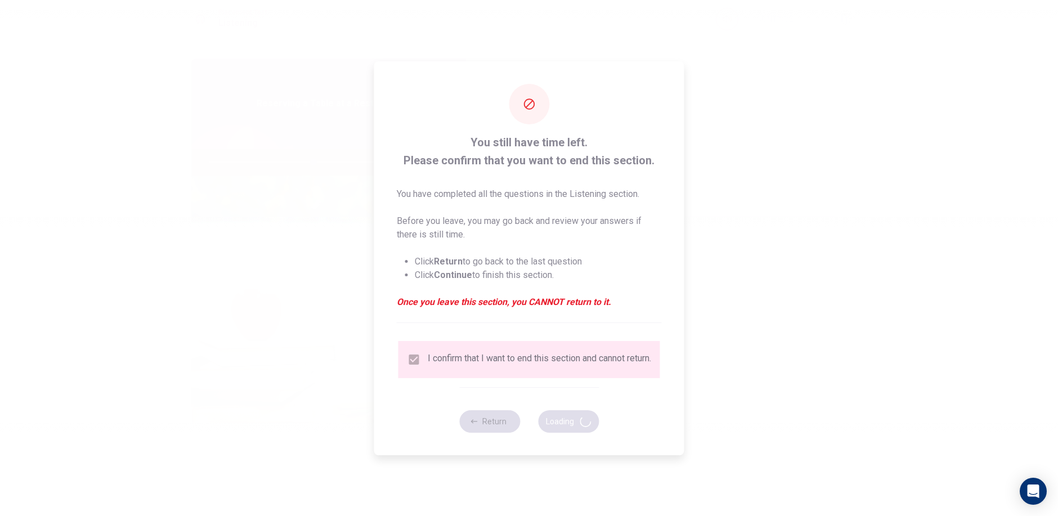
type input "52"
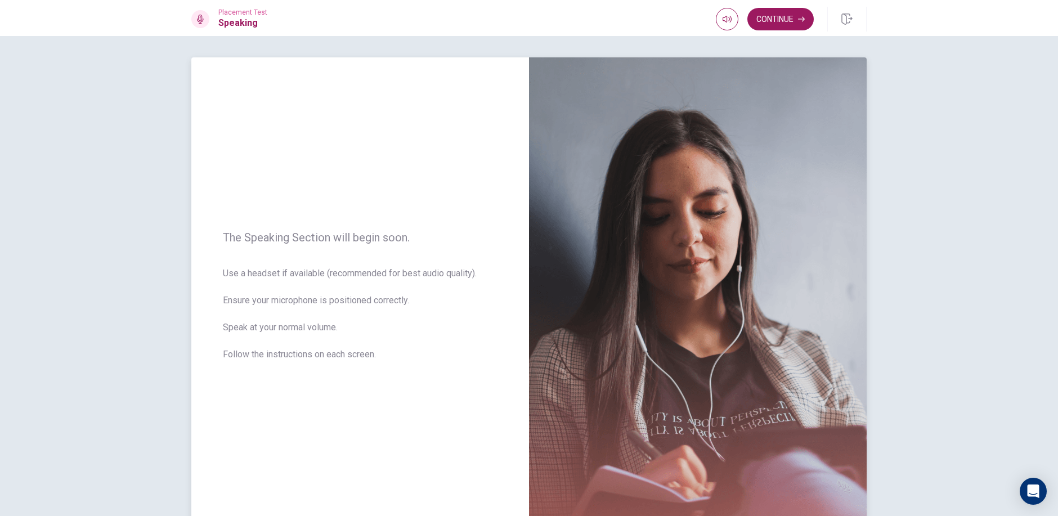
scroll to position [0, 0]
click at [770, 14] on button "Continue" at bounding box center [781, 19] width 66 height 23
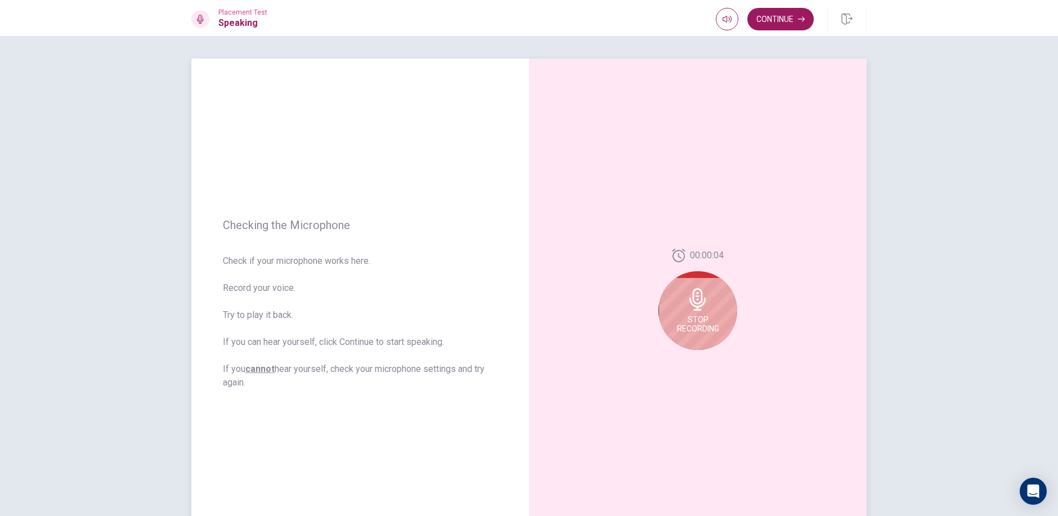
click at [707, 317] on span "Stop Recording" at bounding box center [698, 324] width 42 height 18
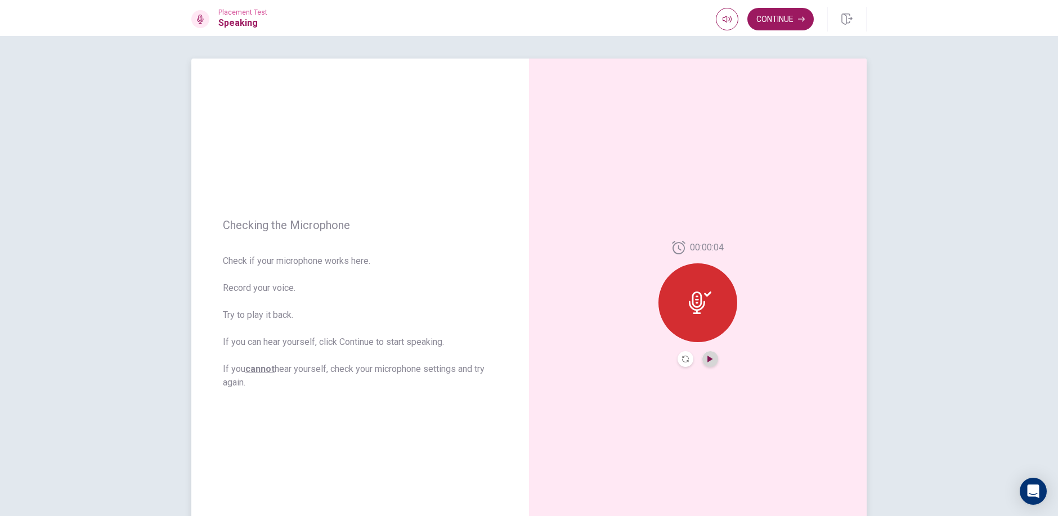
click at [709, 361] on icon "Play Audio" at bounding box center [710, 359] width 7 height 7
click at [709, 361] on icon "Pause Audio" at bounding box center [711, 359] width 6 height 7
click at [684, 361] on icon "Record Again" at bounding box center [685, 359] width 7 height 7
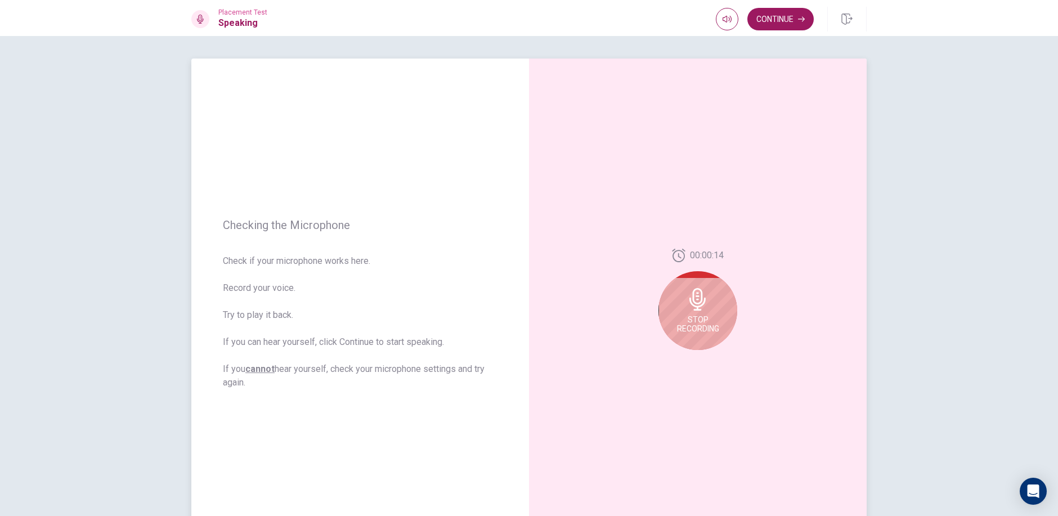
click at [714, 310] on div "Stop Recording" at bounding box center [698, 310] width 79 height 79
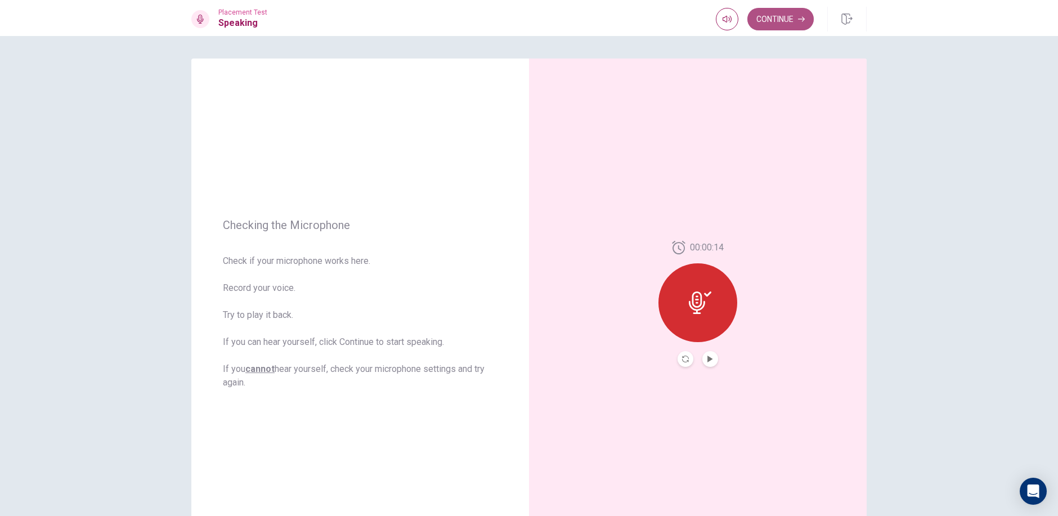
click at [777, 14] on button "Continue" at bounding box center [781, 19] width 66 height 23
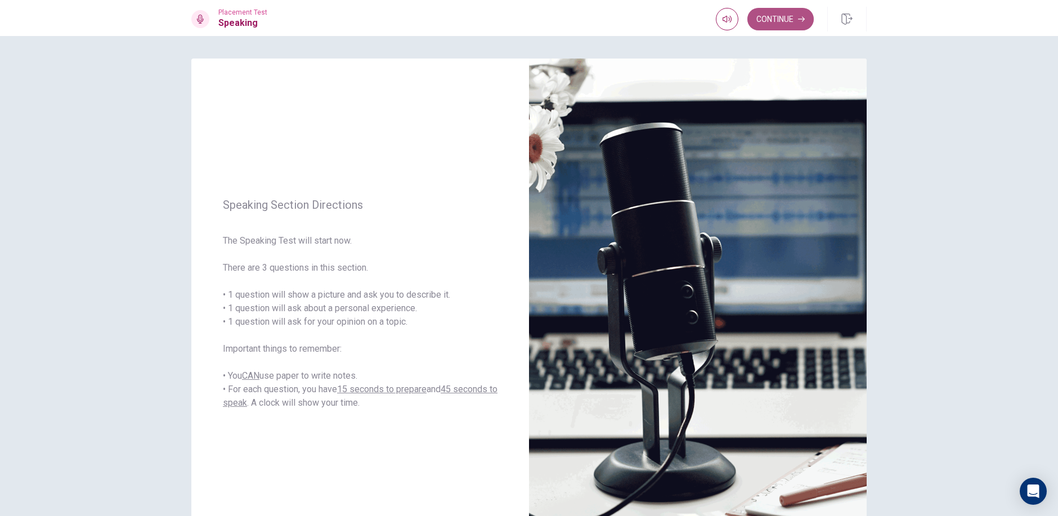
click at [781, 23] on button "Continue" at bounding box center [781, 19] width 66 height 23
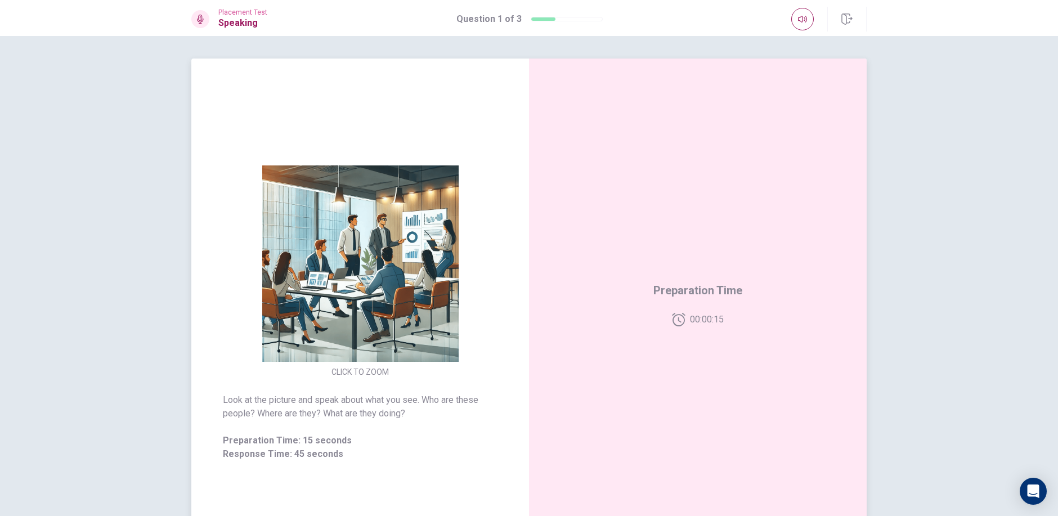
scroll to position [56, 0]
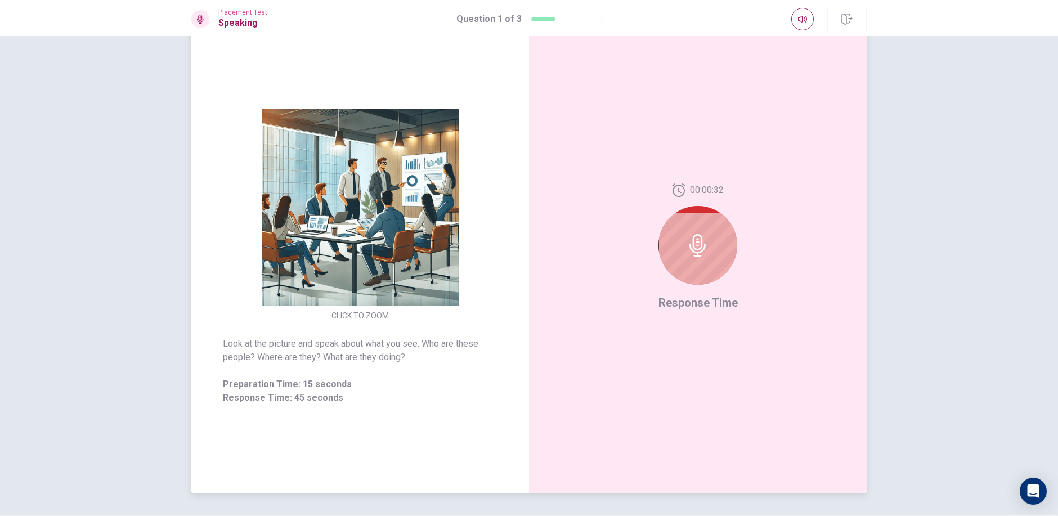
click at [676, 250] on div at bounding box center [698, 245] width 79 height 79
click at [692, 241] on icon at bounding box center [698, 245] width 23 height 23
click at [676, 196] on icon at bounding box center [678, 191] width 13 height 14
click at [692, 225] on div at bounding box center [698, 245] width 79 height 79
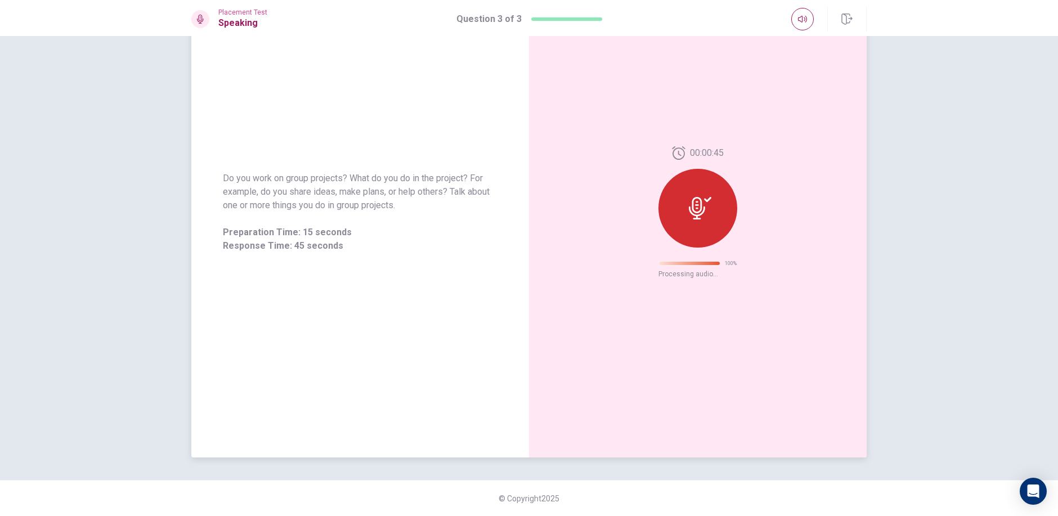
scroll to position [0, 0]
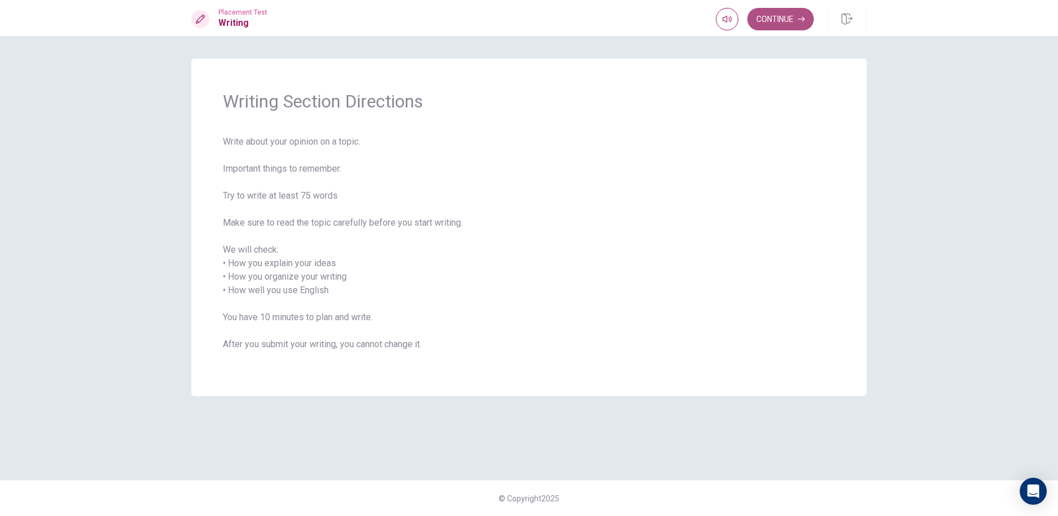
click at [784, 20] on button "Continue" at bounding box center [781, 19] width 66 height 23
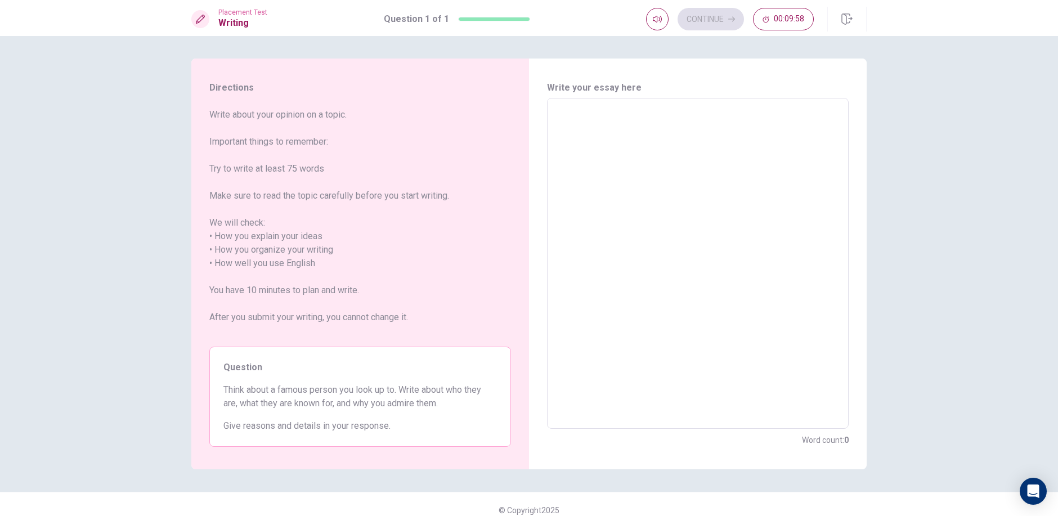
click at [571, 117] on textarea at bounding box center [698, 264] width 286 height 312
type textarea "t"
type textarea "x"
type textarea "ty"
type textarea "x"
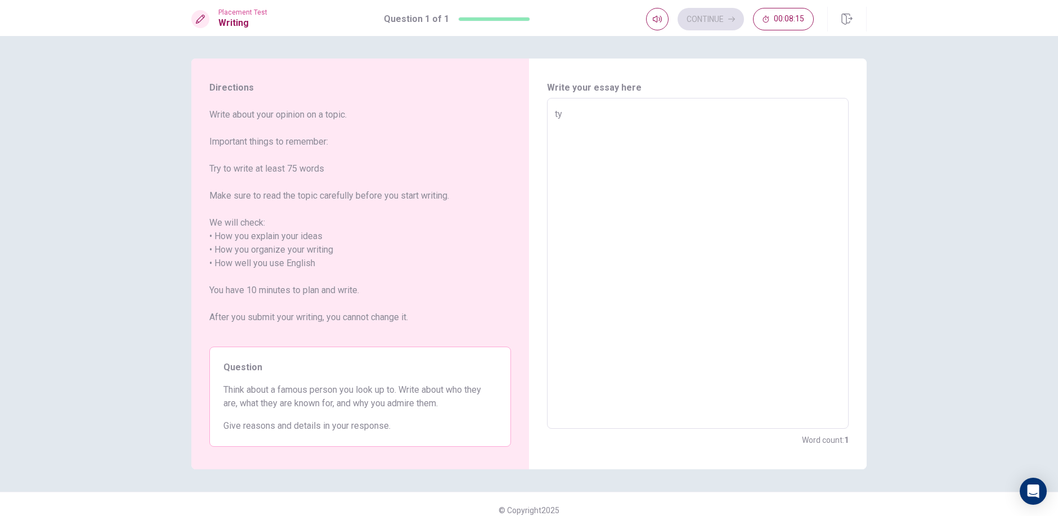
type textarea "t"
type textarea "x"
type textarea "i"
type textarea "x"
type textarea "i"
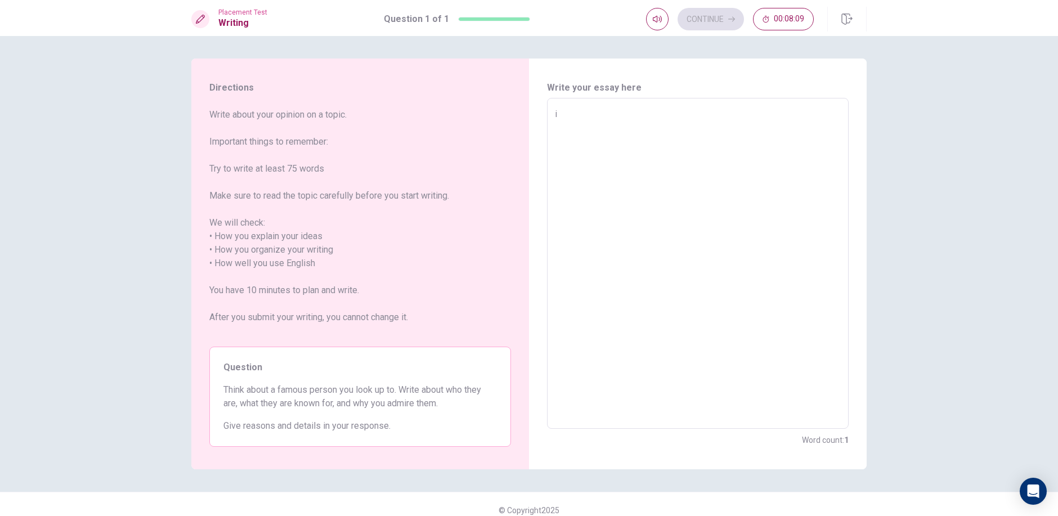
type textarea "x"
type textarea "i"
type textarea "x"
type textarea "I"
type textarea "x"
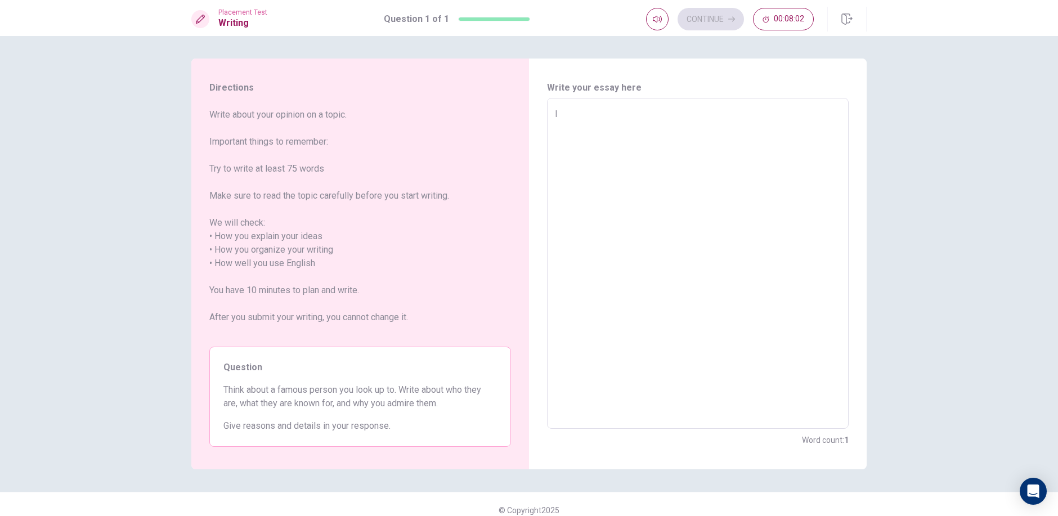
type textarea "I"
type textarea "x"
type textarea "I t"
type textarea "x"
type textarea "I th"
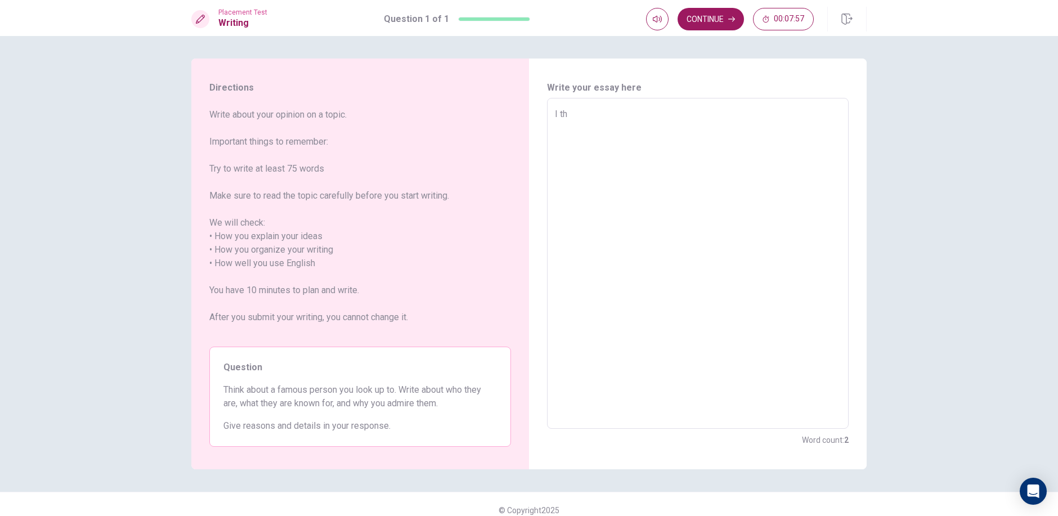
type textarea "x"
type textarea "I thi"
type textarea "x"
type textarea "I thin"
type textarea "x"
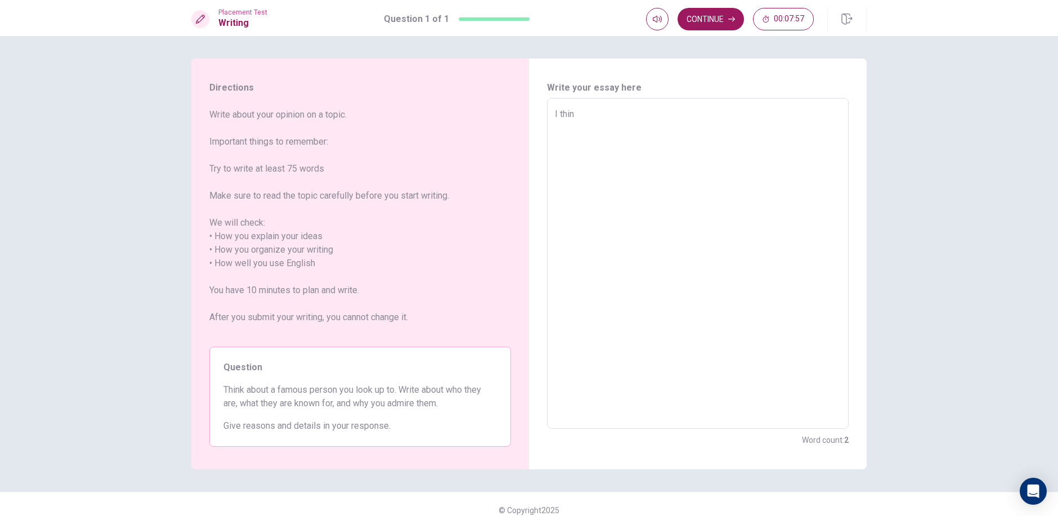
type textarea "I think"
type textarea "x"
type textarea "I think"
type textarea "x"
type textarea "I think a"
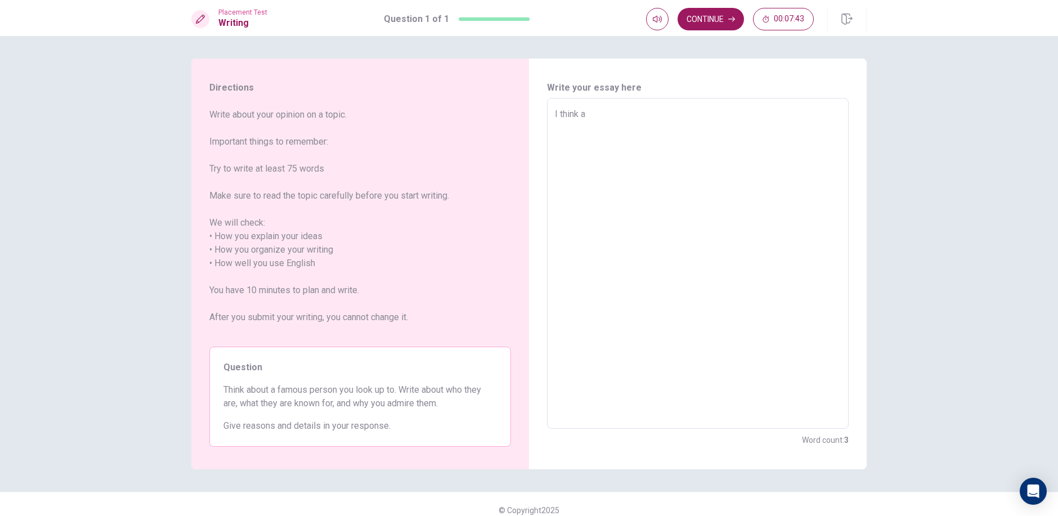
type textarea "x"
type textarea "I think a"
type textarea "x"
type textarea "I think a f"
type textarea "x"
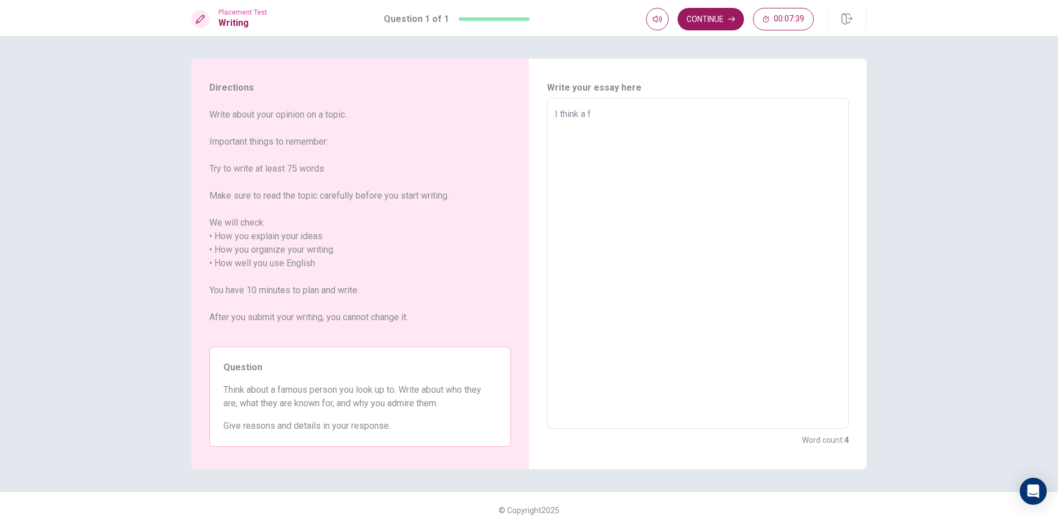
type textarea "I think a fa"
type textarea "x"
type textarea "I think a fam"
type textarea "x"
type textarea "I think a famo"
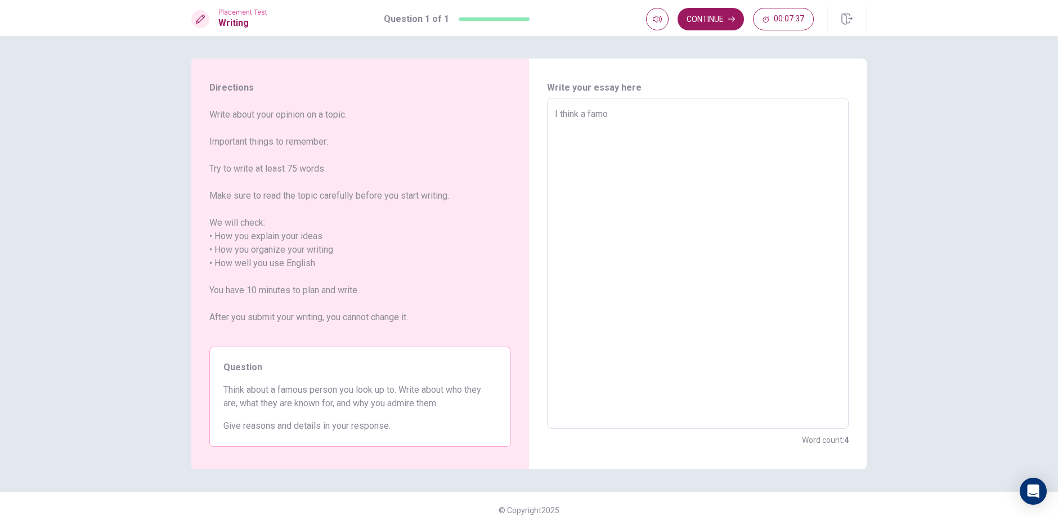
type textarea "x"
type textarea "I think a famou"
type textarea "x"
type textarea "I think a famous"
type textarea "x"
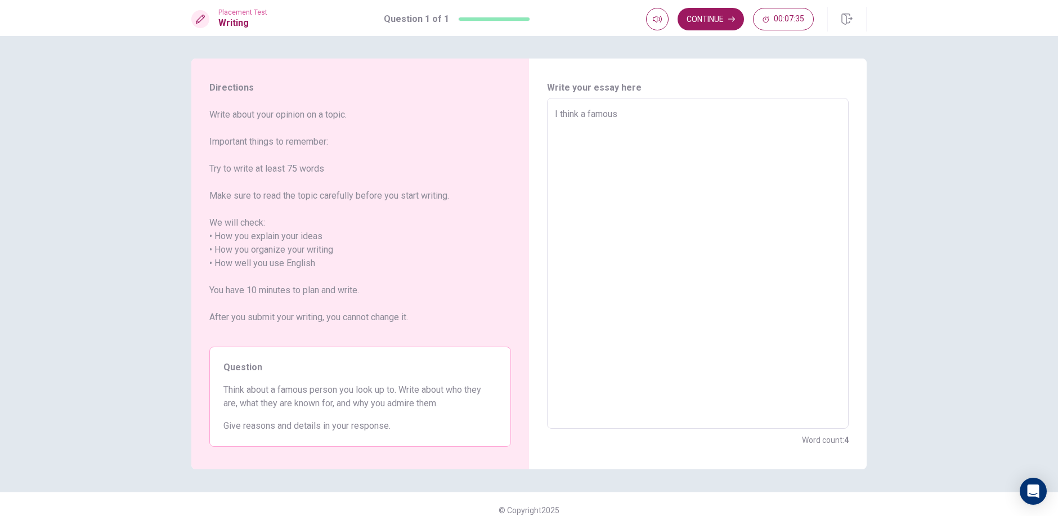
type textarea "I think a famous"
type textarea "x"
type textarea "I think a famous p"
type textarea "x"
type textarea "I think a famous pe"
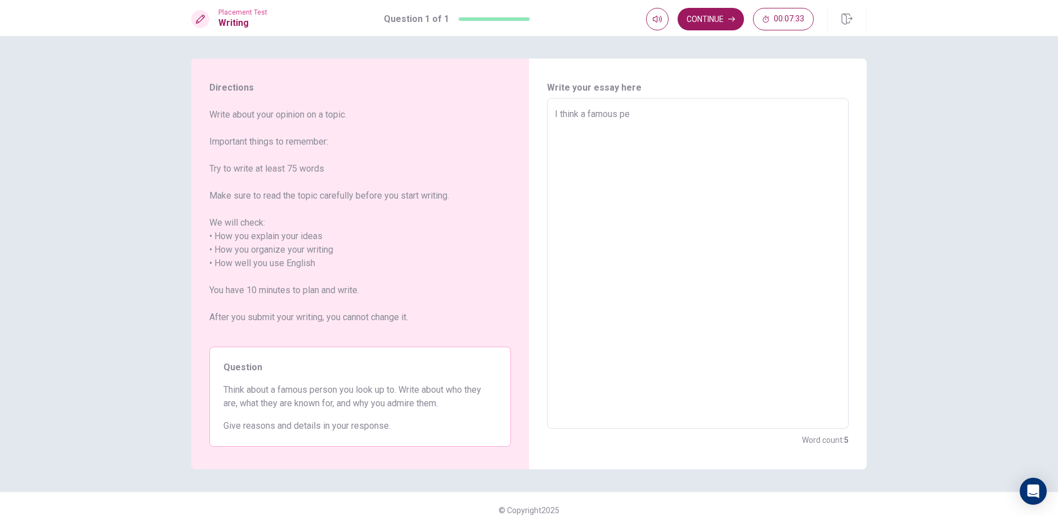
type textarea "x"
type textarea "I think a famous per"
type textarea "x"
type textarea "I think a famous pers"
type textarea "x"
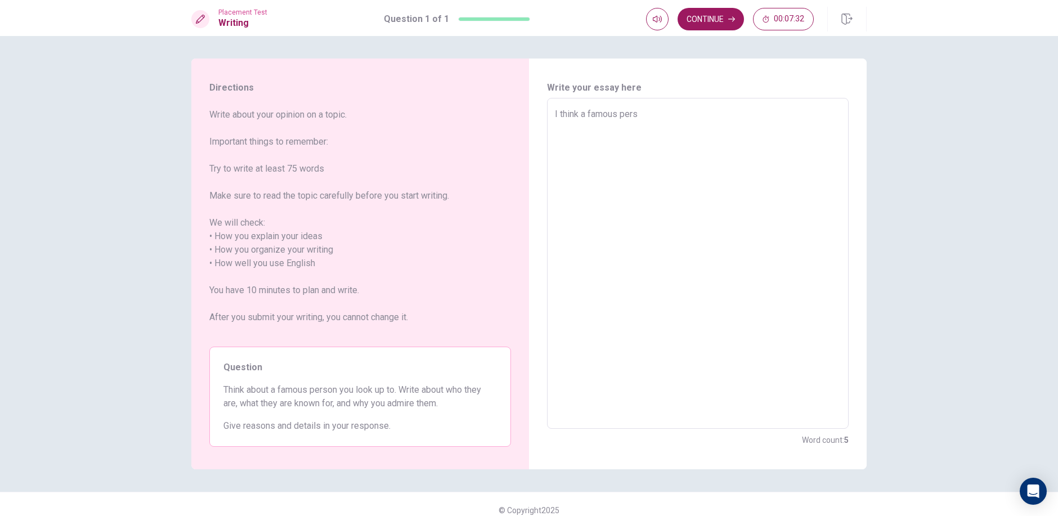
type textarea "I think a famous perso"
type textarea "x"
type textarea "I think a famous person"
type textarea "x"
type textarea "I think a famous person"
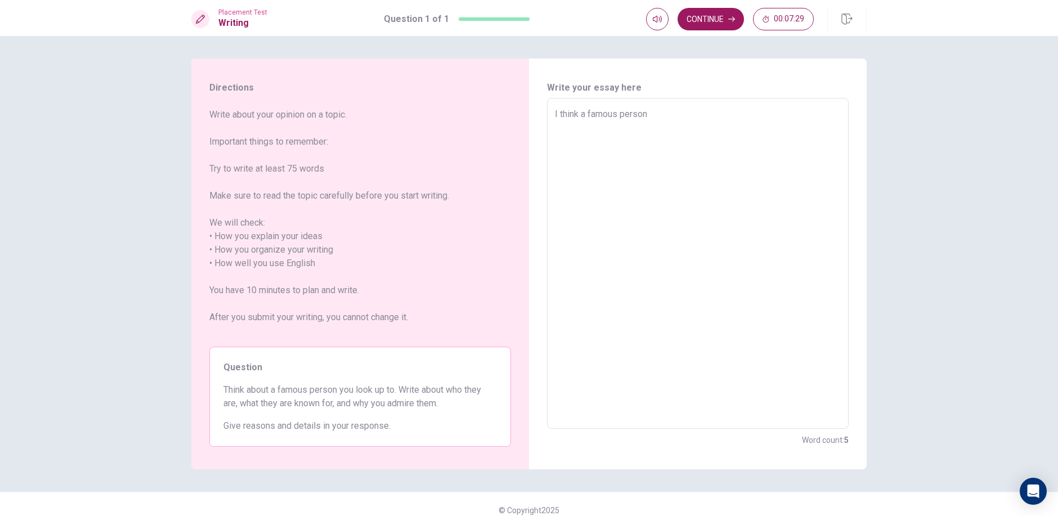
type textarea "x"
type textarea "I think a famous person i"
type textarea "x"
type textarea "I think a famous person is"
type textarea "x"
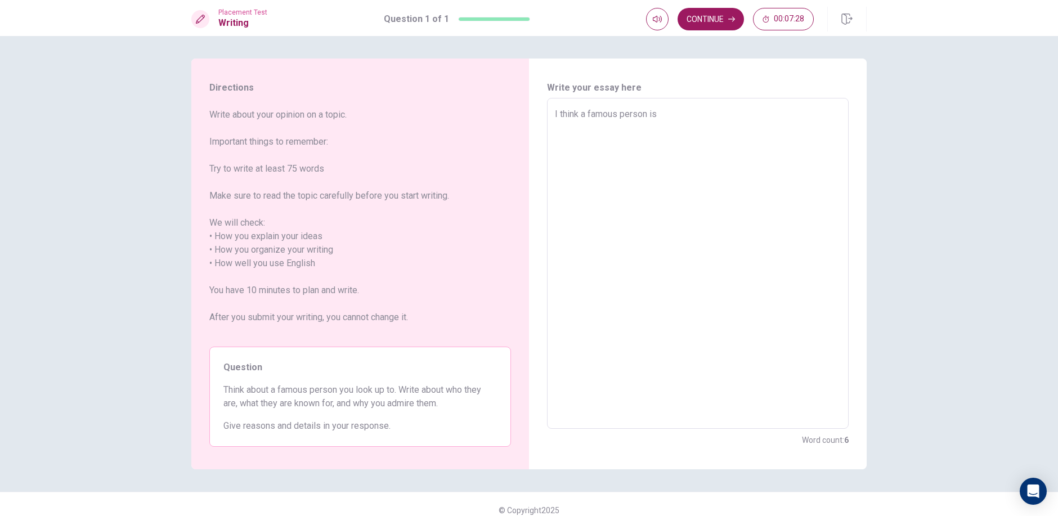
type textarea "I think a famous person is"
type textarea "x"
type textarea "I think a famous person is d"
type textarea "x"
type textarea "I think a famous person is dd"
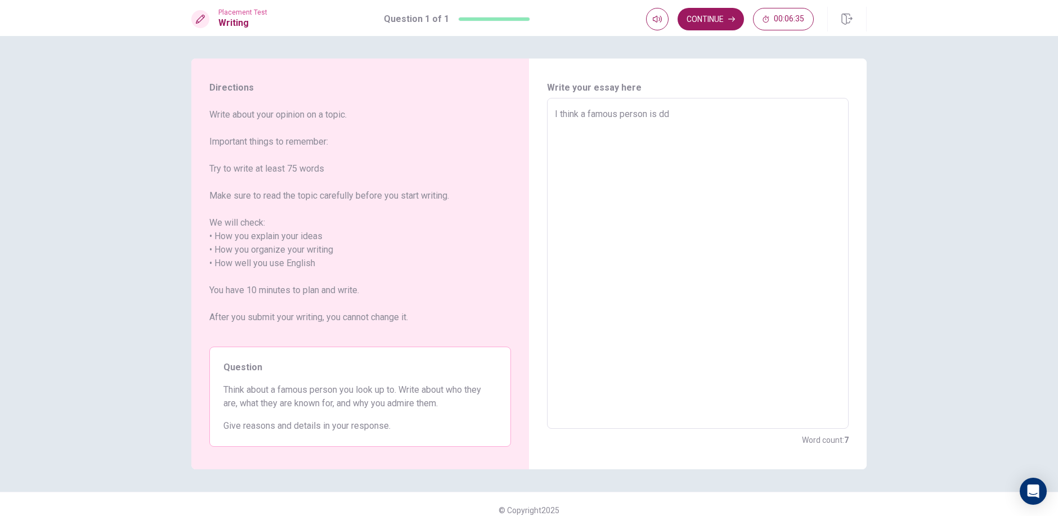
type textarea "x"
type textarea "I think a famous person is ddd"
type textarea "x"
type textarea "I think a famous person is dddd"
type textarea "x"
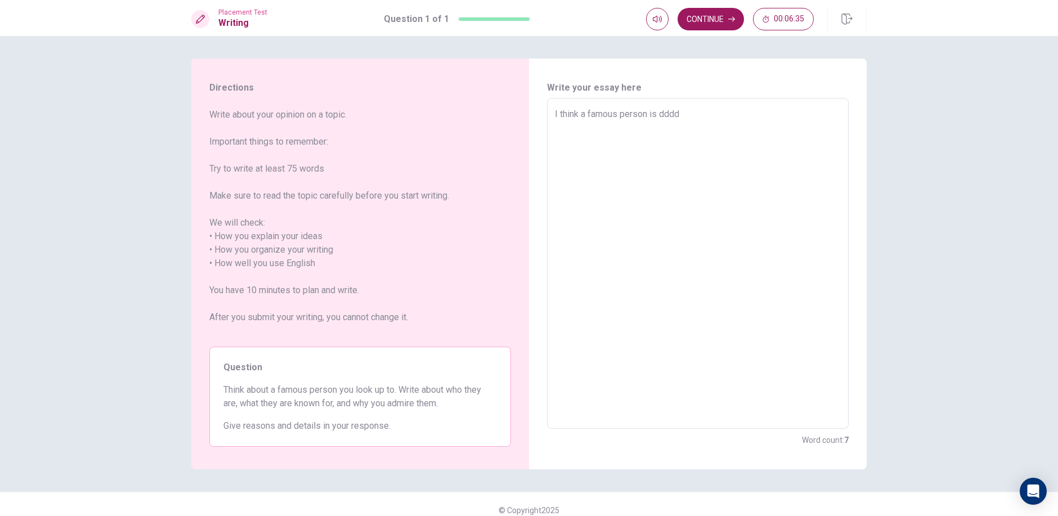
type textarea "I think a famous person is ddddd"
type textarea "x"
type textarea "I think a famous person is dddddd"
type textarea "x"
type textarea "I think a famous person is ddddddd"
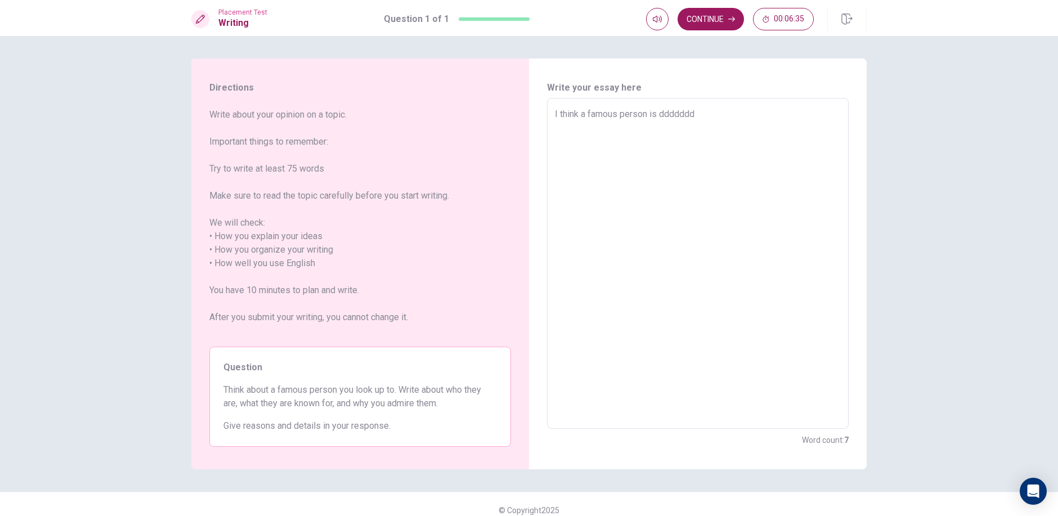
type textarea "x"
type textarea "I think a famous person is dddddddd"
type textarea "x"
type textarea "I think a famous person is ddddddddd"
type textarea "x"
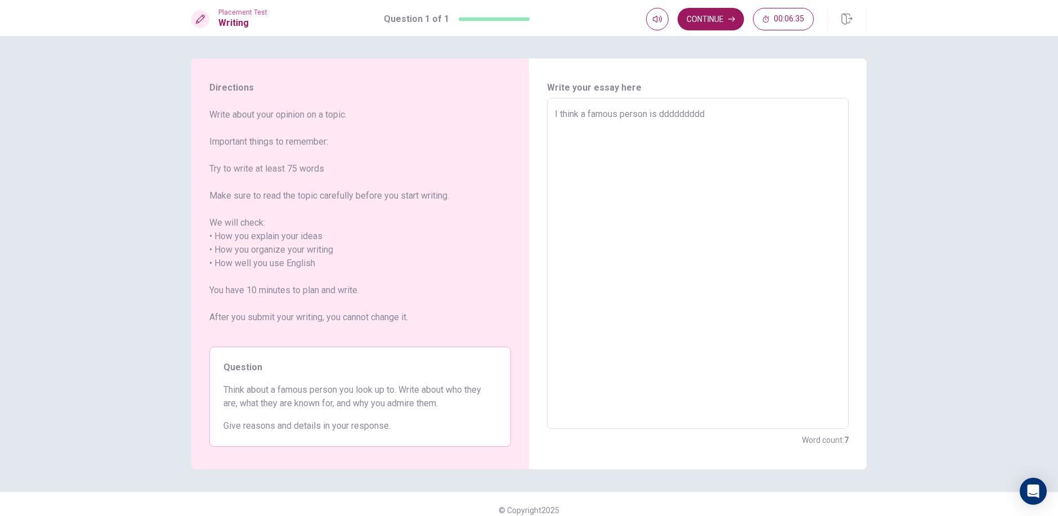
type textarea "I think a famous person is dddddddddd"
type textarea "x"
type textarea "I think a famous person is ddddddddddd"
type textarea "x"
type textarea "I think a famous person is dddddddddddd"
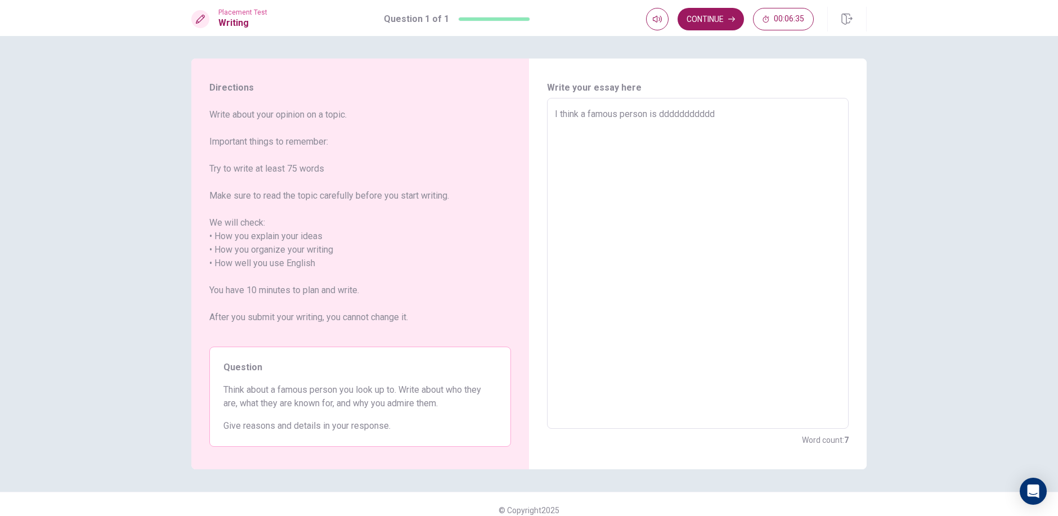
type textarea "x"
type textarea "I think a famous person is ddddddddddddd"
type textarea "x"
type textarea "I think a famous person is dddddddddddddd"
type textarea "x"
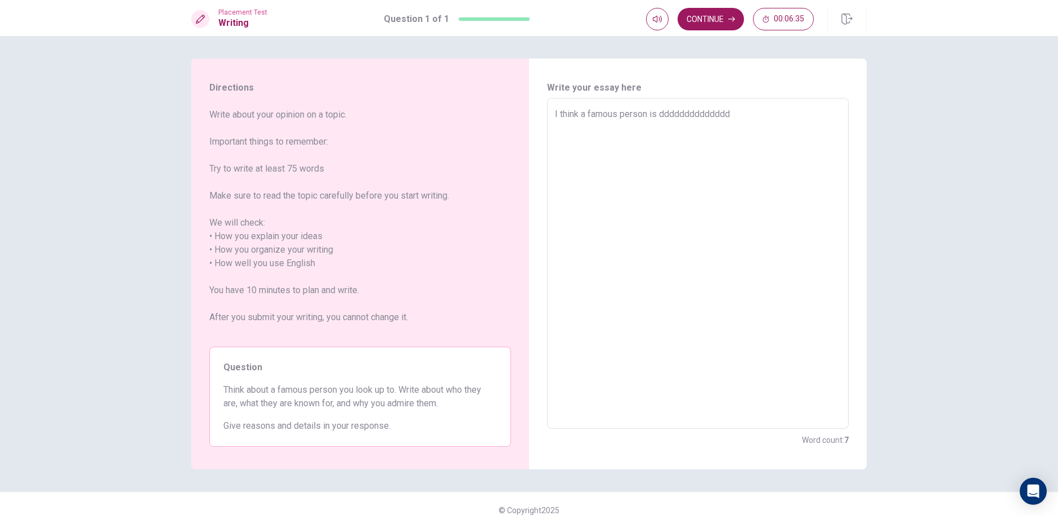
type textarea "I think a famous person is ddddddddddddddd"
type textarea "x"
type textarea "I think a famous person is dddddddddddddddd"
type textarea "x"
type textarea "I think a famous person is ddddddddddddddd"
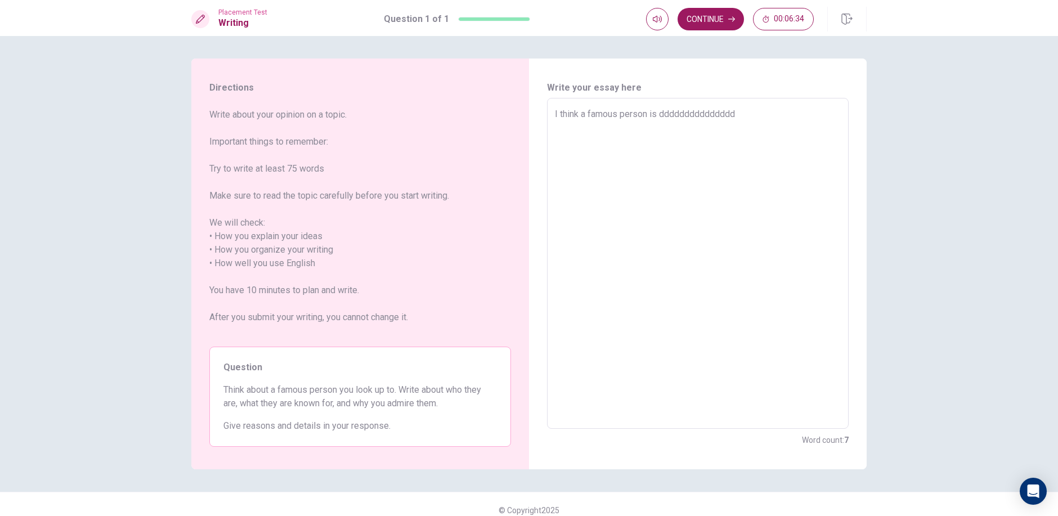
type textarea "x"
type textarea "I think a famous person is dddddddddddddd"
type textarea "x"
type textarea "I think a famous person is ddddddddddddd"
type textarea "x"
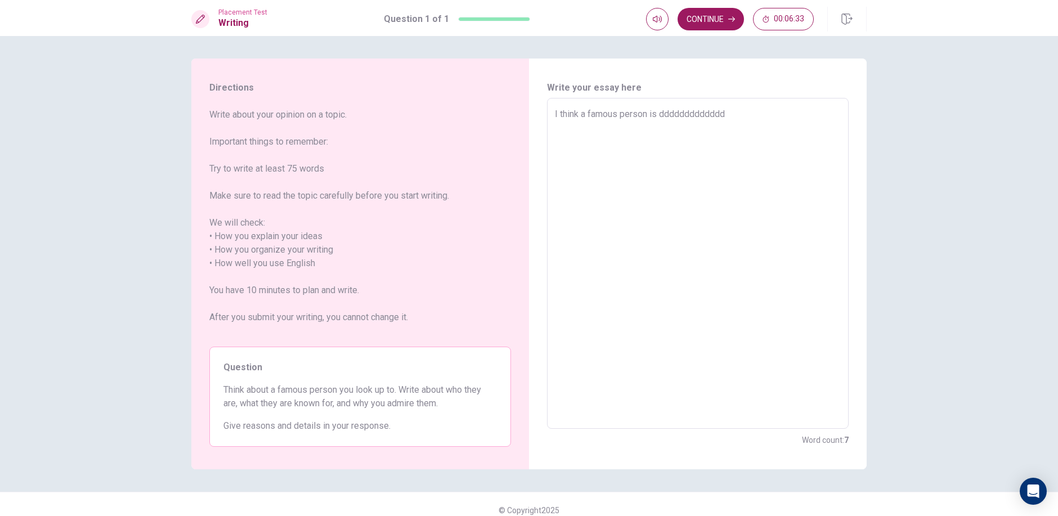
type textarea "I think a famous person is dddddddddddd"
type textarea "x"
type textarea "I think a famous person is ddddddddddd"
type textarea "x"
type textarea "I think a famous person is dddddddddd"
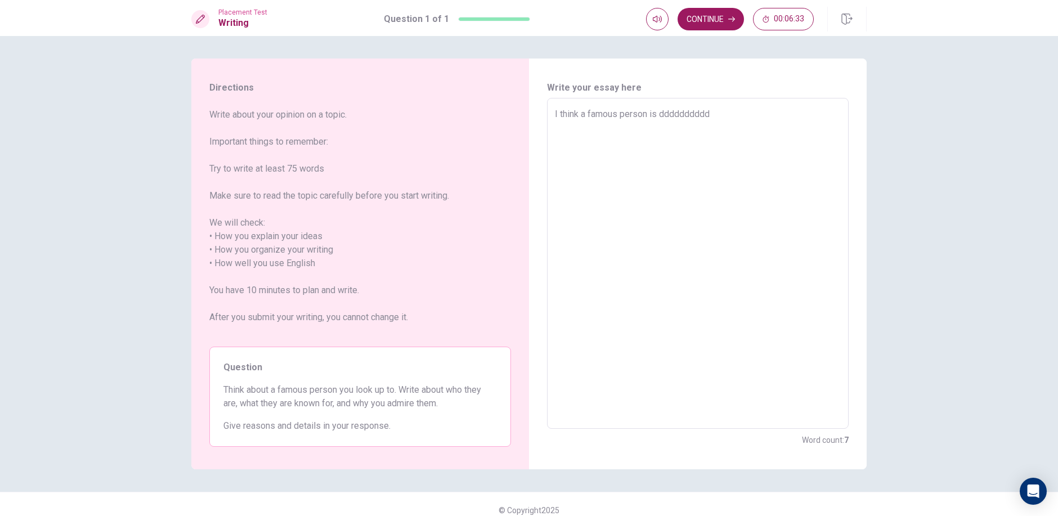
type textarea "x"
type textarea "I think a famous person is ddddddddd"
type textarea "x"
type textarea "I think a famous person is dddddddd"
type textarea "x"
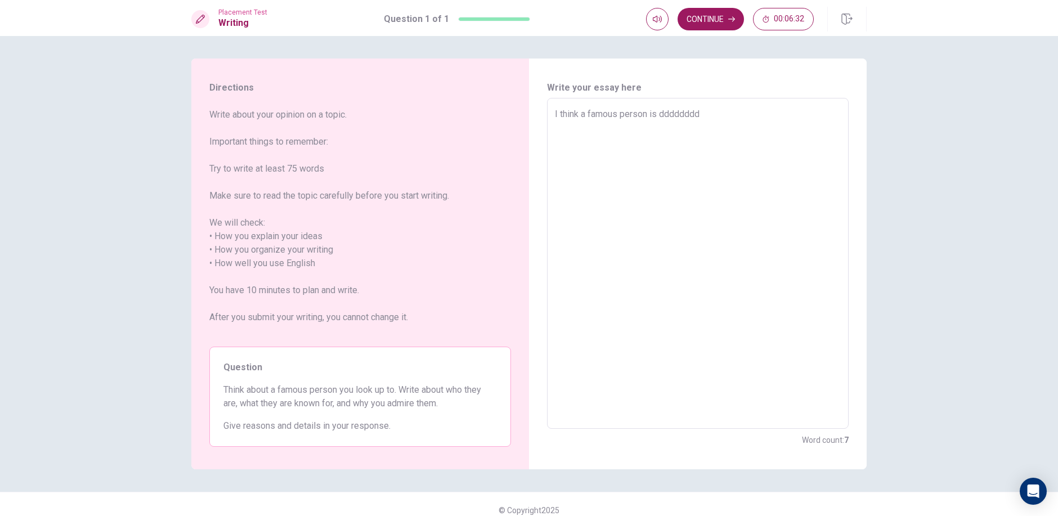
type textarea "I think a famous person is ddddddd"
type textarea "x"
type textarea "I think a famous person is dddddd"
type textarea "x"
type textarea "I think a famous person is ddddd"
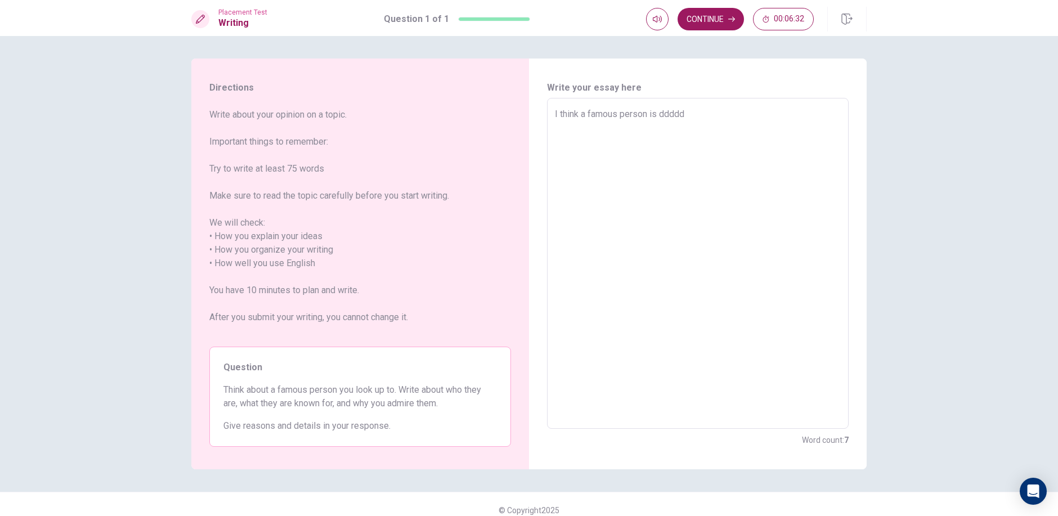
type textarea "x"
type textarea "I think a famous person is dddd"
type textarea "x"
type textarea "I think a famous person is ddd"
type textarea "x"
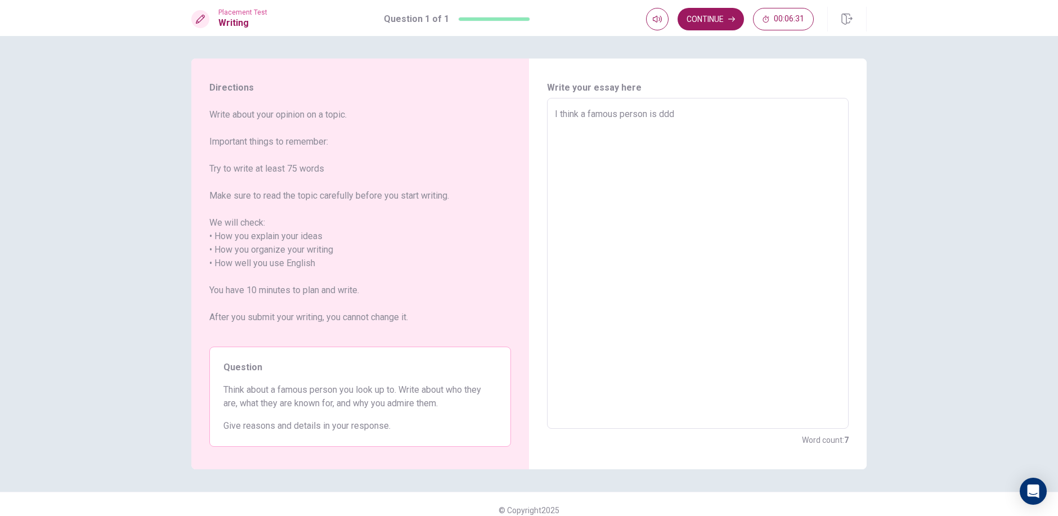
type textarea "I think a famous person is dd"
type textarea "x"
type textarea "I think a famous person is d"
type textarea "x"
type textarea "I think a famous person is de"
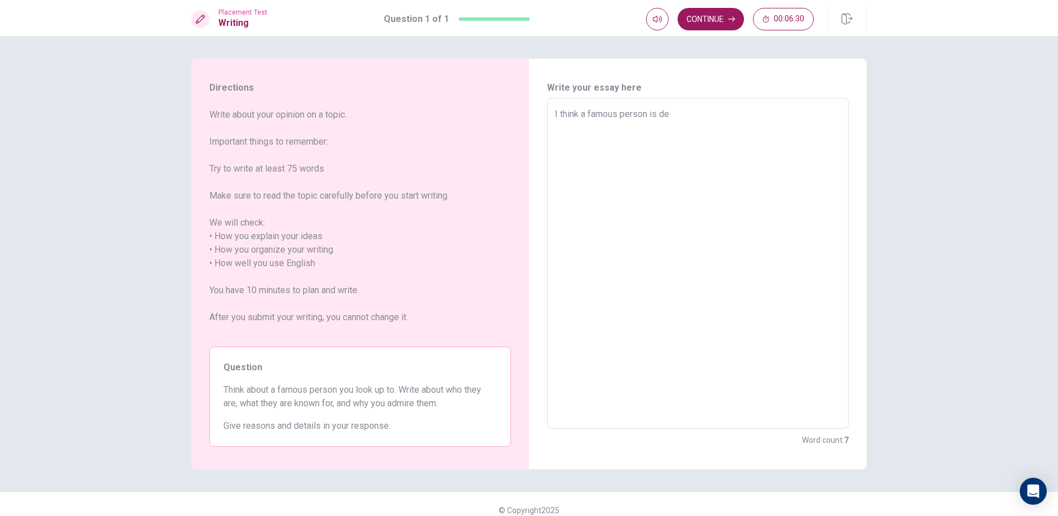
type textarea "x"
type textarea "I think a famous person is den"
type textarea "x"
type textarea "I think a famous person is [PERSON_NAME]"
type textarea "x"
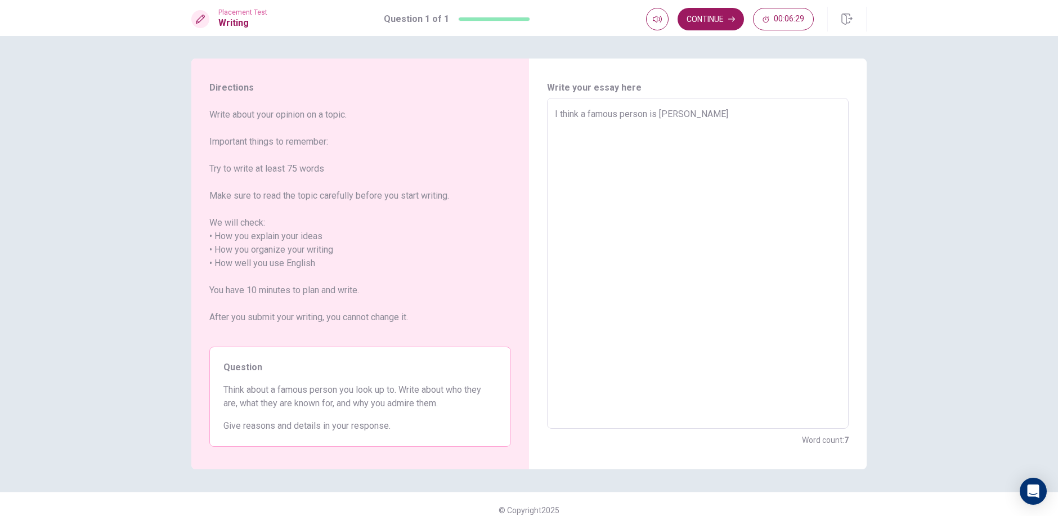
type textarea "I think a famous person is dengz"
type textarea "x"
type textarea "I think a famous person is [PERSON_NAME]"
type textarea "x"
type textarea "I think a famous person is dengziq"
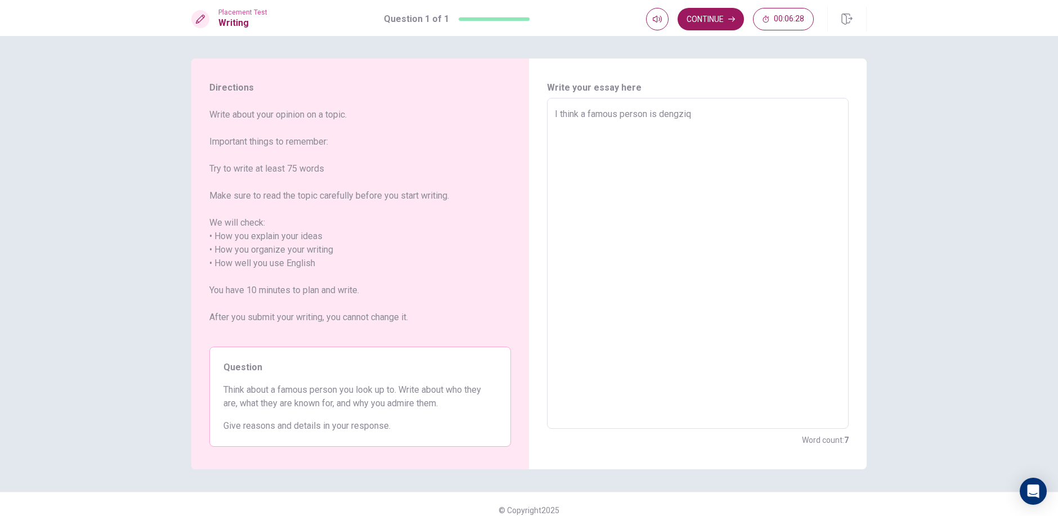
type textarea "x"
type textarea "I think a famous person is [PERSON_NAME]"
type textarea "x"
type textarea "I think a famous person is dengziq"
type textarea "x"
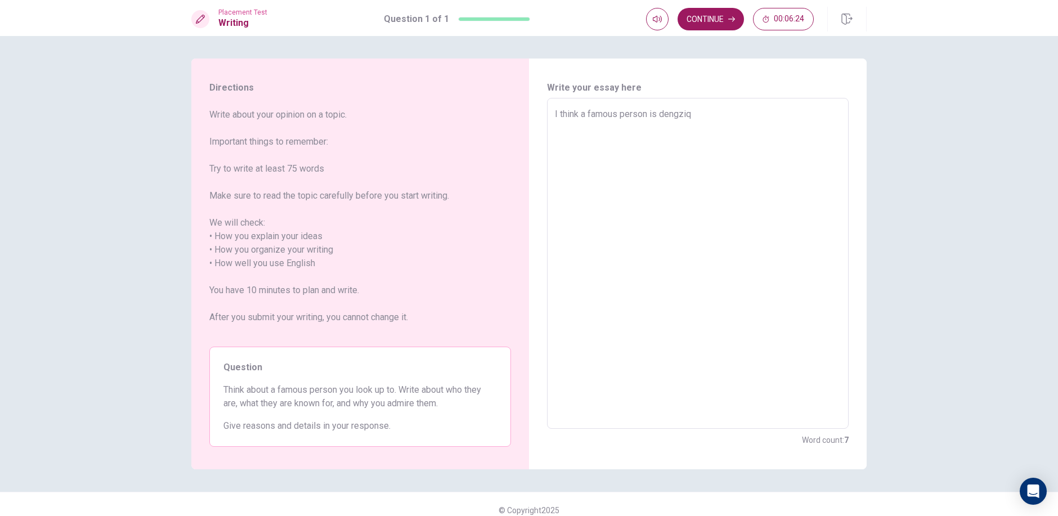
type textarea "I think a famous person is [PERSON_NAME]"
type textarea "x"
type textarea "I think a famous person is dengz"
type textarea "x"
type textarea "I think a famous person is [PERSON_NAME]"
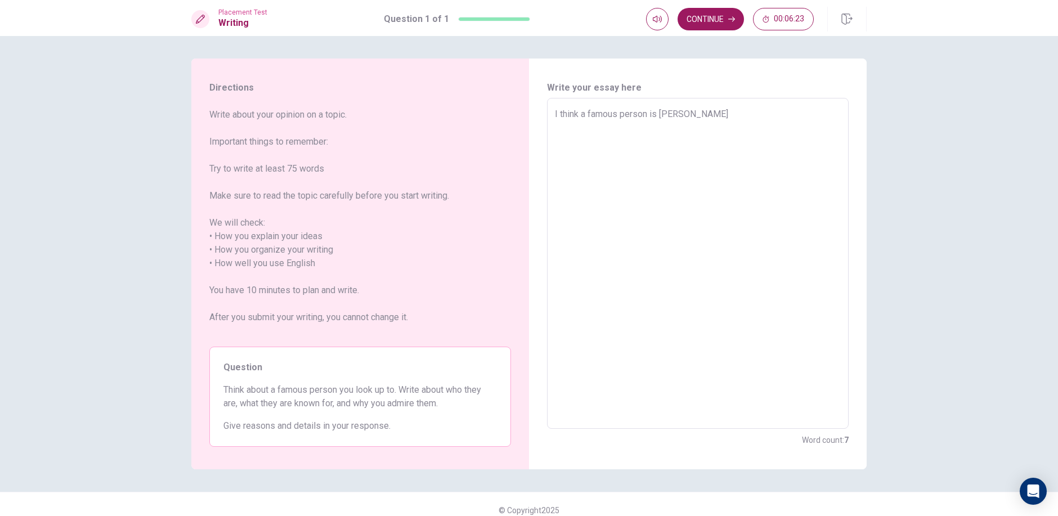
type textarea "x"
type textarea "I think a famous person is den"
type textarea "x"
type textarea "I think a famous person is de"
type textarea "x"
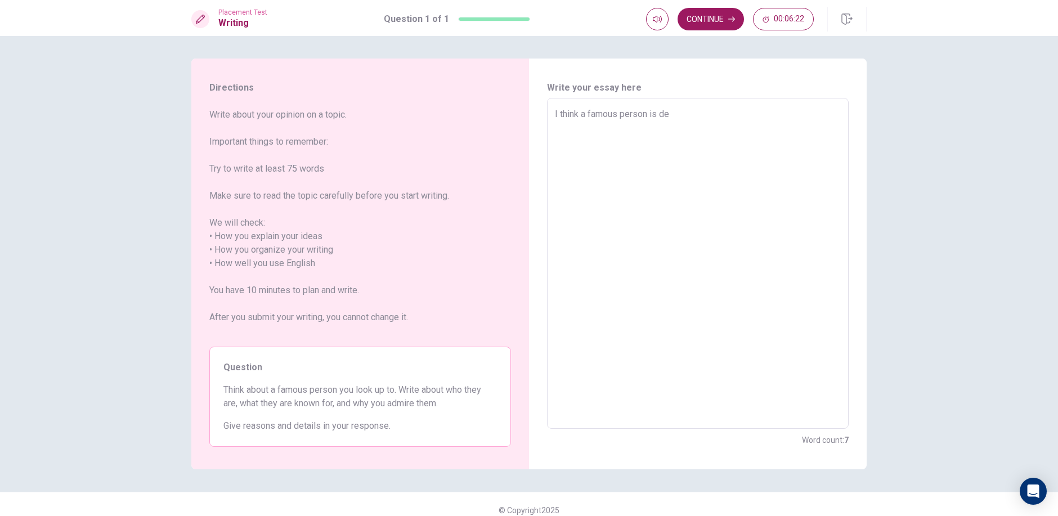
type textarea "I think a famous person is d"
type textarea "x"
type textarea "I think a famous person is"
type textarea "x"
type textarea "I think a famous person is a"
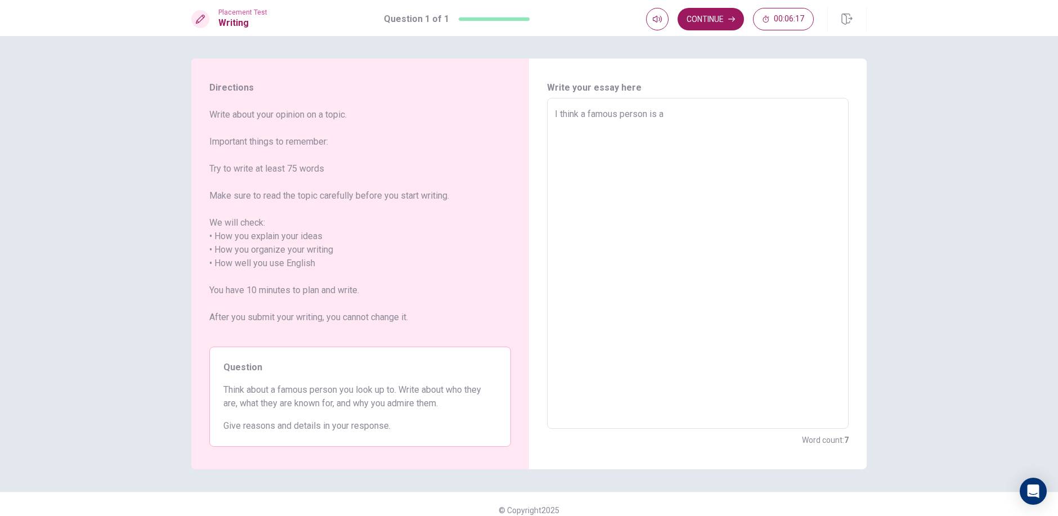
type textarea "x"
type textarea "I think a famous person is a"
type textarea "x"
type textarea "I think a famous person is a s"
type textarea "x"
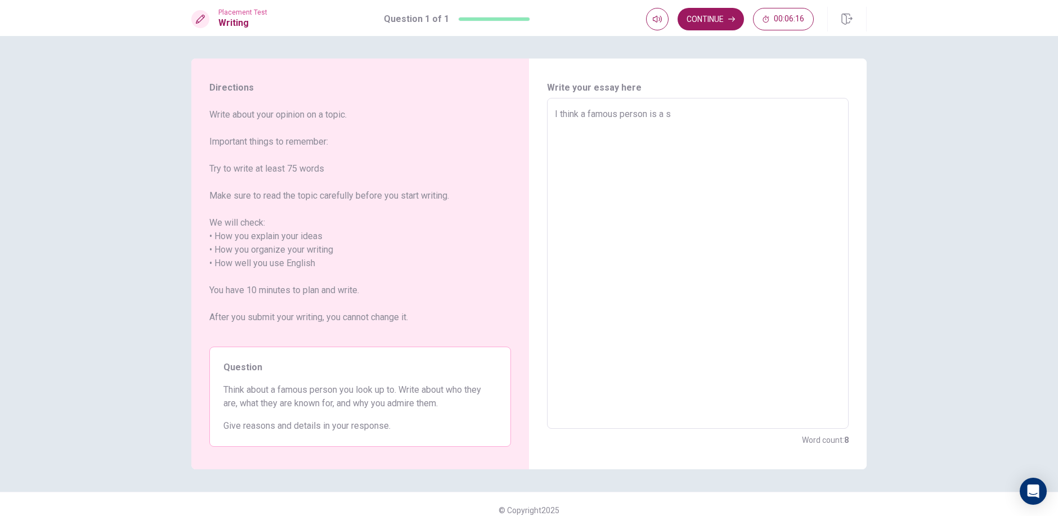
type textarea "I think a famous person is a si"
type textarea "x"
type textarea "I think a famous person is a sin"
type textarea "x"
type textarea "I think a famous person is a sing"
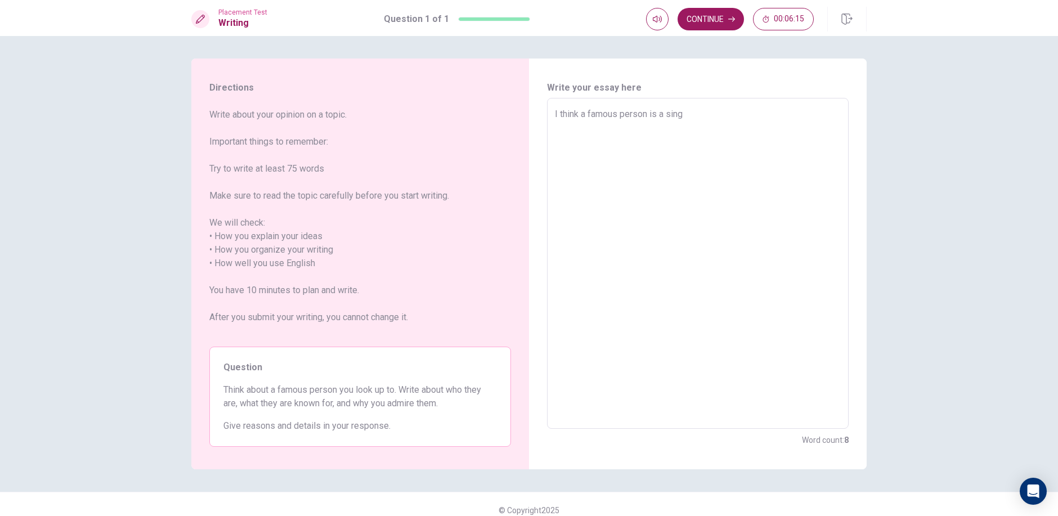
type textarea "x"
type textarea "I think a famous person is a singe"
type textarea "x"
type textarea "I think a famous person is a singer"
type textarea "x"
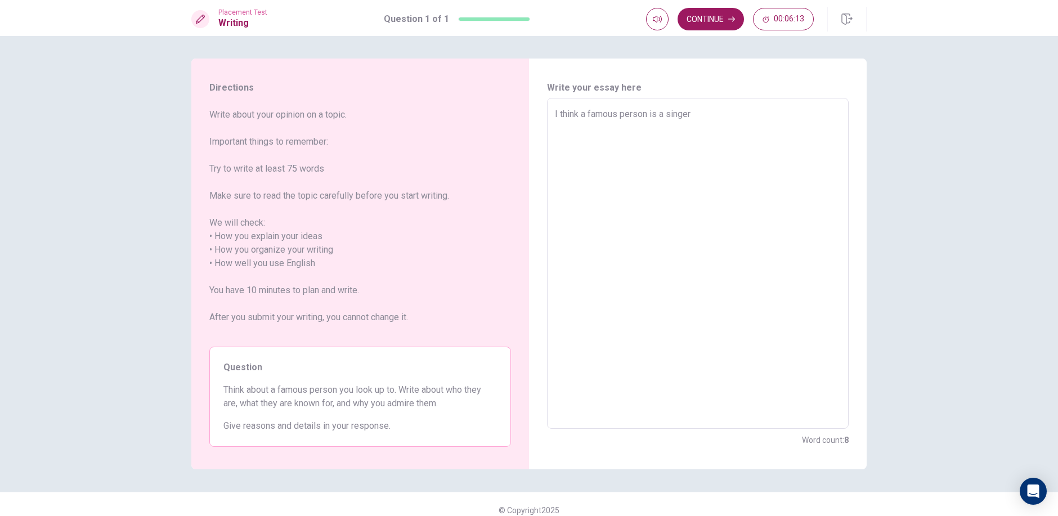
type textarea "I think a famous person is a singer"
type textarea "x"
type textarea "I think a famous person is a singer h"
type textarea "x"
type textarea "I think a famous person is a singer he"
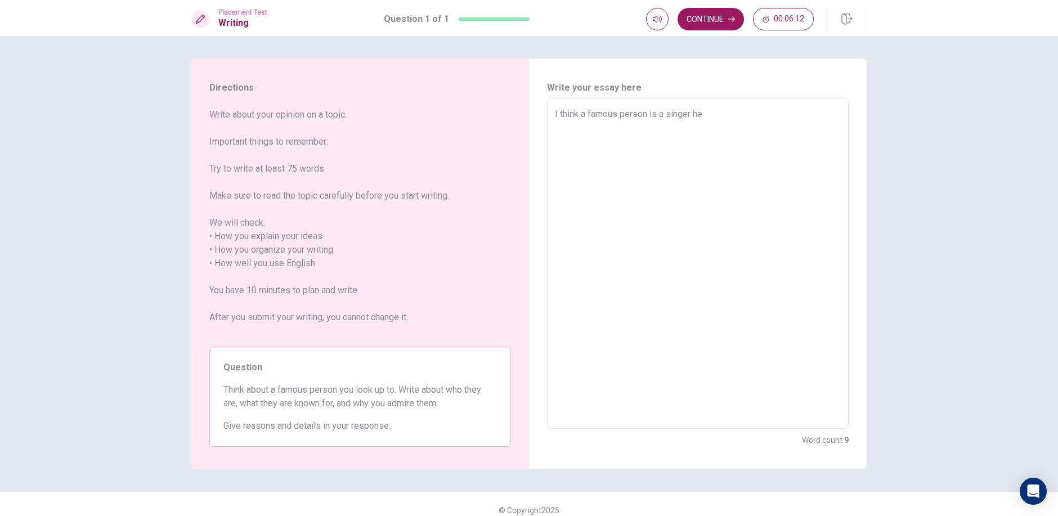
type textarea "x"
type textarea "I think a famous person is a singer her"
type textarea "x"
type textarea "I think a famous person is a singer [PERSON_NAME]"
type textarea "x"
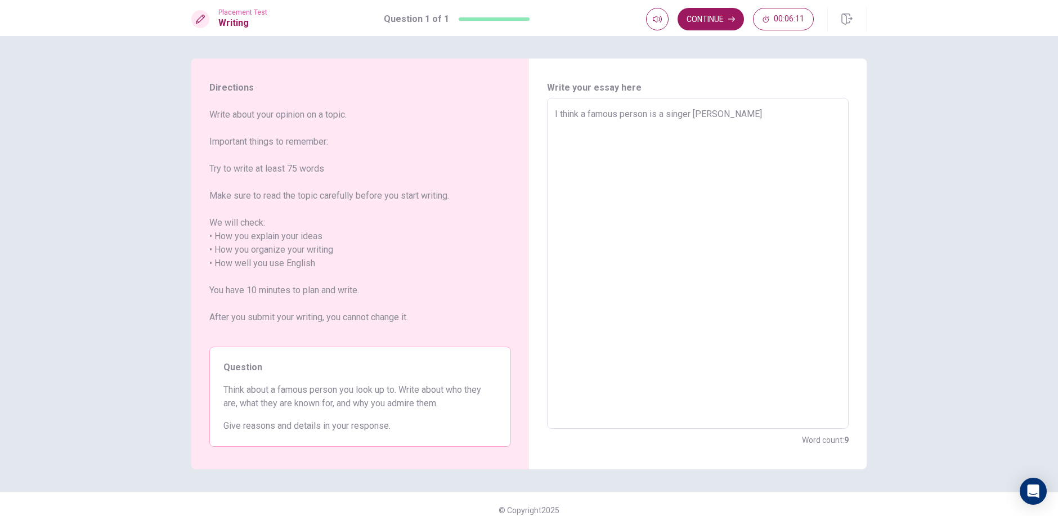
type textarea "I think a famous person is a [PERSON_NAME]"
type textarea "x"
type textarea "I think a famous person is a [PERSON_NAME]"
type textarea "x"
type textarea "I think a famous person is a singer hername"
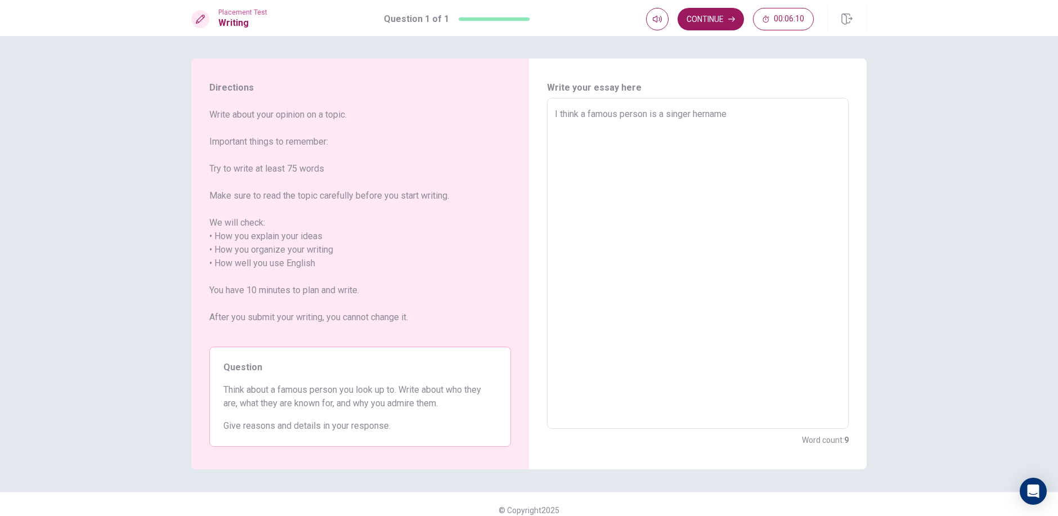
type textarea "x"
type textarea "I think a famous person is a [PERSON_NAME]"
type textarea "x"
type textarea "I think a famous person is a [PERSON_NAME]"
type textarea "x"
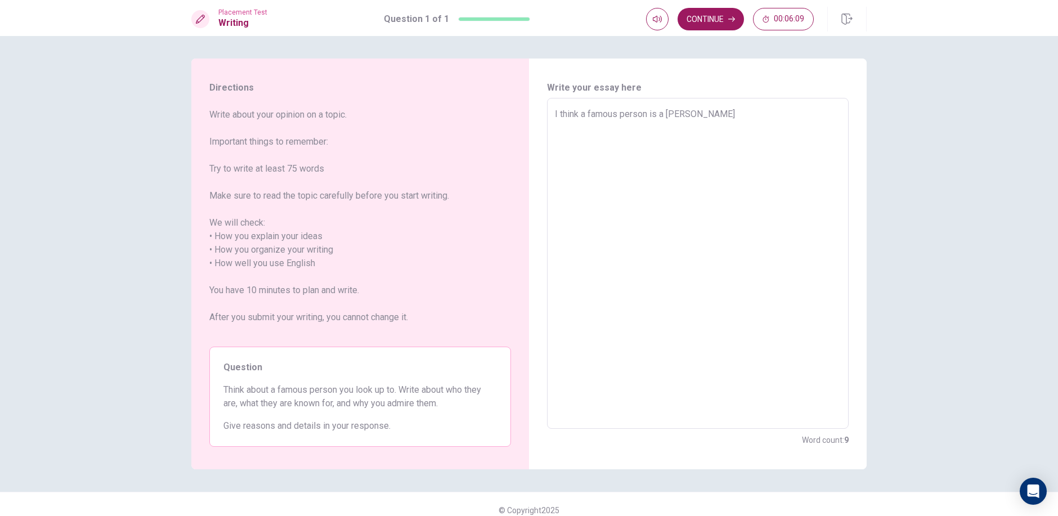
type textarea "I think a famous person is a singer [PERSON_NAME]"
type textarea "x"
type textarea "I think a famous person is a singer her"
click at [758, 116] on textarea "I think a famous person is a singer her name is [PERSON_NAME]" at bounding box center [698, 264] width 286 height 312
click at [788, 118] on textarea "I think a famous person is a singer her name is [PERSON_NAME]" at bounding box center [698, 264] width 286 height 312
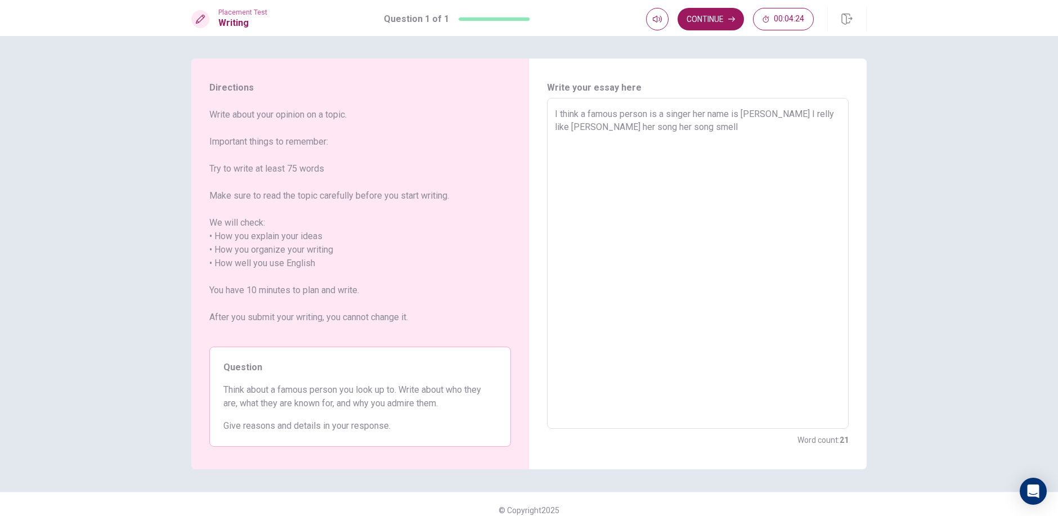
click at [585, 111] on textarea "I think a famous person is a singer her name is [PERSON_NAME] I relly like [PER…" at bounding box center [698, 264] width 286 height 312
click at [679, 131] on textarea "I think my famous person is a singer her name is [PERSON_NAME] I relly like [PE…" at bounding box center [698, 264] width 286 height 312
click at [616, 126] on textarea "I think my famous person is a singer her name is [PERSON_NAME] I relly like [PE…" at bounding box center [698, 264] width 286 height 312
click at [694, 132] on textarea "I think my famous person is a singer her name is [PERSON_NAME] I relly like [PE…" at bounding box center [698, 264] width 286 height 312
click at [704, 128] on textarea "I think my famous person is a singer her name is [PERSON_NAME] I relly like [PE…" at bounding box center [698, 264] width 286 height 312
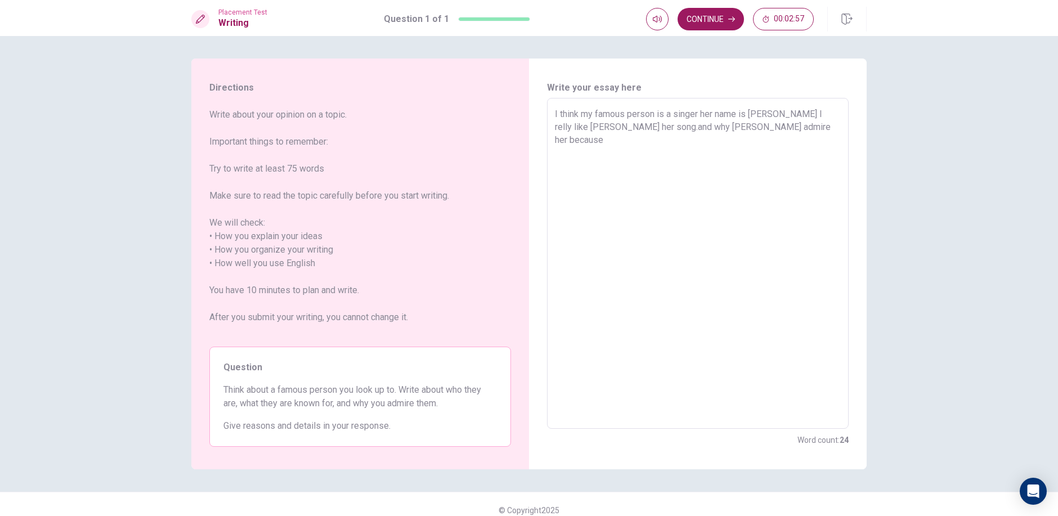
click at [706, 127] on textarea "I think my famous person is a singer her name is [PERSON_NAME] I relly like [PE…" at bounding box center [698, 264] width 286 height 312
click at [708, 127] on textarea "I think my famous person is a singer her name is [PERSON_NAME] I relly like [PE…" at bounding box center [698, 264] width 286 height 312
click at [706, 127] on textarea "I think my famous person is a singer her name is [PERSON_NAME] I relly like [PE…" at bounding box center [698, 264] width 286 height 312
click at [723, 125] on textarea "I think my famous person is a singer her name is [PERSON_NAME] I relly like [PE…" at bounding box center [698, 264] width 286 height 312
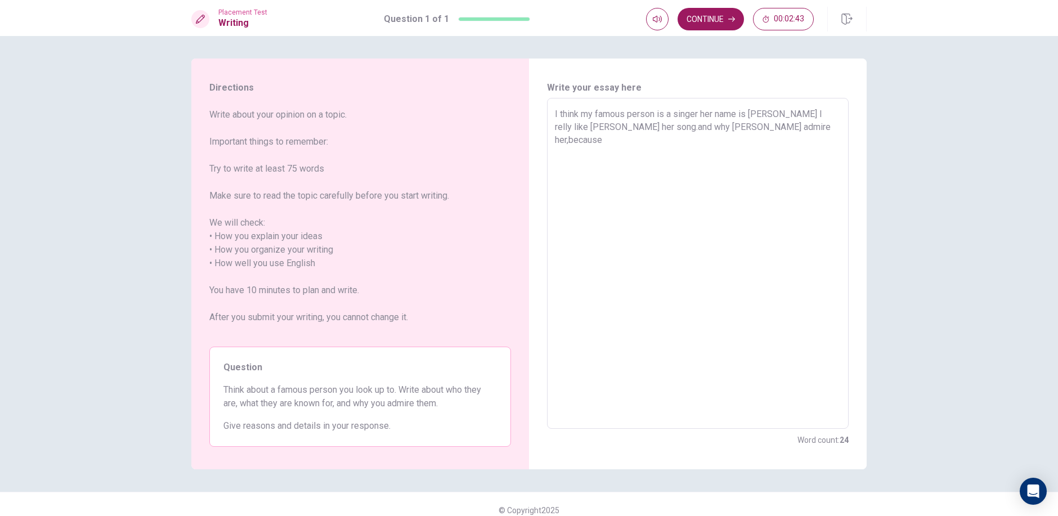
click at [764, 129] on textarea "I think my famous person is a singer her name is [PERSON_NAME] I relly like [PE…" at bounding box center [698, 264] width 286 height 312
click at [710, 24] on button "Continue" at bounding box center [711, 19] width 66 height 23
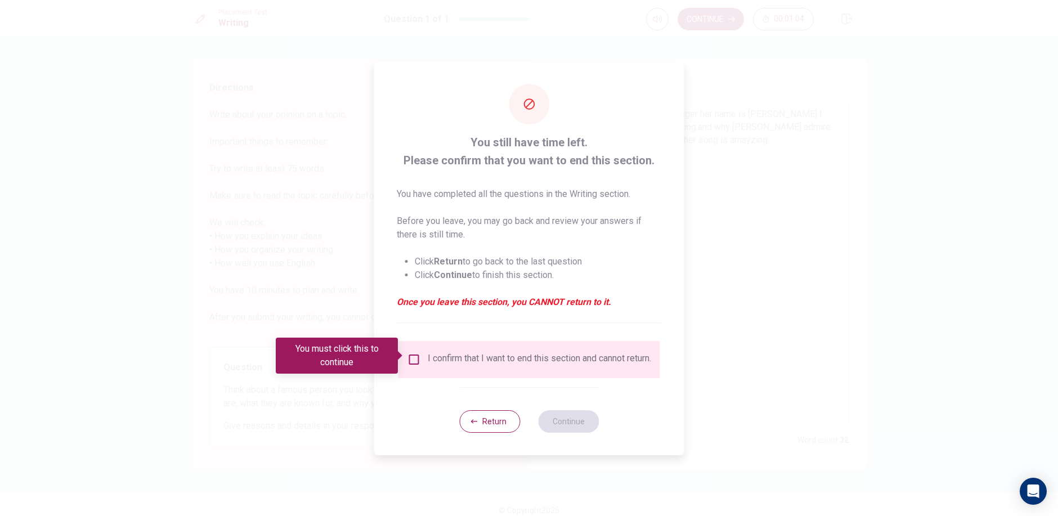
click at [412, 353] on input "You must click this to continue" at bounding box center [415, 360] width 14 height 14
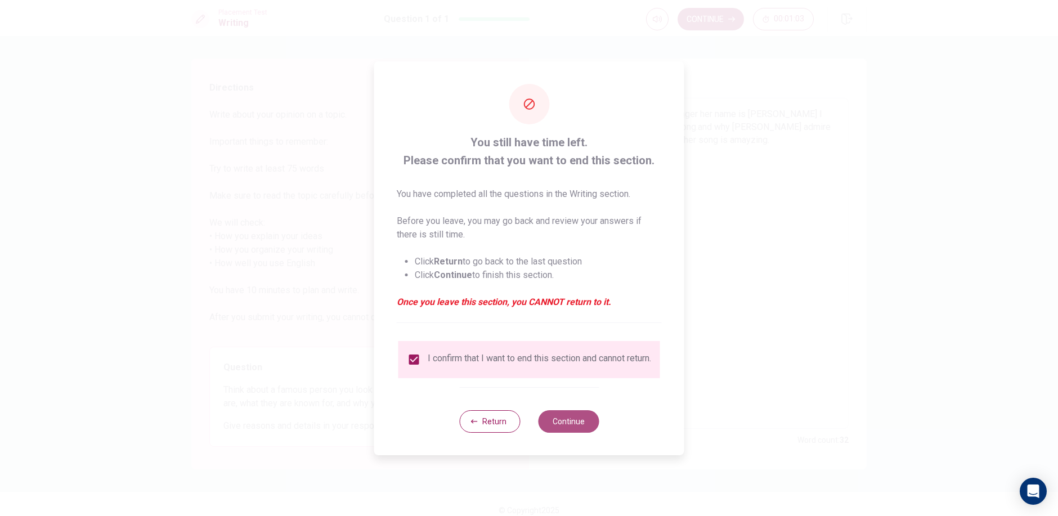
click at [586, 426] on button "Continue" at bounding box center [568, 421] width 61 height 23
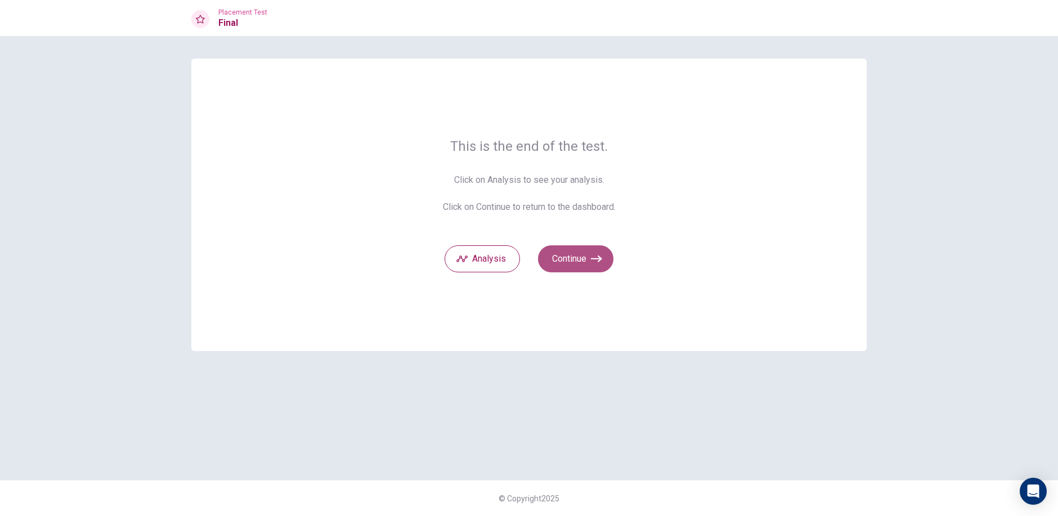
click at [588, 268] on button "Continue" at bounding box center [575, 258] width 75 height 27
